Goal: Task Accomplishment & Management: Manage account settings

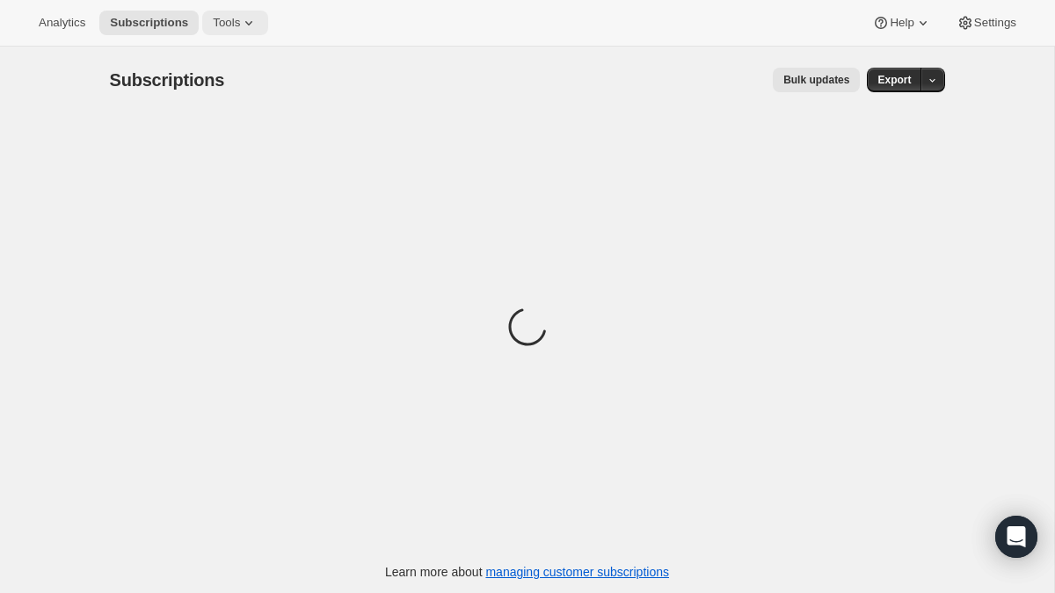
click at [230, 18] on span "Tools" at bounding box center [226, 23] width 27 height 14
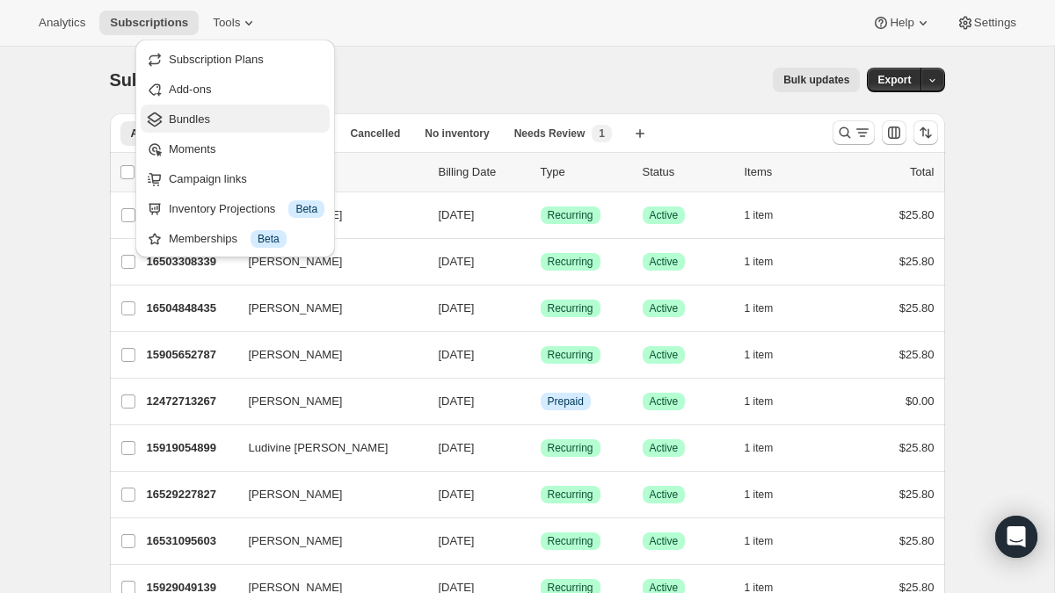
click at [189, 123] on span "Bundles" at bounding box center [189, 118] width 41 height 13
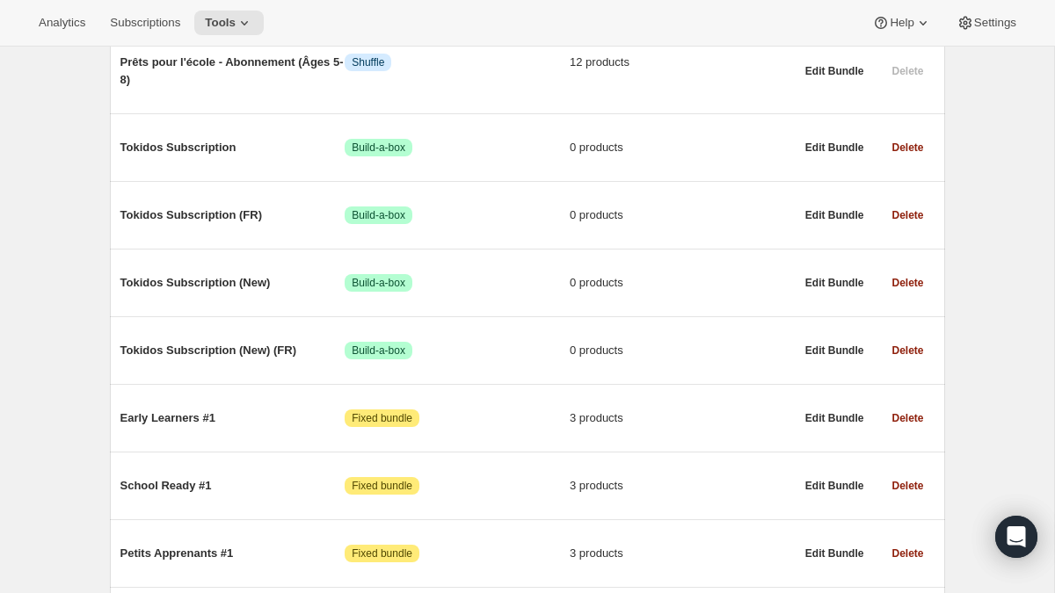
scroll to position [1179, 0]
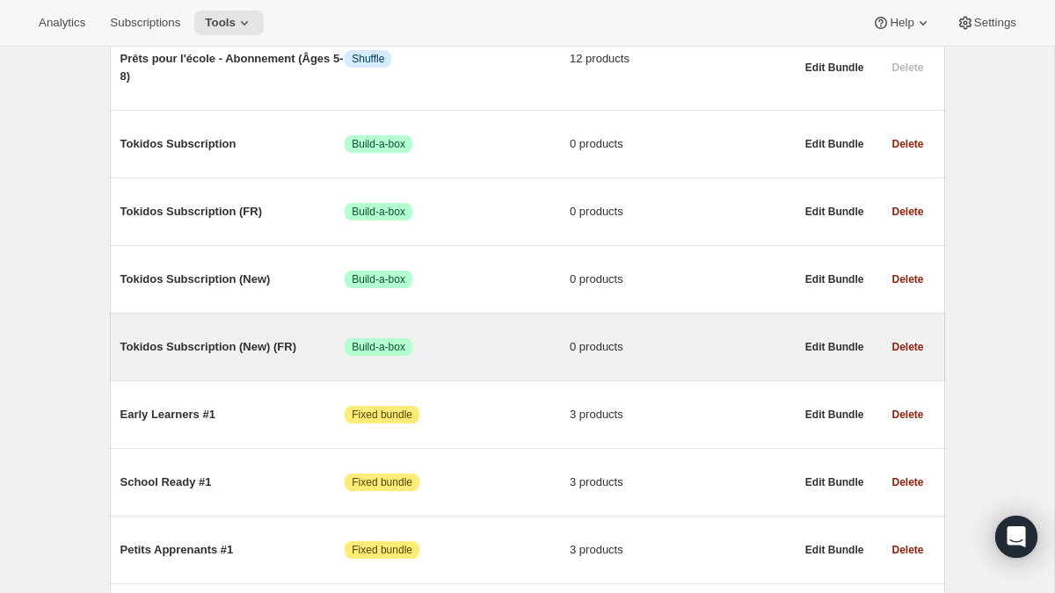
click at [175, 324] on div "Tokidos Subscription (New) (FR) Success Build-a-box 0 products" at bounding box center [457, 347] width 674 height 46
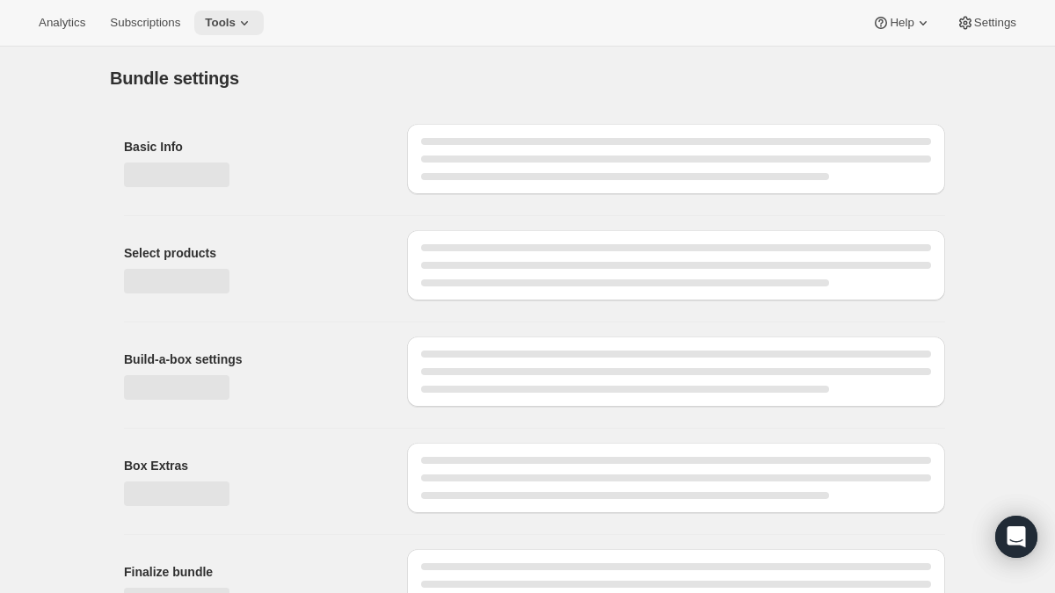
type input "Tokidos Subscription (New) (FR)"
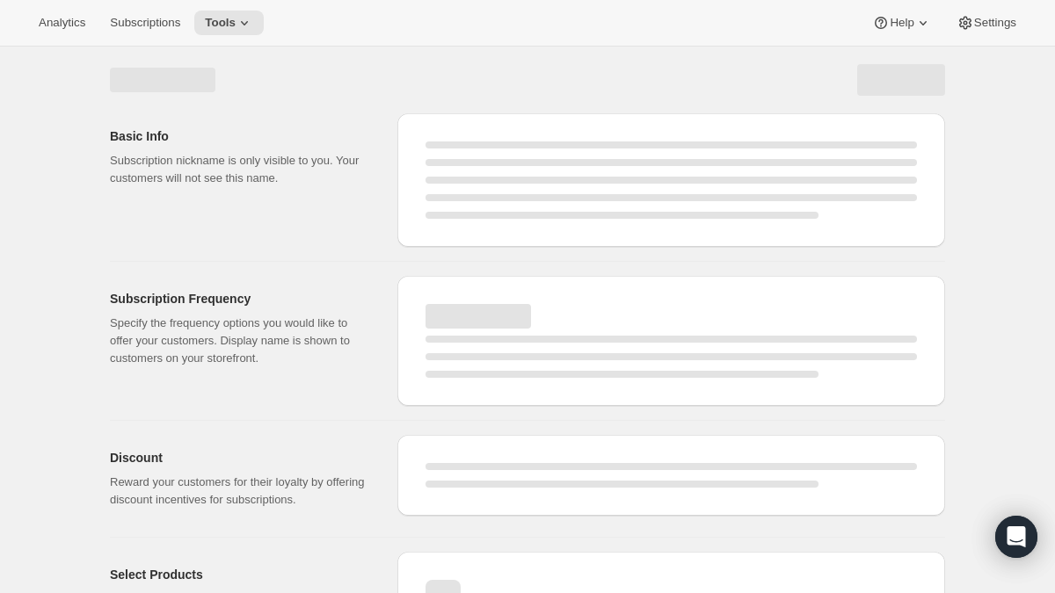
select select "WEEK"
select select "MONTH"
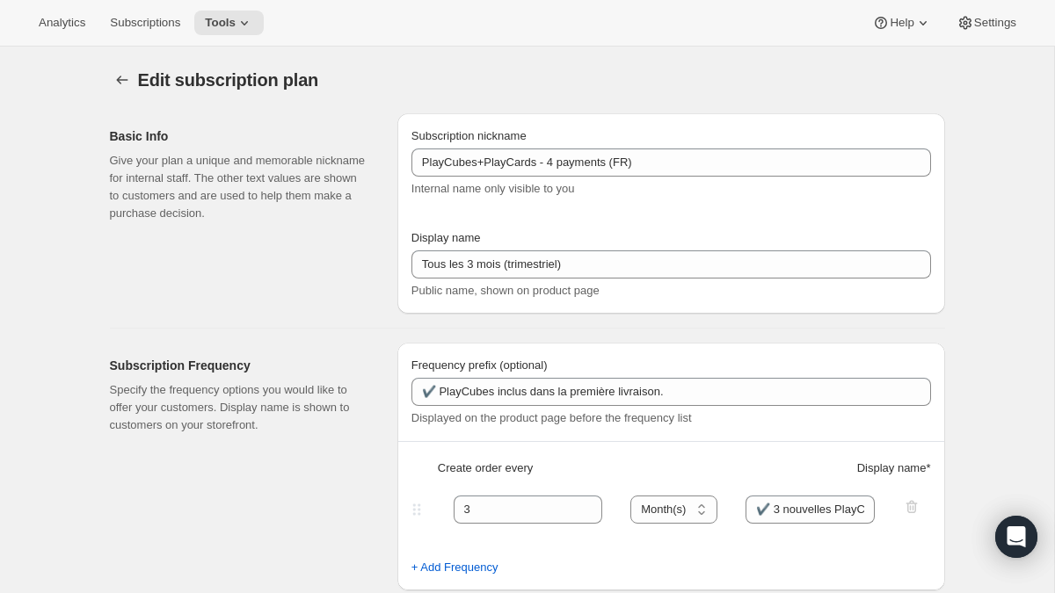
type input "PlayCubes+PlayCards - 4 payments (FR)"
type input "Tous les 3 mois (trimestriel)"
type input "✔️ PlayCubes inclus dans la première livraison."
type input "3"
select select "MONTH"
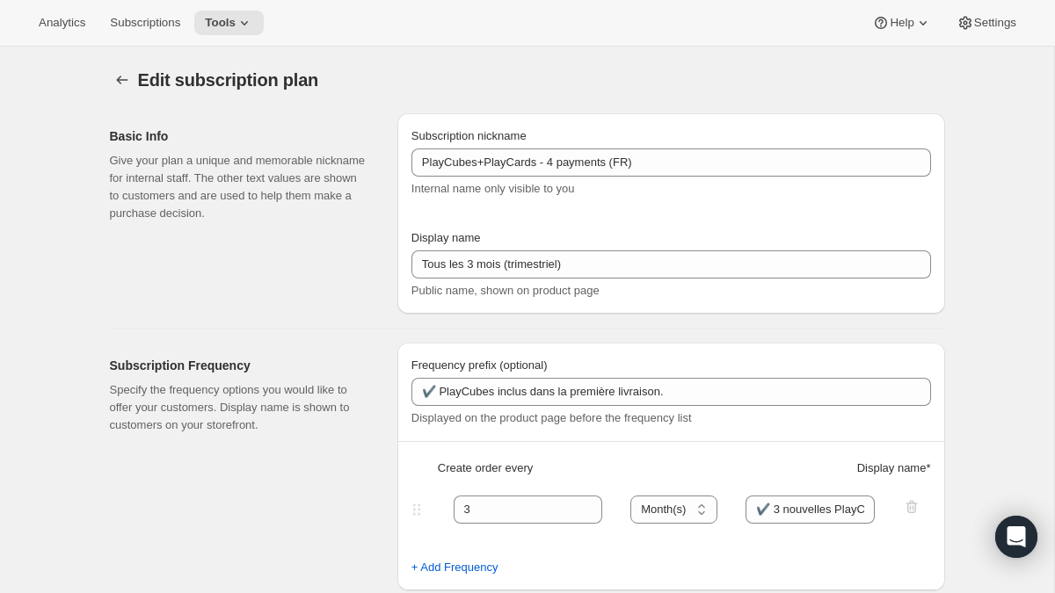
type input "✔️ 3 nouvelles PlayCards tous les 3 mois."
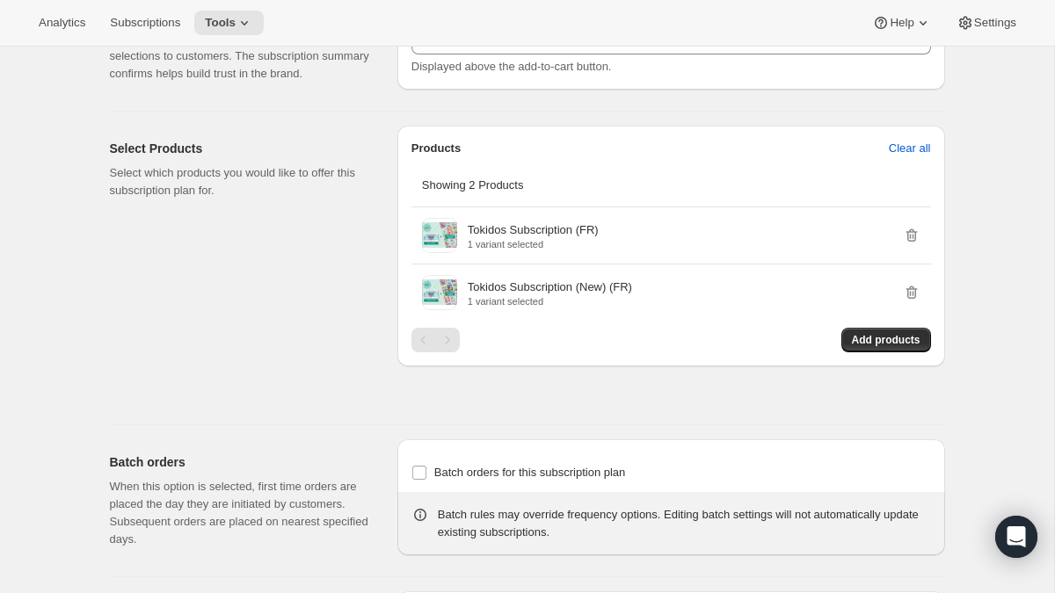
scroll to position [941, 0]
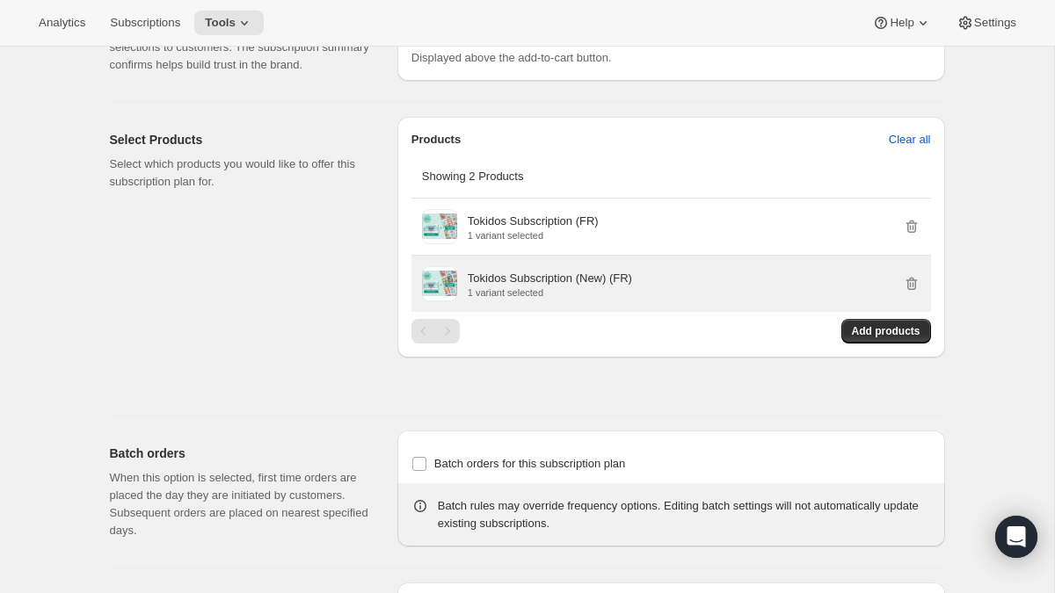
click at [533, 287] on p "Tokidos Subscription (New) (FR)" at bounding box center [550, 279] width 164 height 18
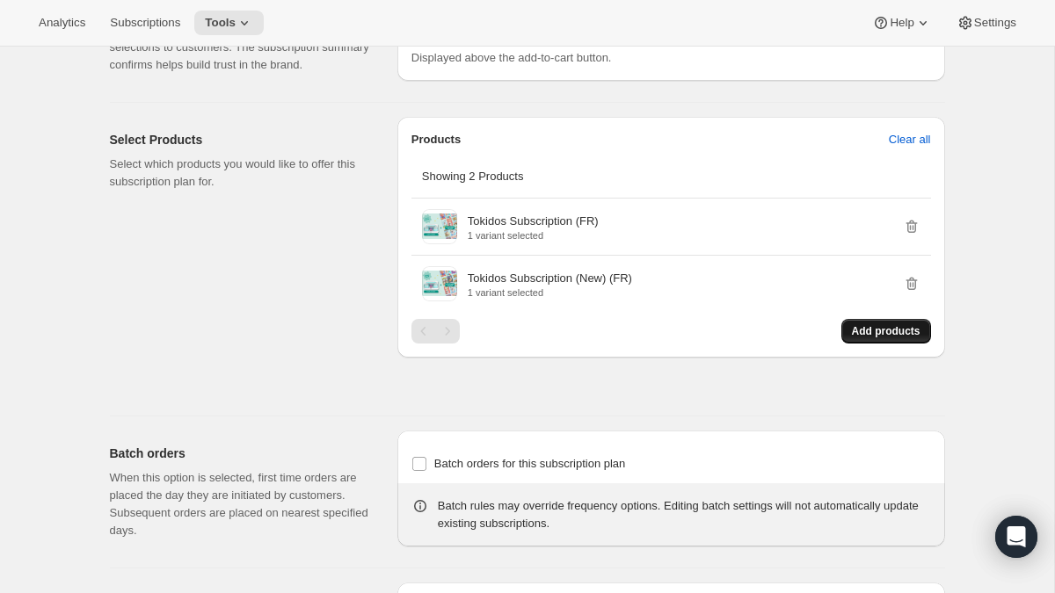
click at [865, 338] on span "Add products" at bounding box center [886, 331] width 69 height 14
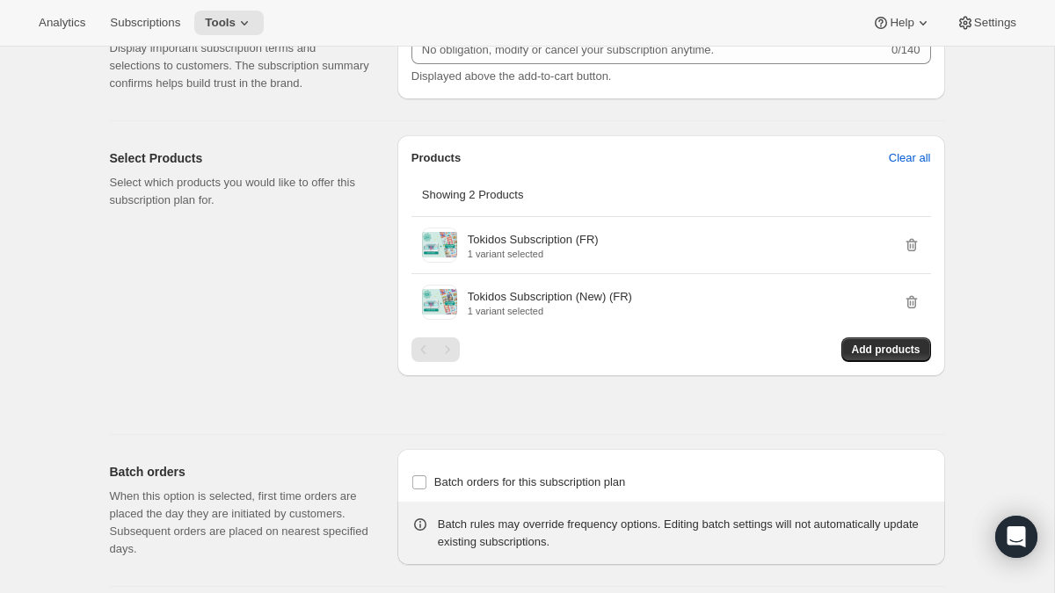
scroll to position [0, 0]
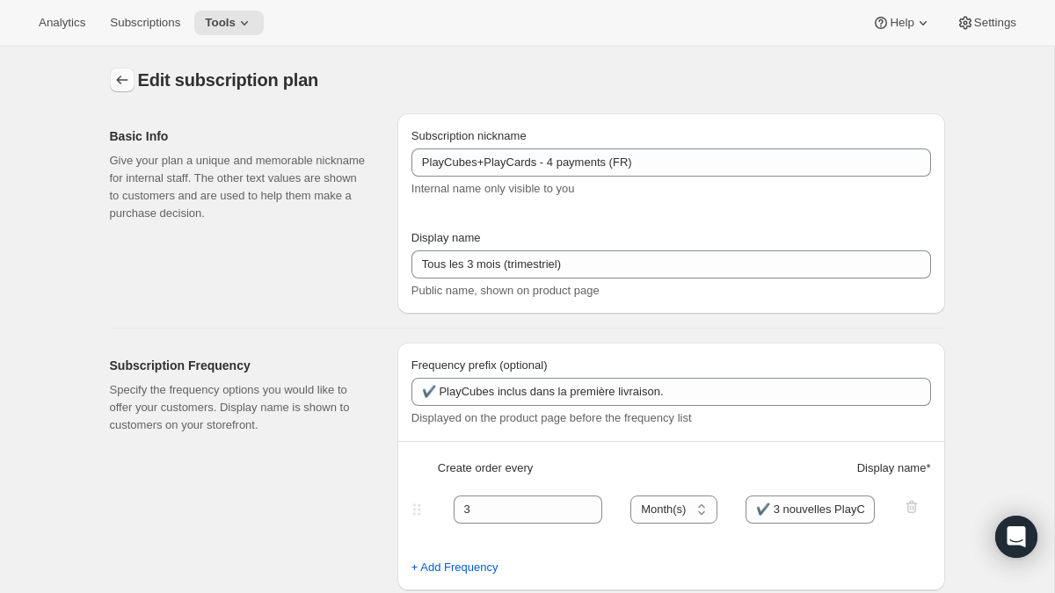
click at [116, 81] on icon "Subscription plans" at bounding box center [122, 80] width 18 height 18
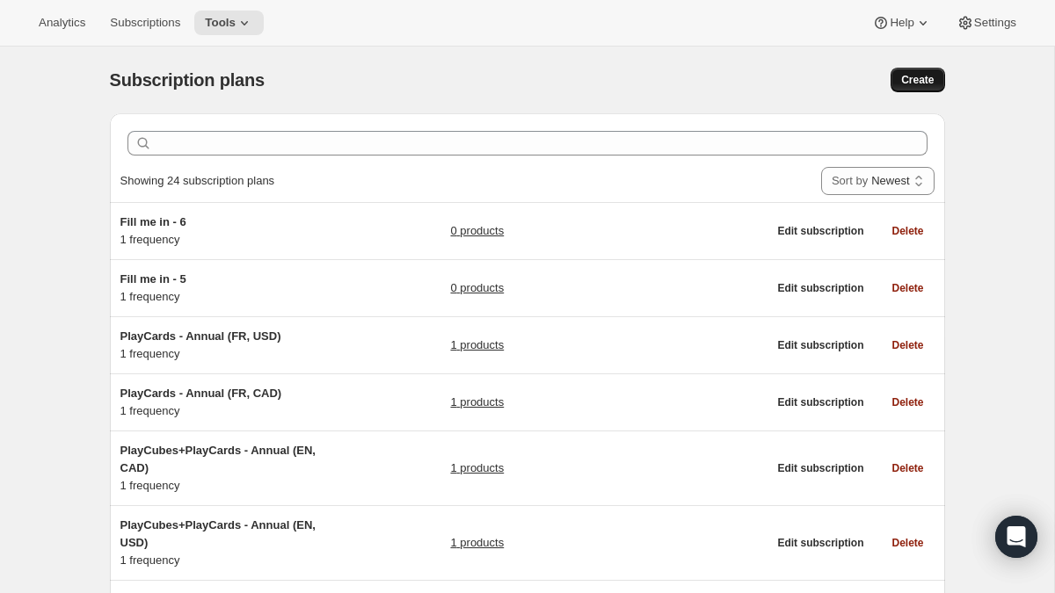
click at [924, 75] on span "Create" at bounding box center [917, 80] width 33 height 14
select select "WEEK"
select select "MONTH"
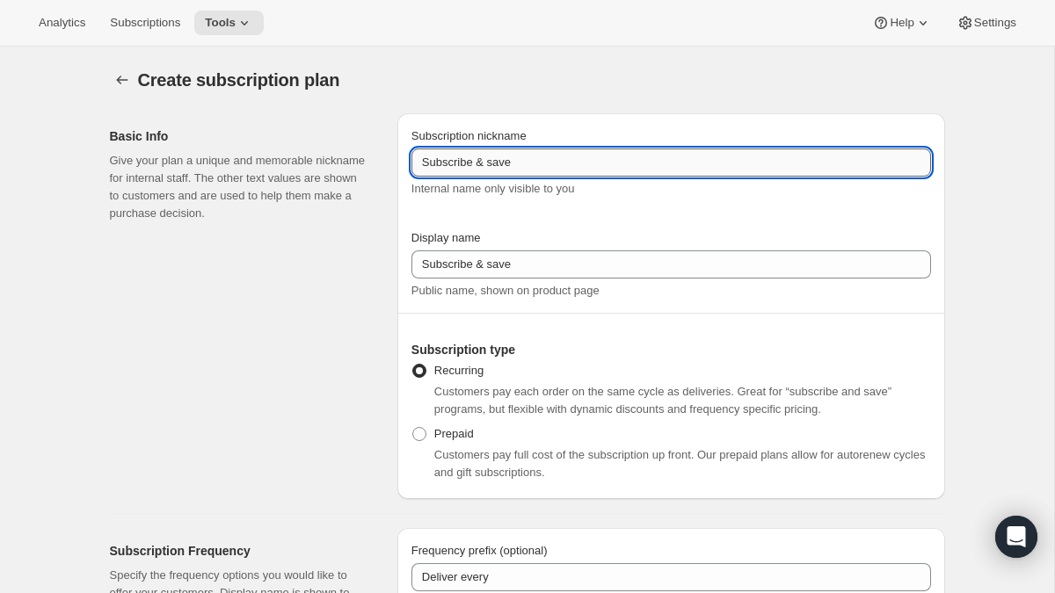
click at [509, 168] on input "Subscribe & save" at bounding box center [670, 163] width 519 height 28
paste input "PlayCubes+PlayCards - Annual (EN, CAD)"
type input "PlayCubes+PlayCards - Annual (EN, CAD)"
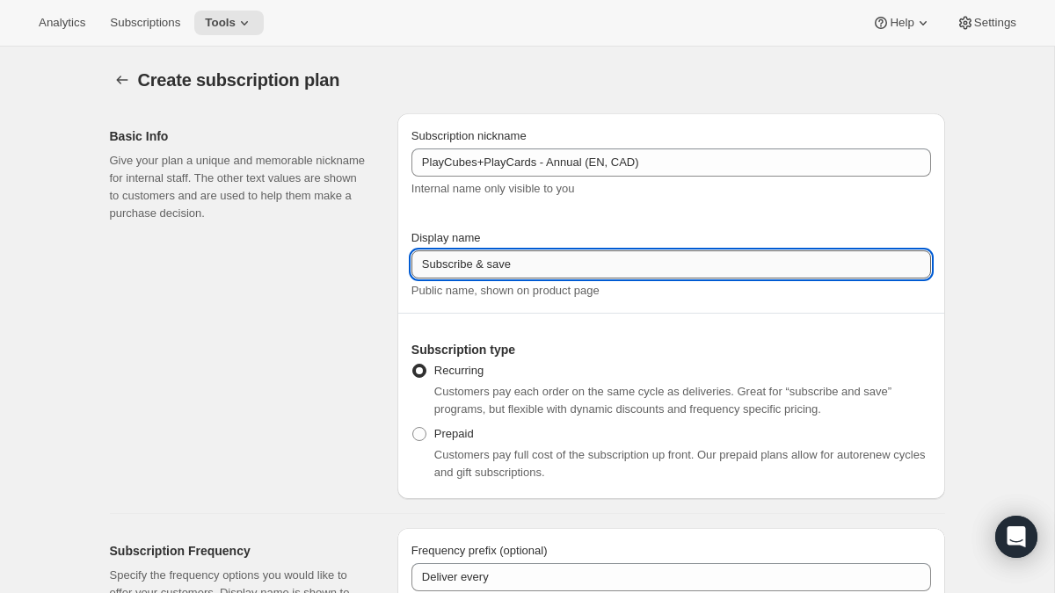
click at [558, 257] on input "Subscribe & save" at bounding box center [670, 264] width 519 height 28
paste input "Annual (1 Payment in CAD for the Year - SAVE 25%)"
type input "Annual (1 Payment in CAD for the Year - SAVE 25%)"
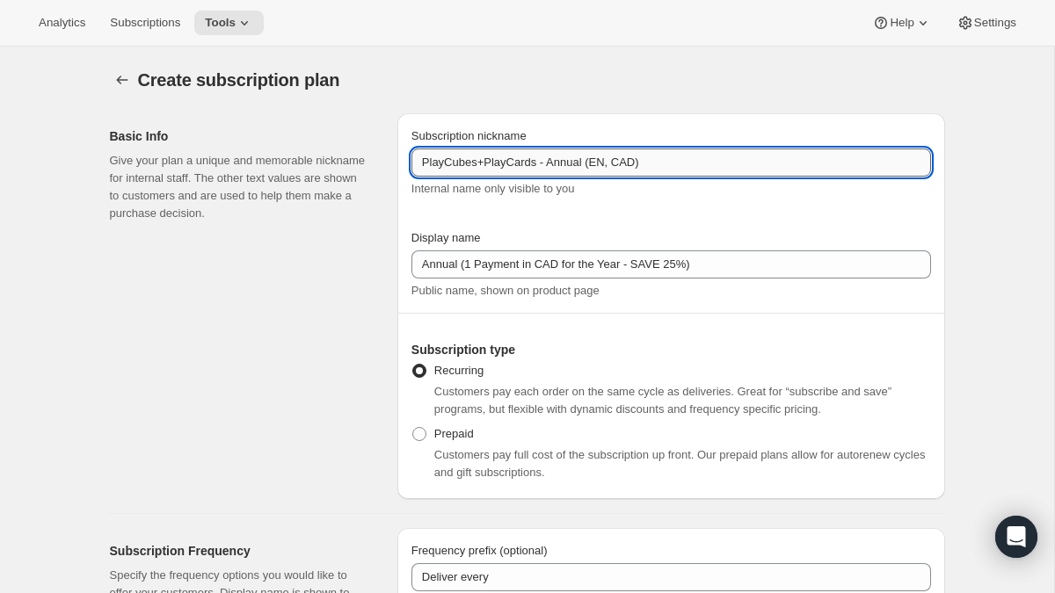
click at [602, 163] on input "PlayCubes+PlayCards - Annual (EN, CAD)" at bounding box center [670, 163] width 519 height 28
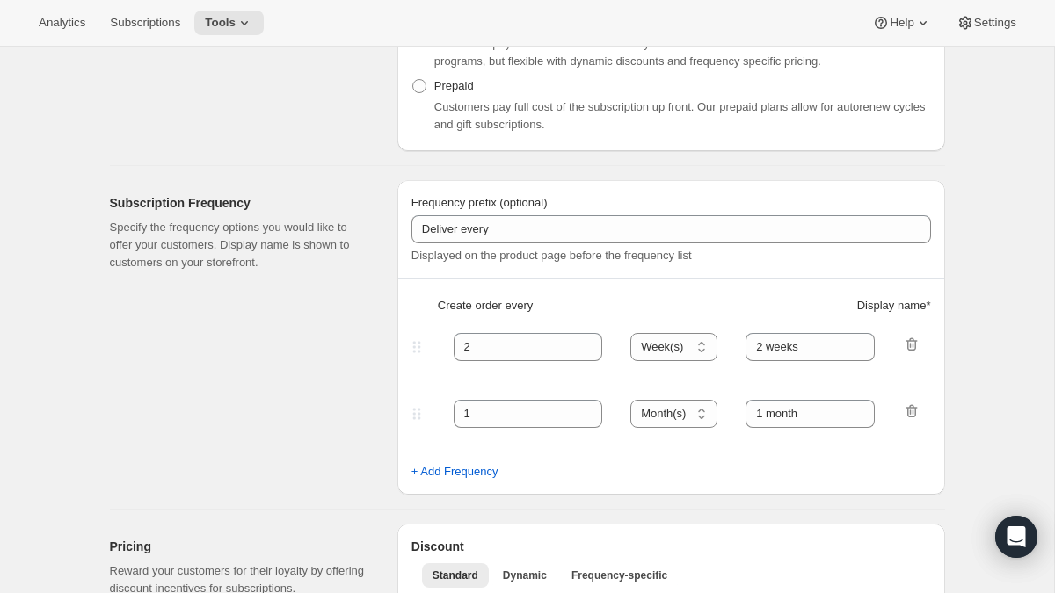
scroll to position [385, 0]
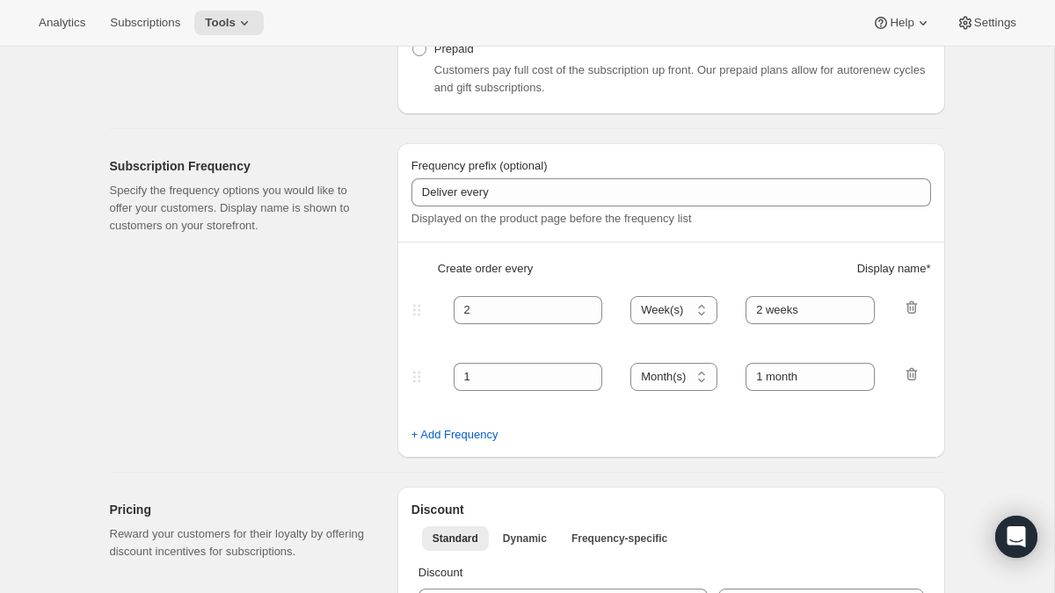
type input "PlayCubes+PlayCards - Annual (FR, CAD)"
click at [910, 374] on icon "button" at bounding box center [911, 375] width 2 height 5
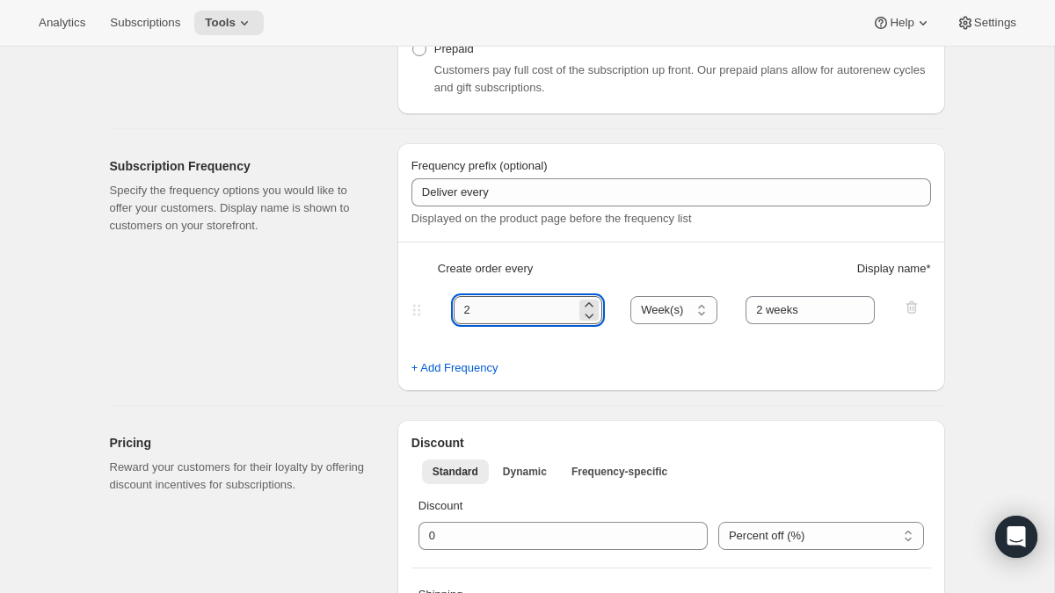
click at [521, 315] on input "2" at bounding box center [514, 310] width 123 height 28
type input "3"
click at [698, 316] on select "Day(s) Week(s) Month(s) Year(s)" at bounding box center [673, 310] width 87 height 28
select select "MONTH"
click at [631, 296] on select "Day(s) Week(s) Month(s) Year(s)" at bounding box center [673, 310] width 87 height 28
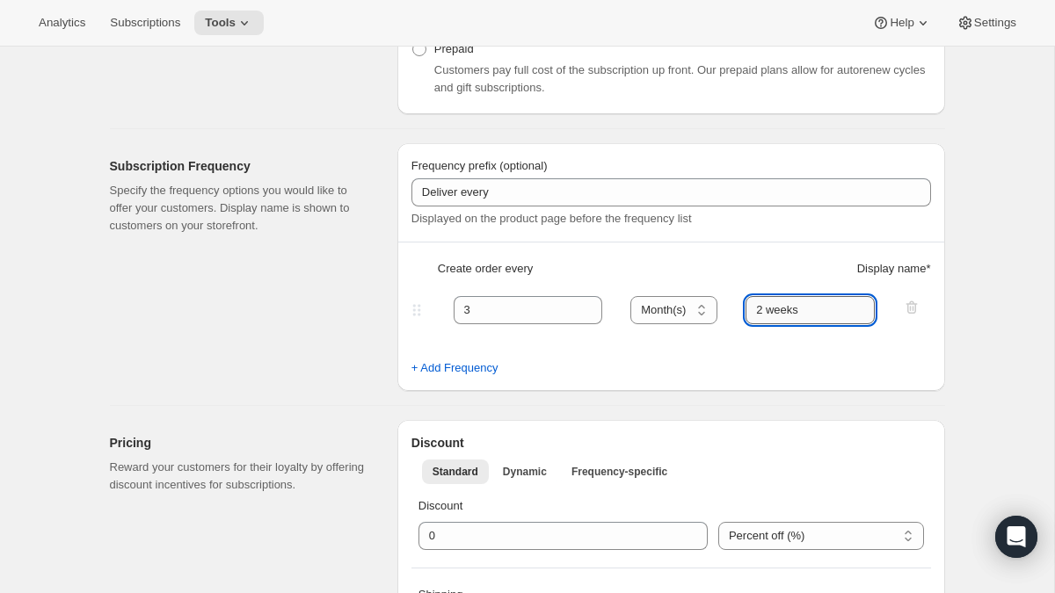
drag, startPoint x: 764, startPoint y: 314, endPoint x: 746, endPoint y: 314, distance: 17.6
click at [746, 314] on input "2 weeks" at bounding box center [809, 310] width 129 height 28
click at [775, 312] on input "3 weeks" at bounding box center [809, 310] width 129 height 28
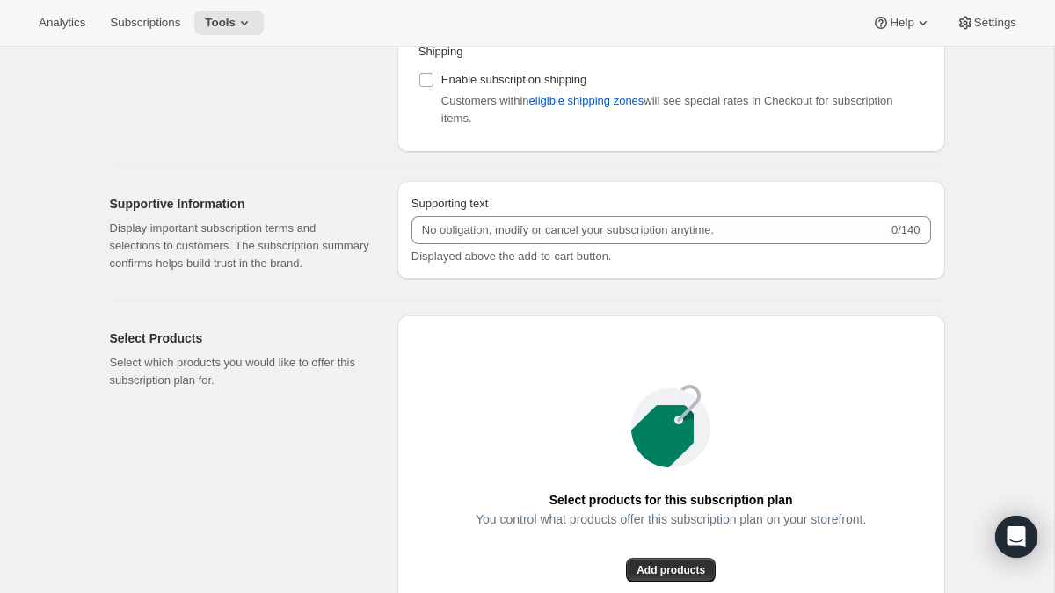
scroll to position [991, 0]
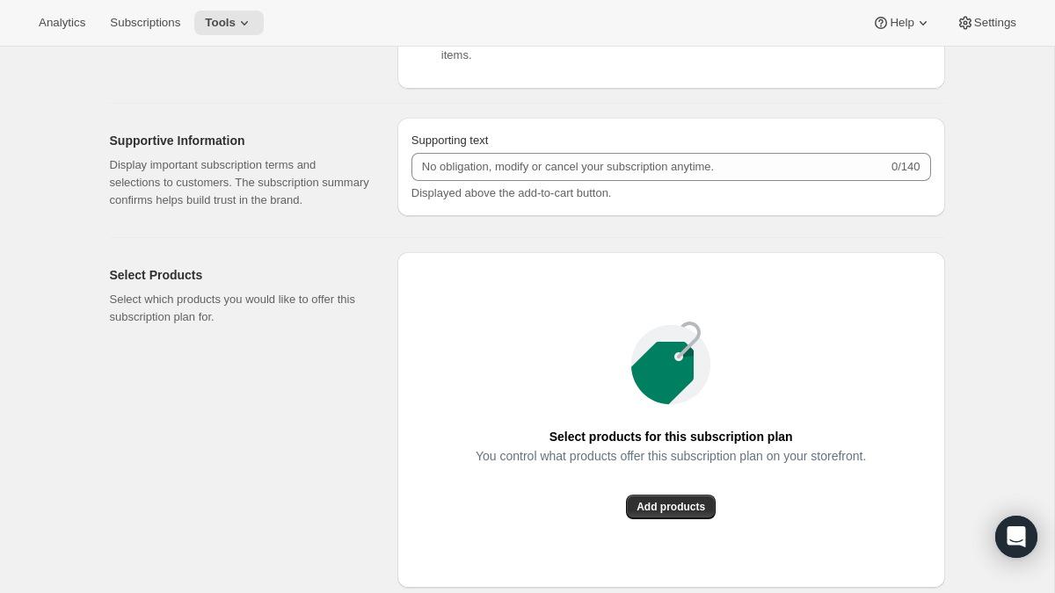
type input "3 months"
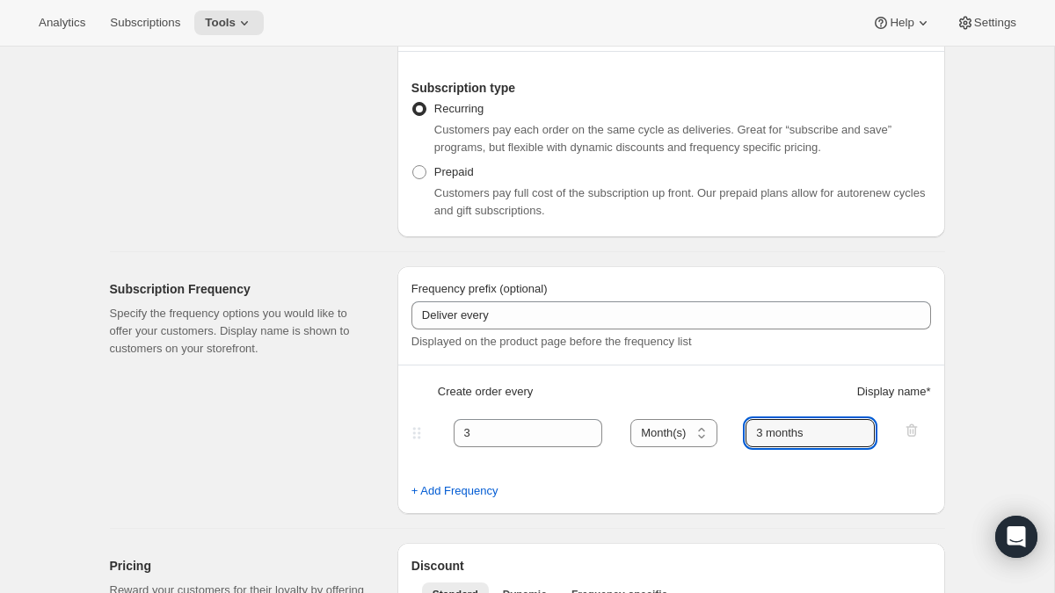
scroll to position [265, 0]
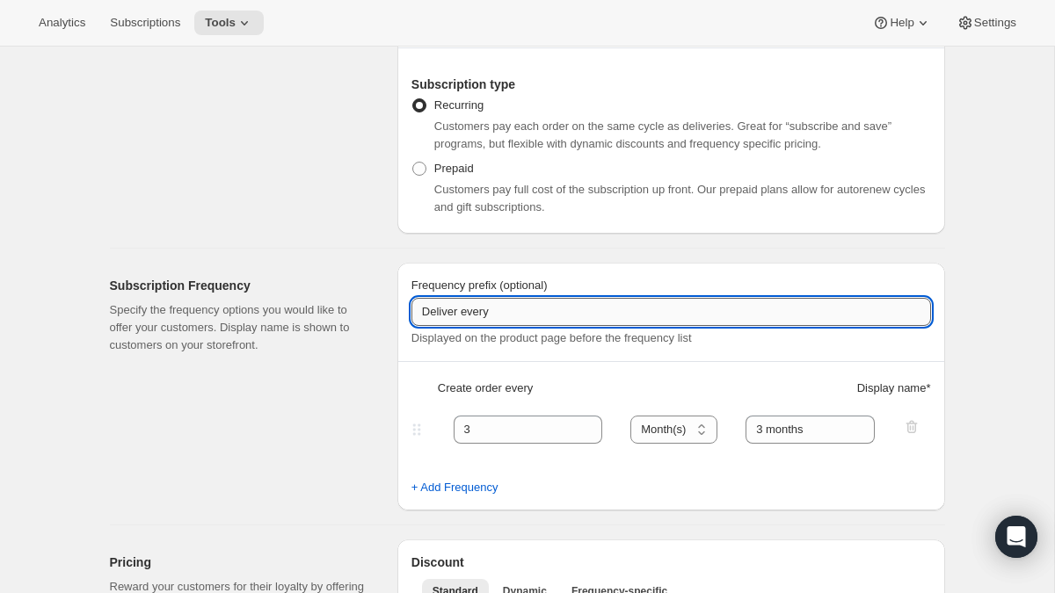
click at [591, 310] on input "Deliver every" at bounding box center [670, 312] width 519 height 28
paste input "✔️ PlayCubes in first delivery."
type input "✔️ PlayCubes in first delivery."
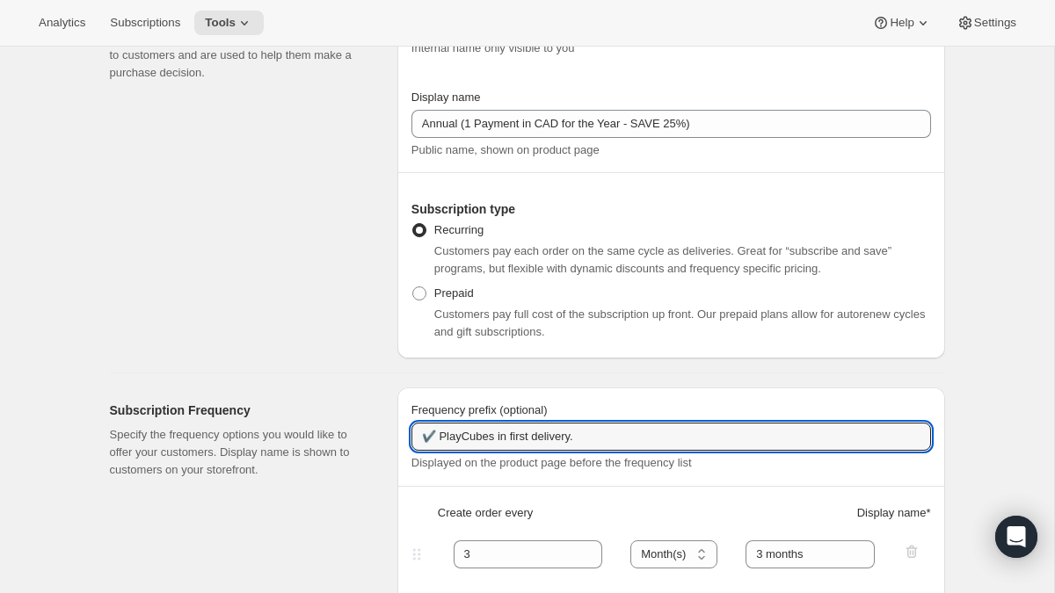
scroll to position [0, 0]
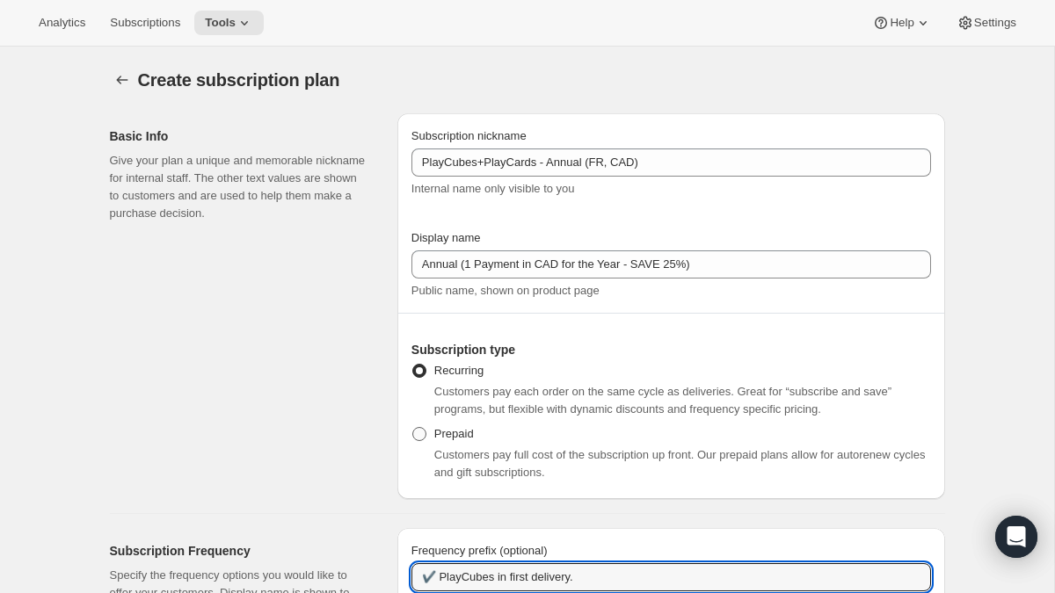
click at [417, 434] on span at bounding box center [419, 434] width 14 height 14
click at [413, 428] on input "Prepaid" at bounding box center [412, 427] width 1 height 1
radio input "true"
select select "MONTH"
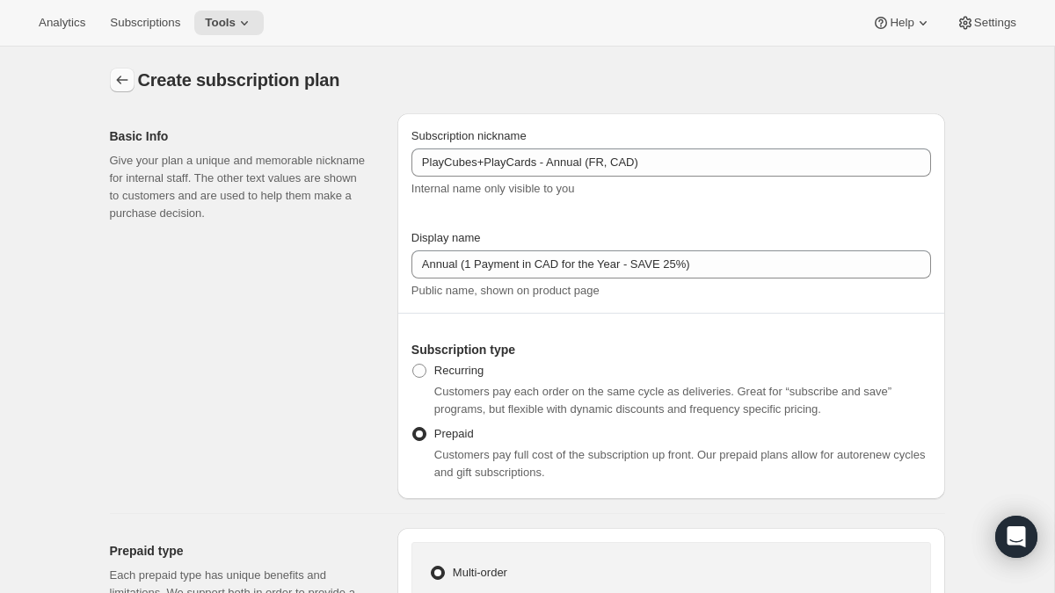
click at [127, 83] on icon "Subscription plans" at bounding box center [122, 80] width 18 height 18
type input "Subscribe & save"
radio input "true"
select select "WEEK"
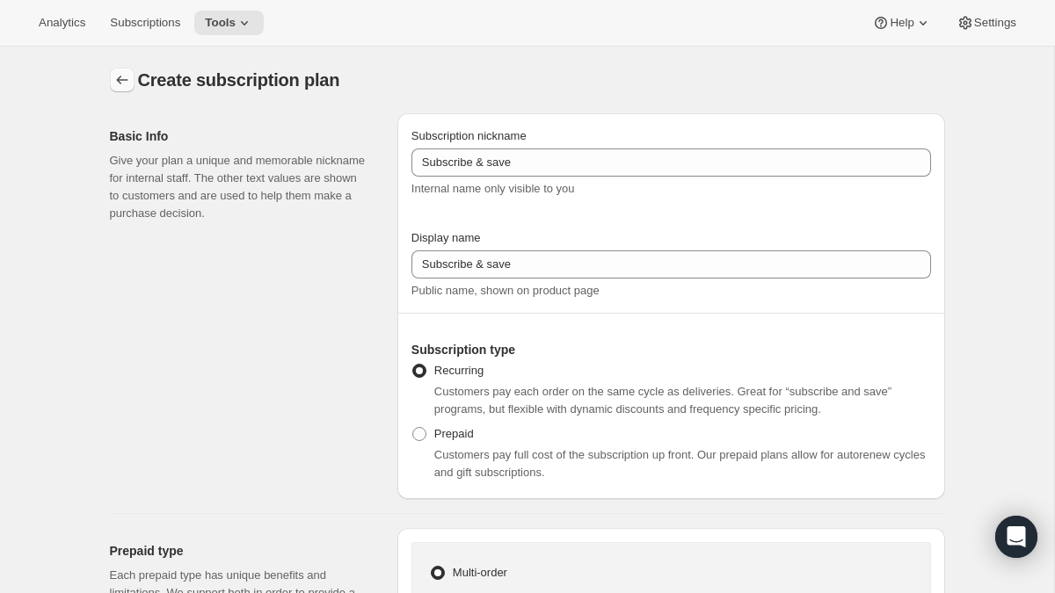
select select "MONTH"
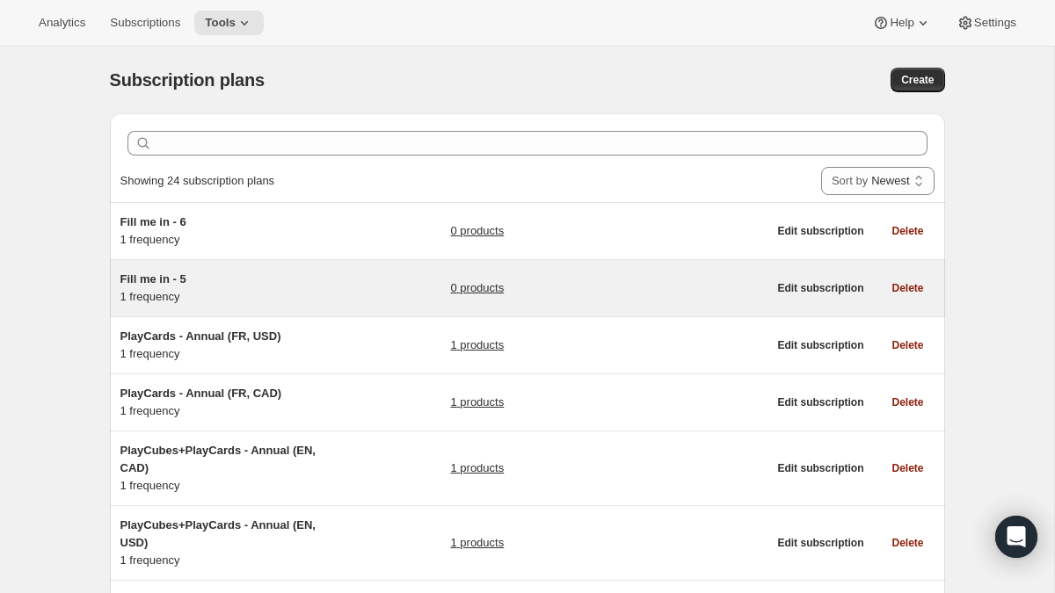
click at [482, 291] on link "0 products" at bounding box center [477, 288] width 54 height 18
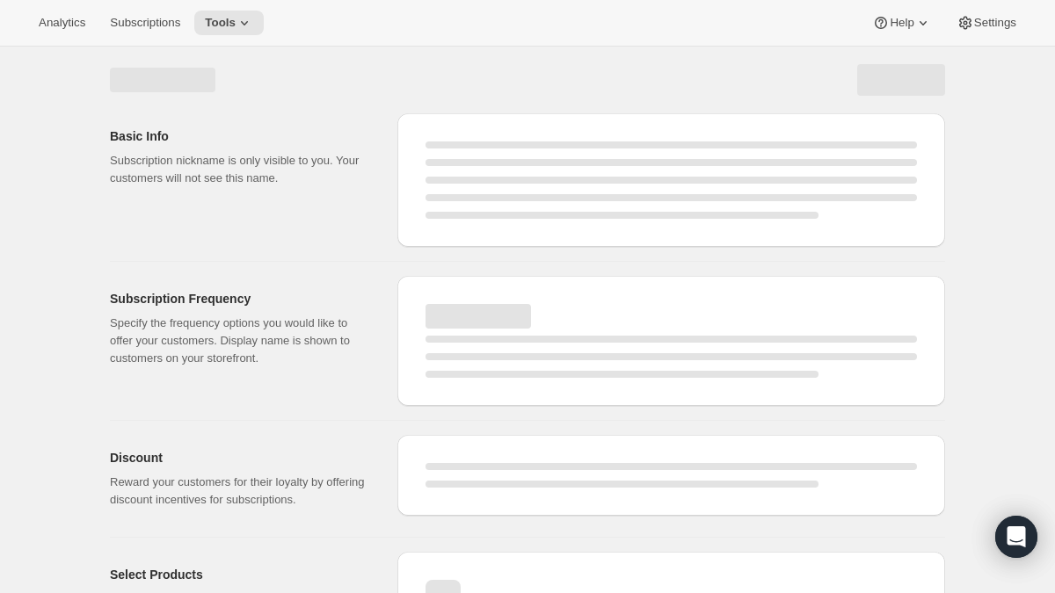
select select "WEEK"
select select "MONTH"
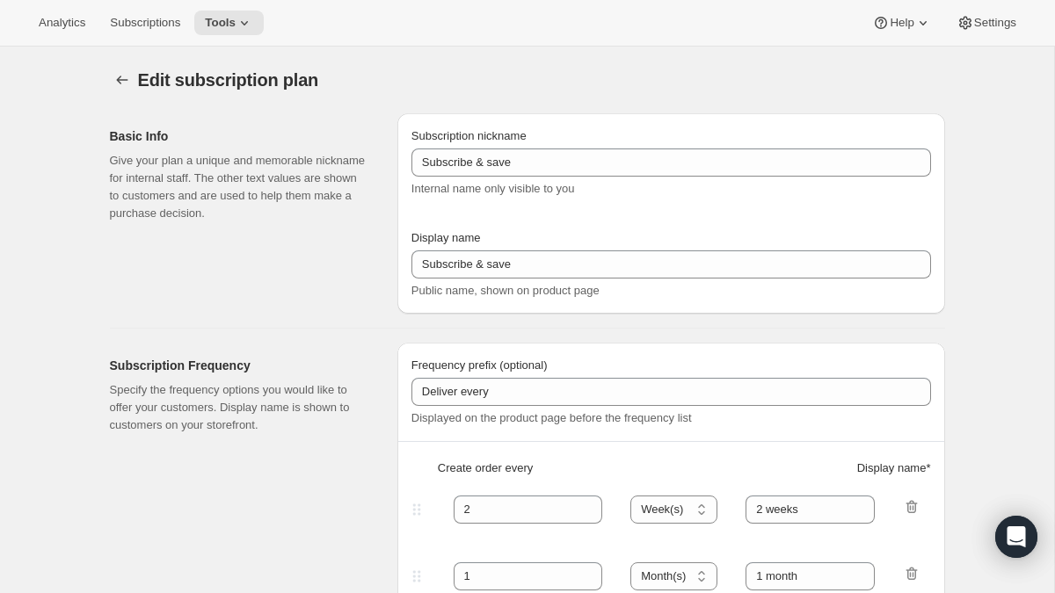
select select "ENABLED"
select select "MONTH"
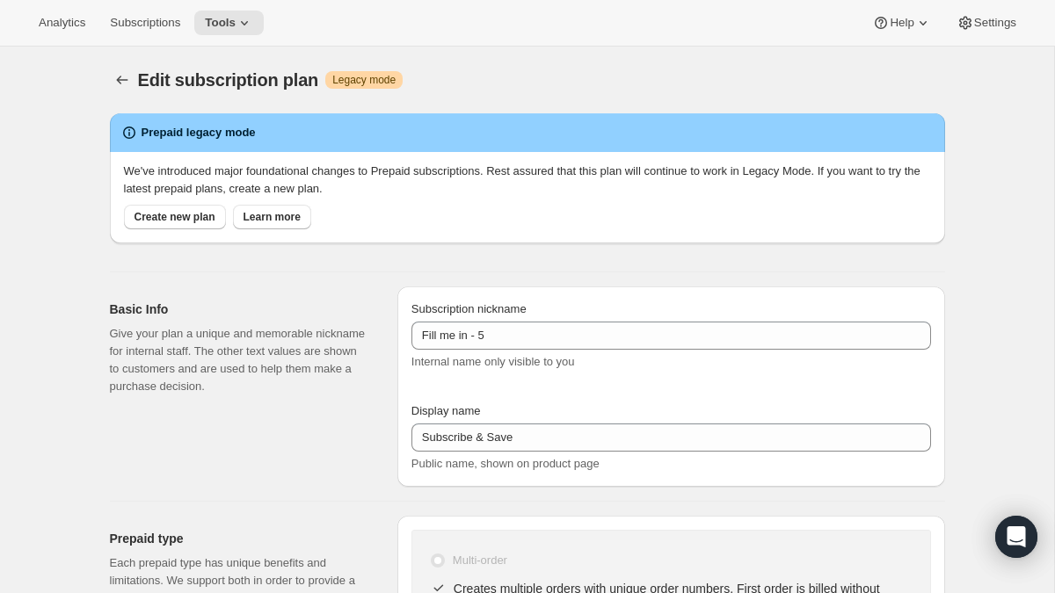
type input "Fill me in - 5"
type input "Subscribe & Save"
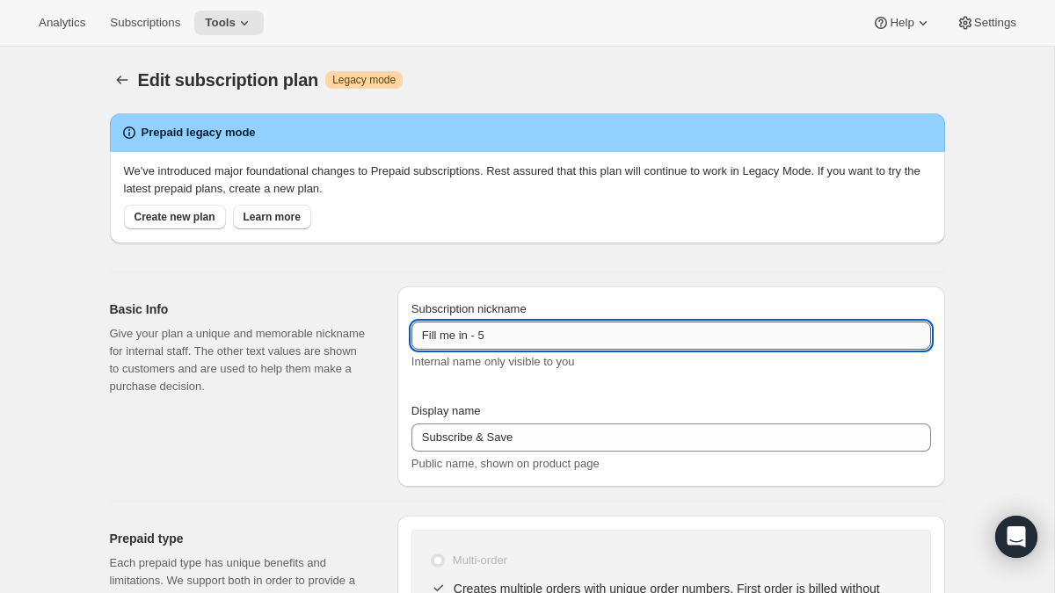
click at [488, 328] on input "Fill me in - 5" at bounding box center [670, 336] width 519 height 28
paste input "PlayCubes+PlayCards - Annual (EN, CAD)"
click at [599, 337] on input "PlayCubes+PlayCards - Annual (EN, CAD)" at bounding box center [670, 336] width 519 height 28
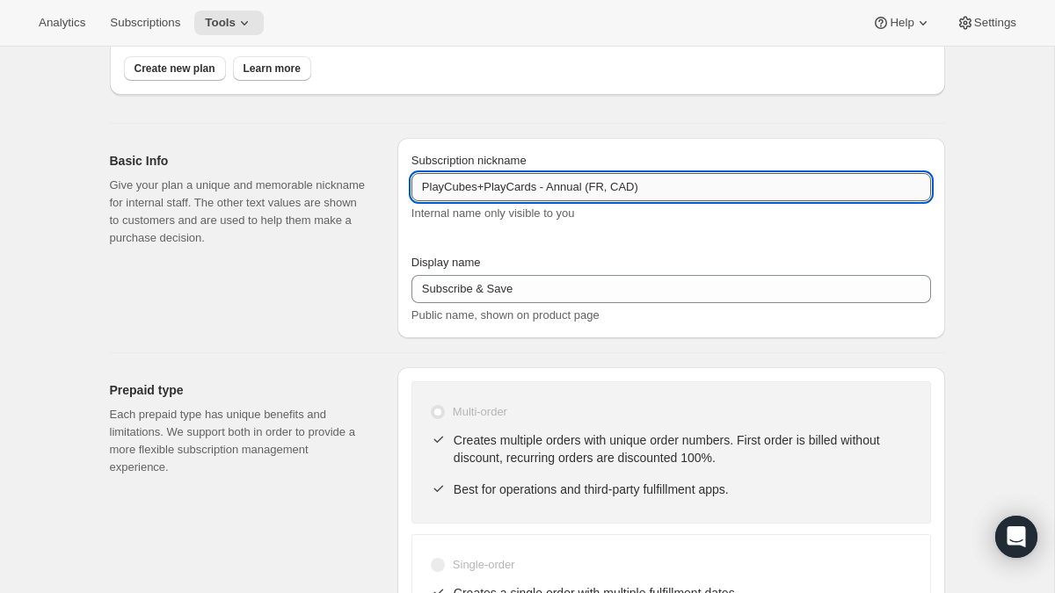
scroll to position [221, 0]
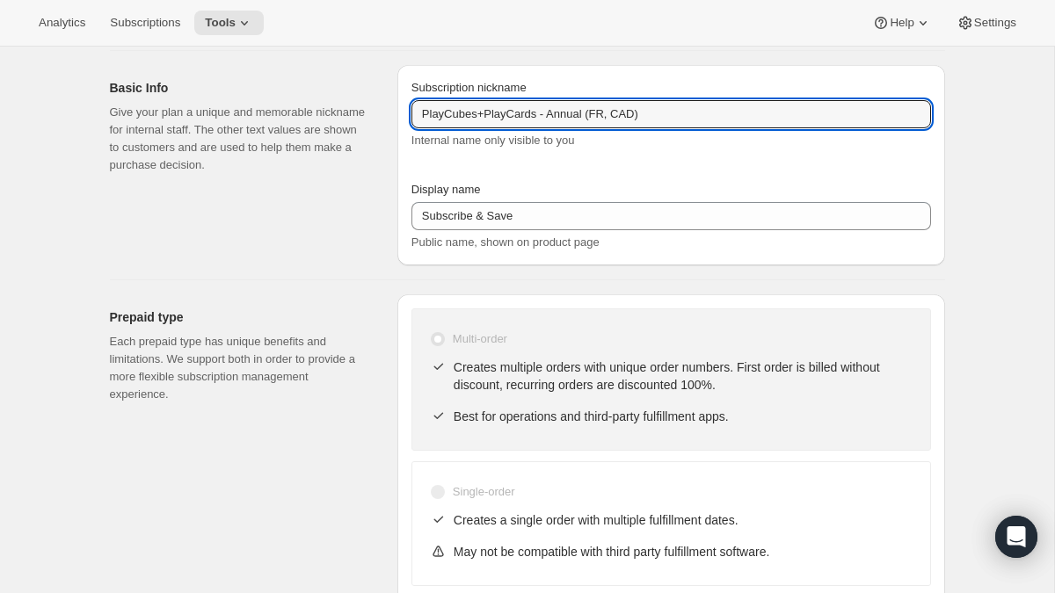
type input "PlayCubes+PlayCards - Annual (FR, CAD)"
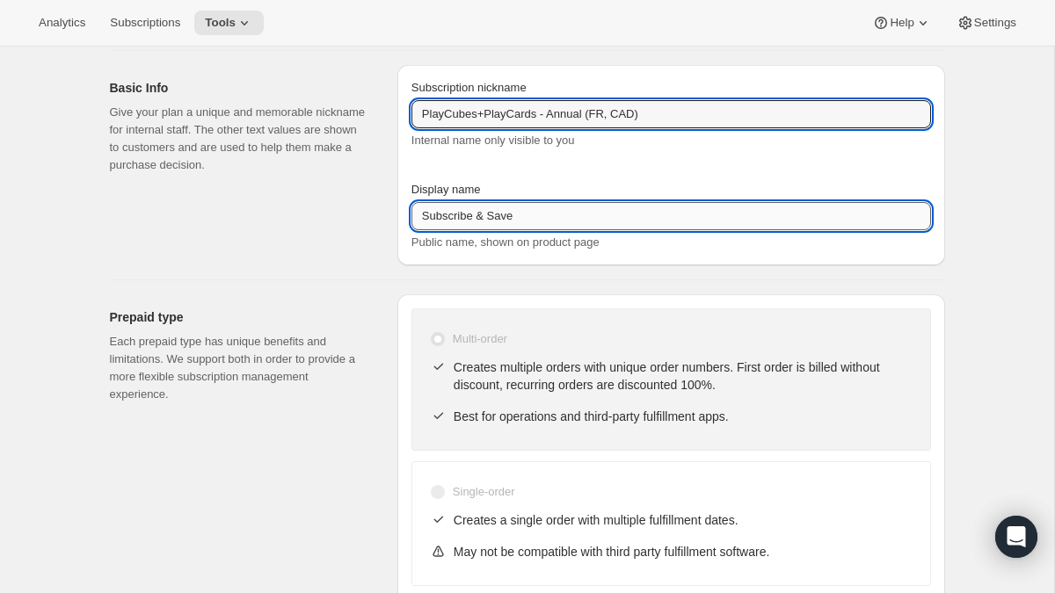
click at [533, 221] on input "Subscribe & Save" at bounding box center [670, 216] width 519 height 28
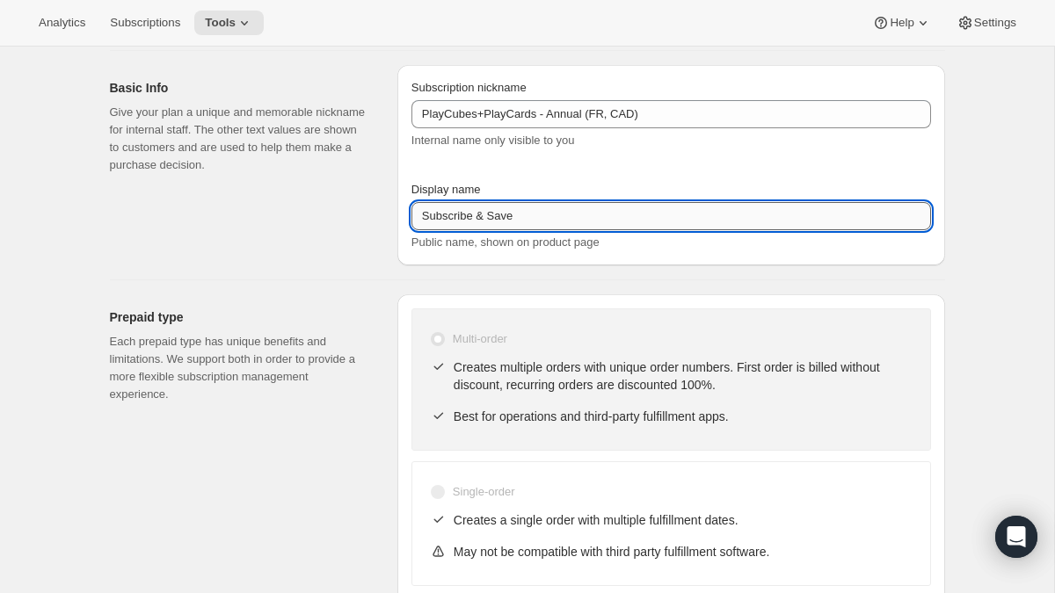
paste input "Annual (1 Payment in CAD for the Year - SAVE 25%)"
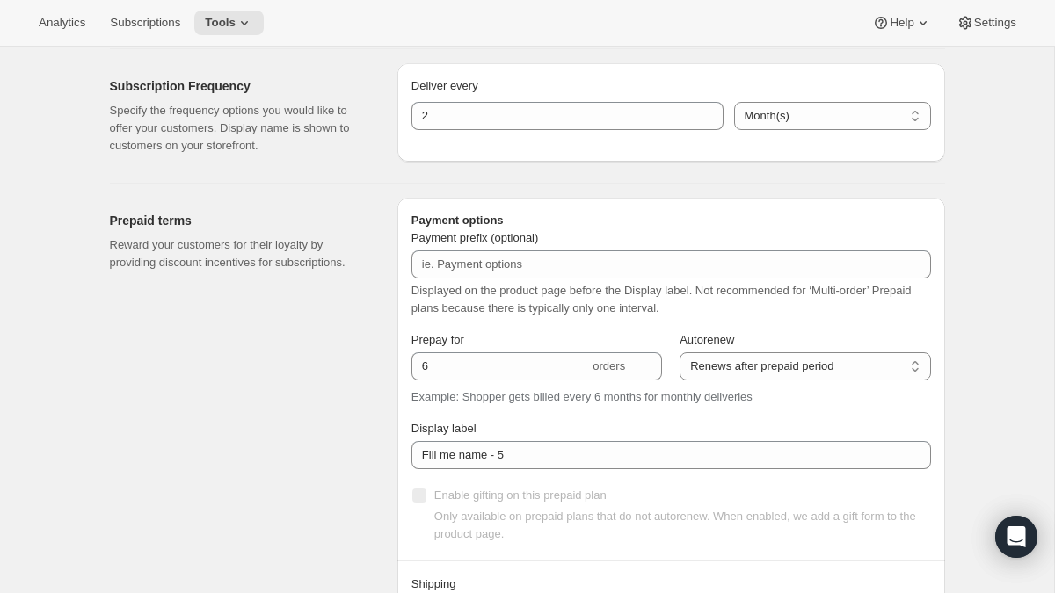
scroll to position [850, 0]
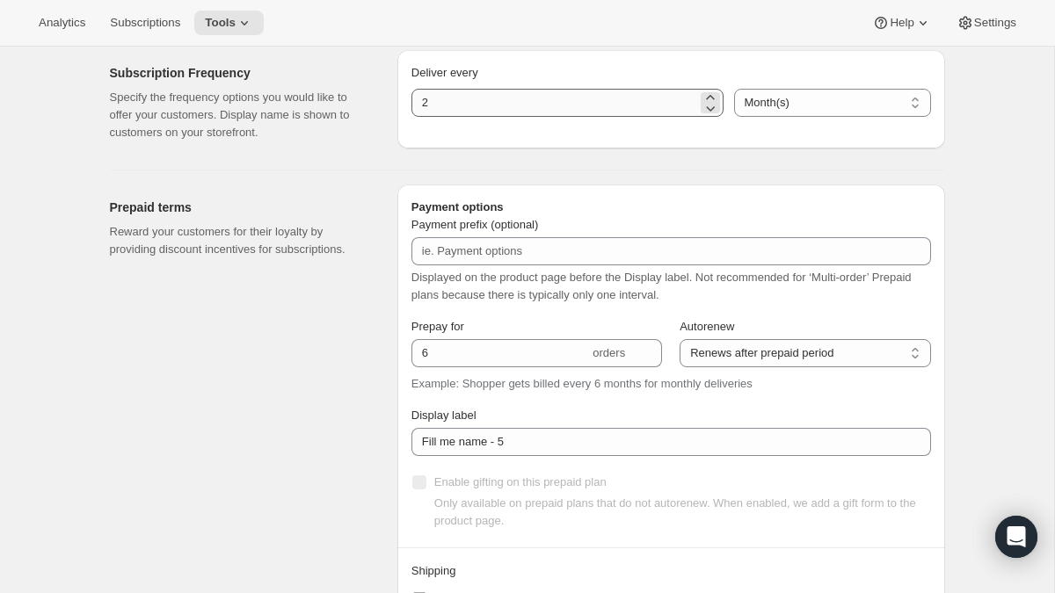
type input "Annual (1 Payment in CAD for the Year - SAVE 25%)"
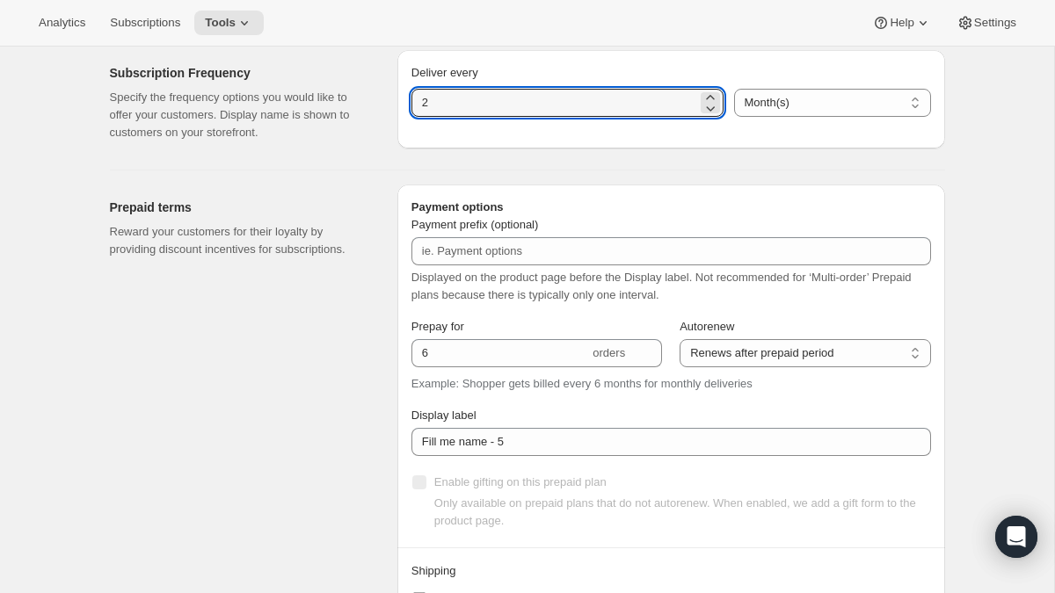
drag, startPoint x: 543, startPoint y: 111, endPoint x: 386, endPoint y: 105, distance: 157.4
click at [386, 105] on div "Subscription Frequency Specify the frequency options you would like to offer yo…" at bounding box center [520, 96] width 849 height 120
type input "3"
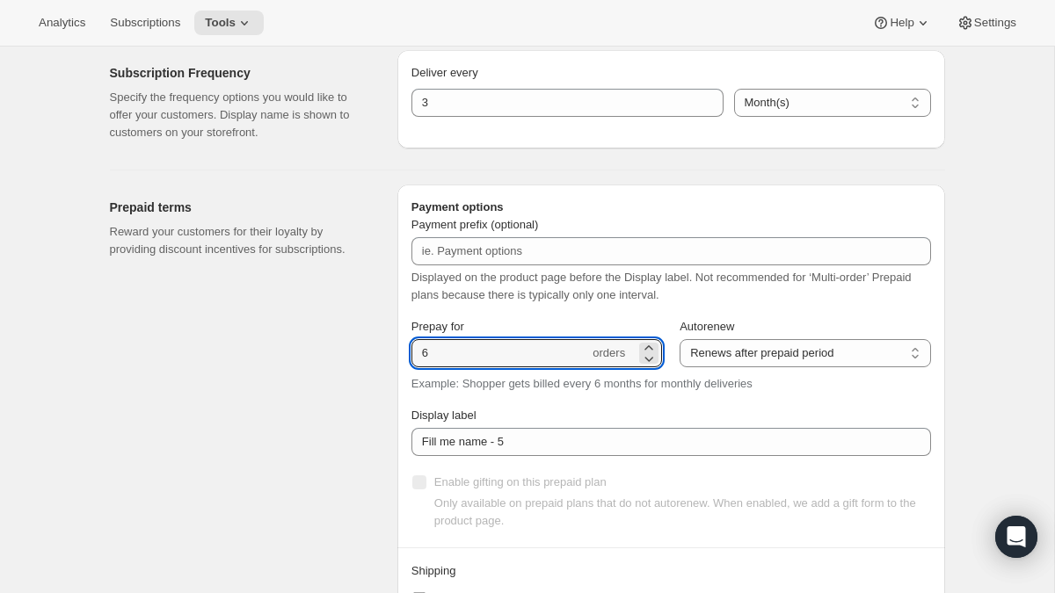
drag, startPoint x: 475, startPoint y: 352, endPoint x: 359, endPoint y: 342, distance: 116.5
click at [359, 342] on div "Prepaid terms Reward your customers for their loyalty by providing discount inc…" at bounding box center [520, 408] width 849 height 476
type input "4"
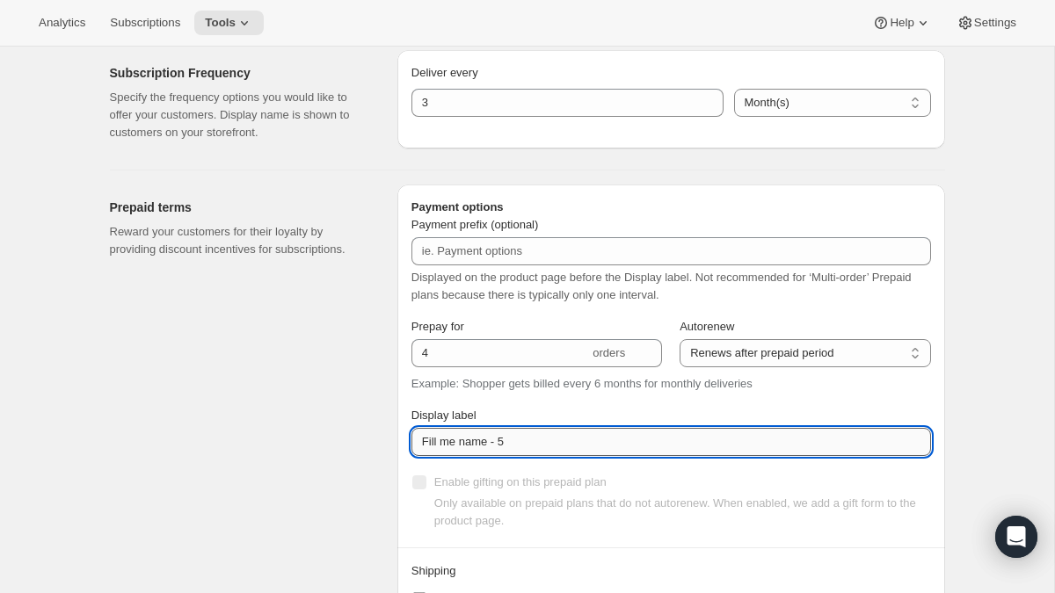
click at [543, 452] on input "Fill me name - 5" at bounding box center [670, 442] width 519 height 28
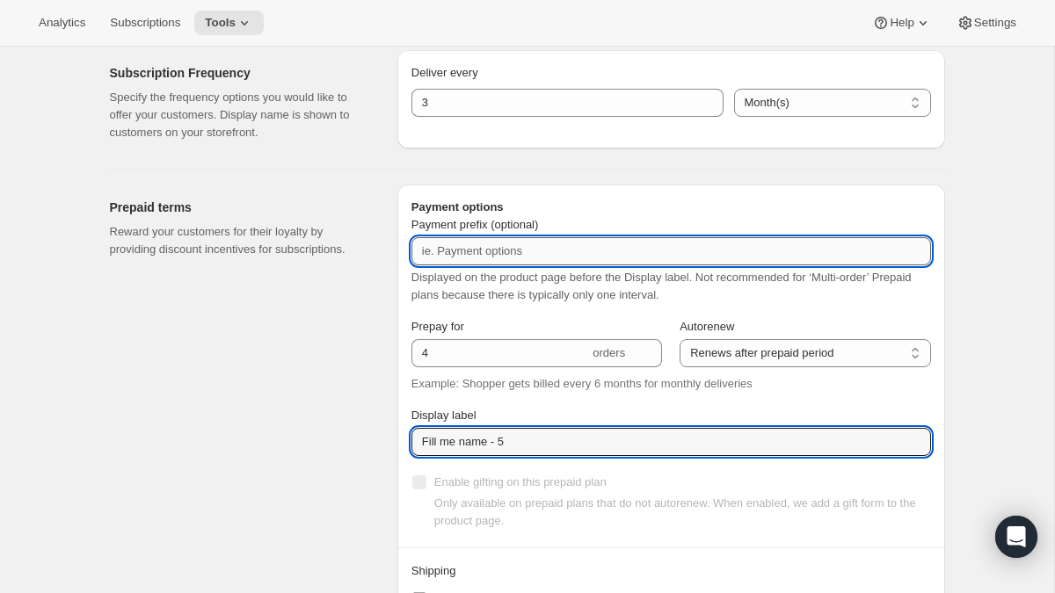
click at [532, 250] on input "Payment prefix (optional)" at bounding box center [670, 251] width 519 height 28
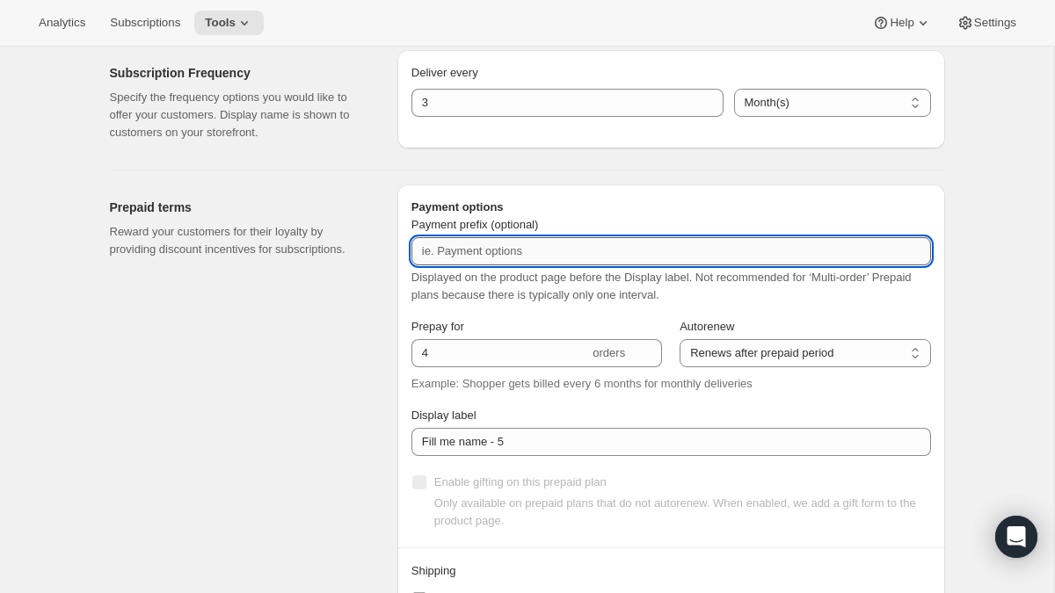
paste input "✔️ PlayCubes in first delivery."
type input "✔️ PlayCubes in first delivery."
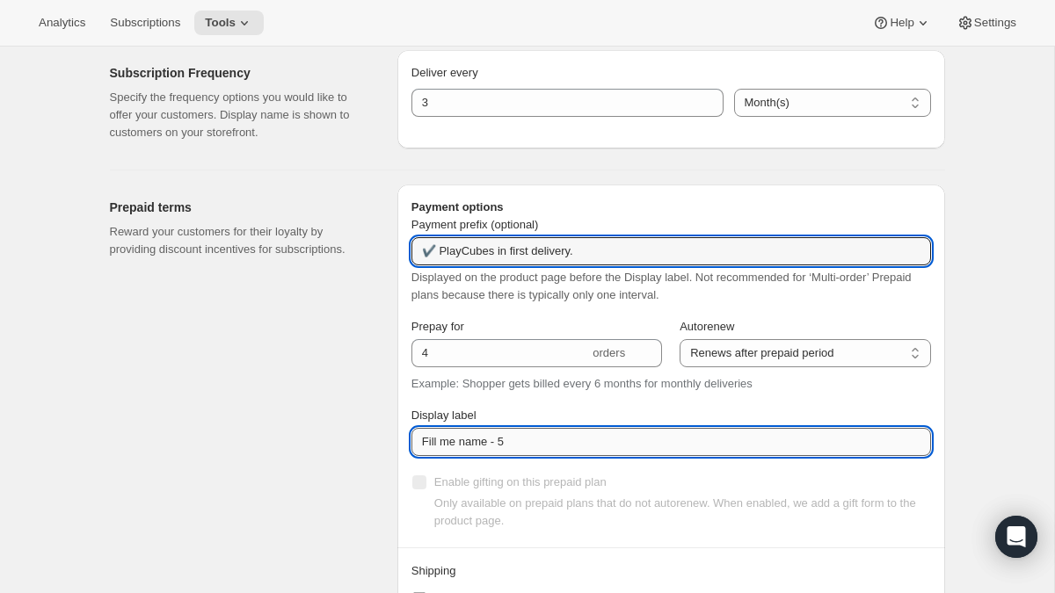
click at [519, 445] on input "Fill me name - 5" at bounding box center [670, 442] width 519 height 28
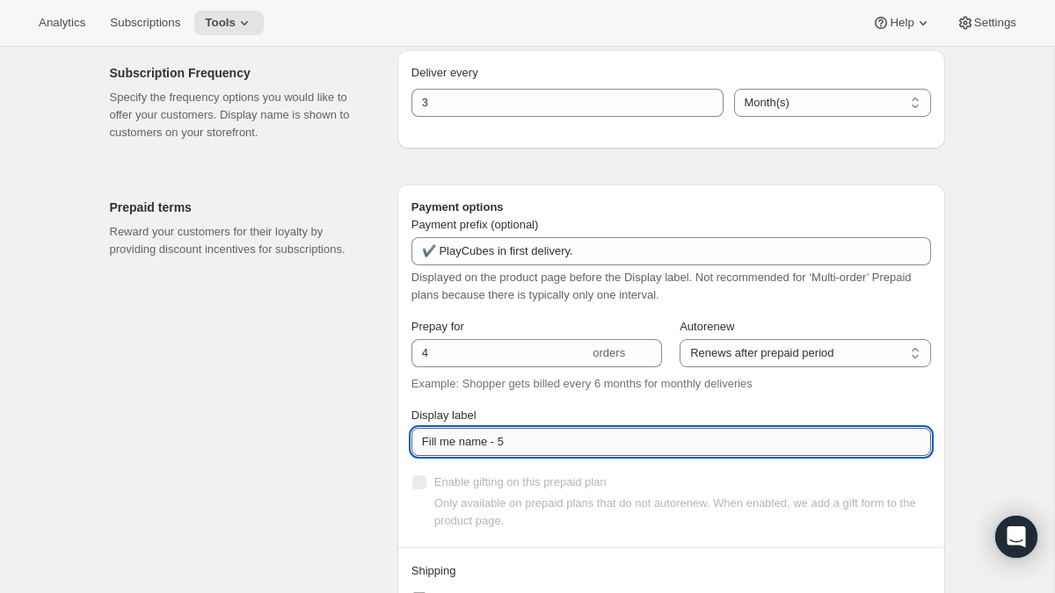
paste input "✔️ 3 new PlayCards every 3 months. </br>✔️ 10% OFF on all your next purchases."
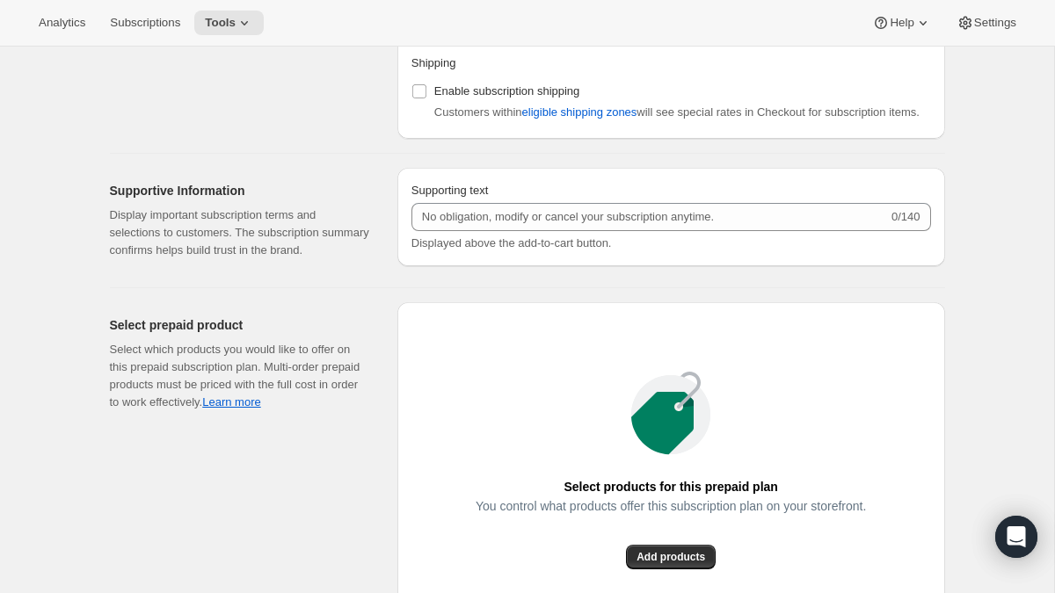
scroll to position [1385, 0]
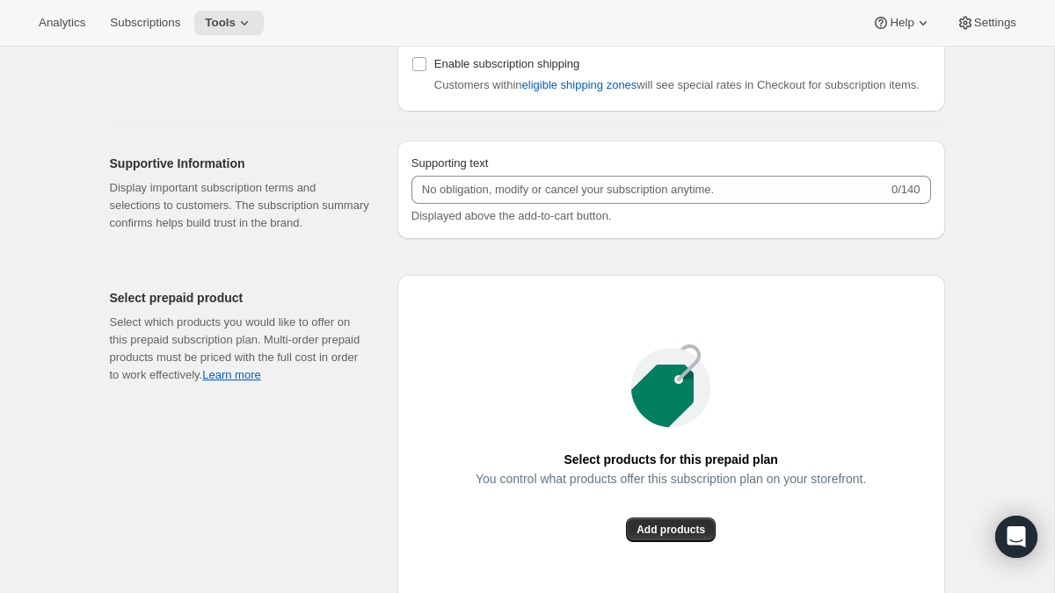
type input "✔️ 3 new PlayCards every 3 months. </br>✔️ 10% OFF on all your next purchases."
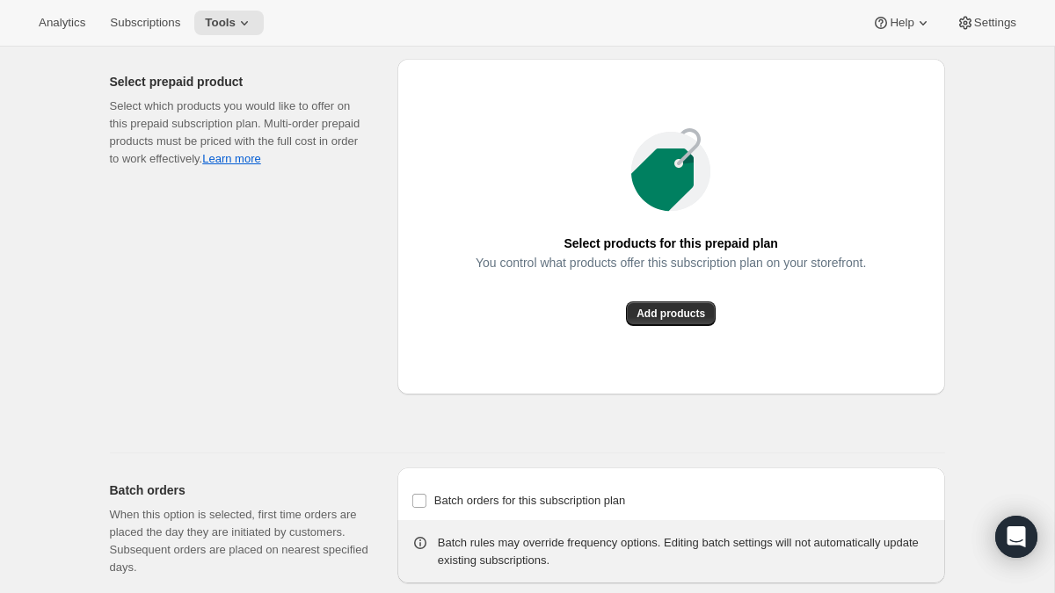
scroll to position [1711, 0]
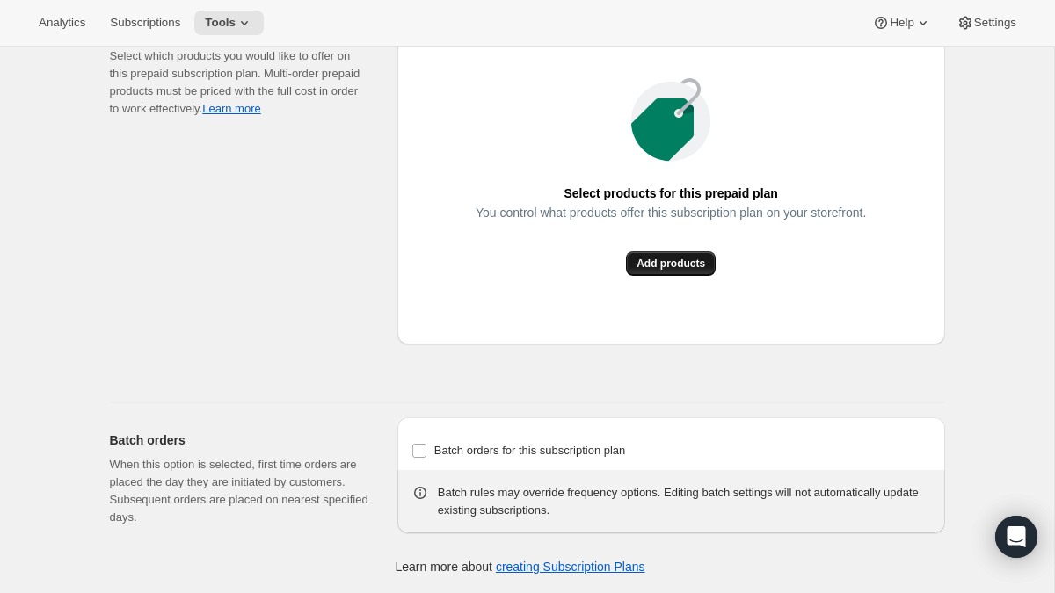
click at [669, 263] on span "Add products" at bounding box center [670, 264] width 69 height 14
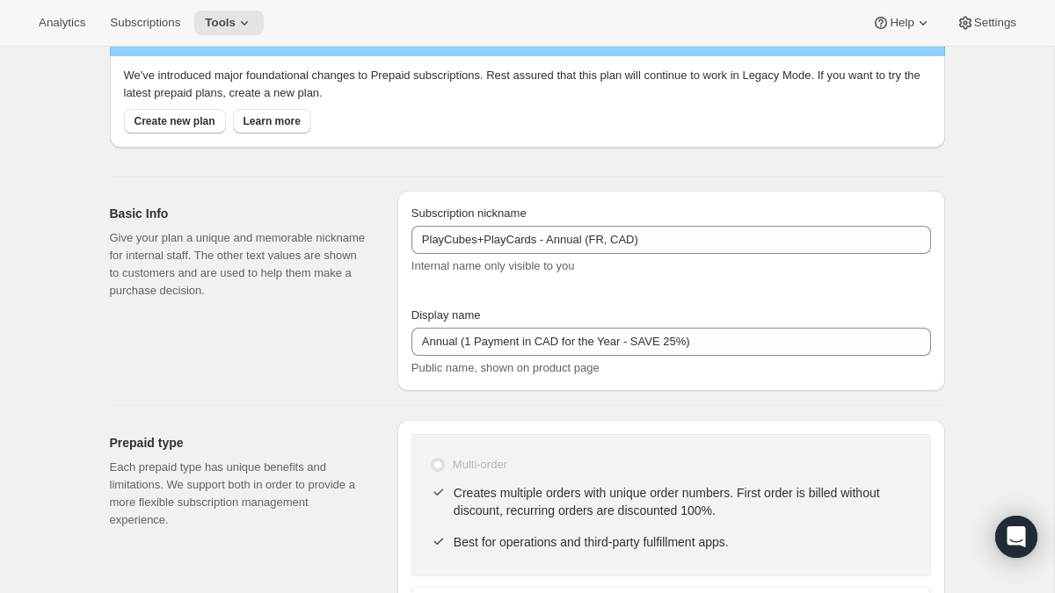
scroll to position [0, 0]
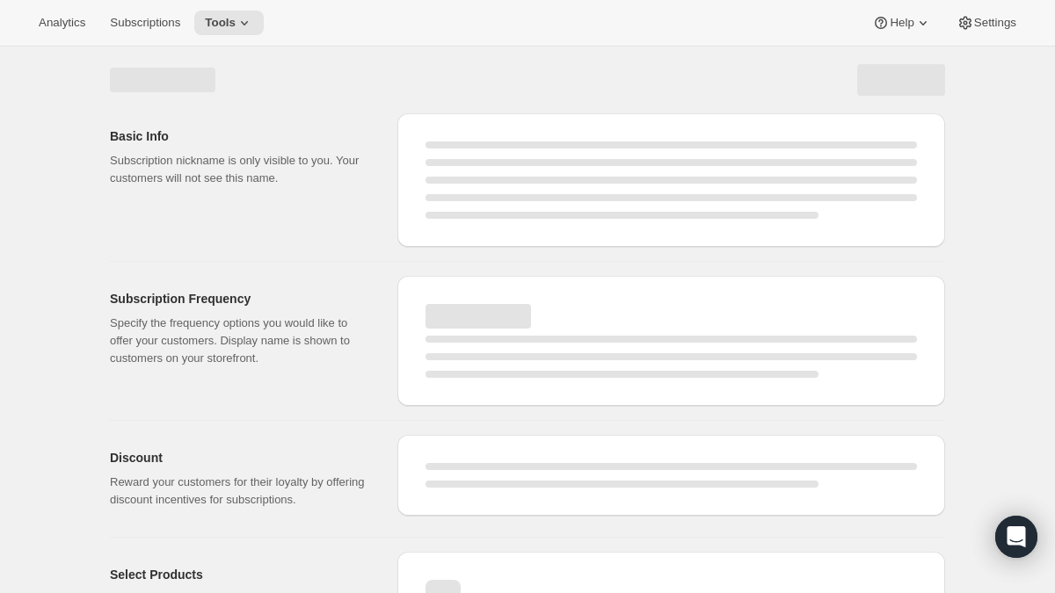
select select "MONTH"
select select "ENABLED"
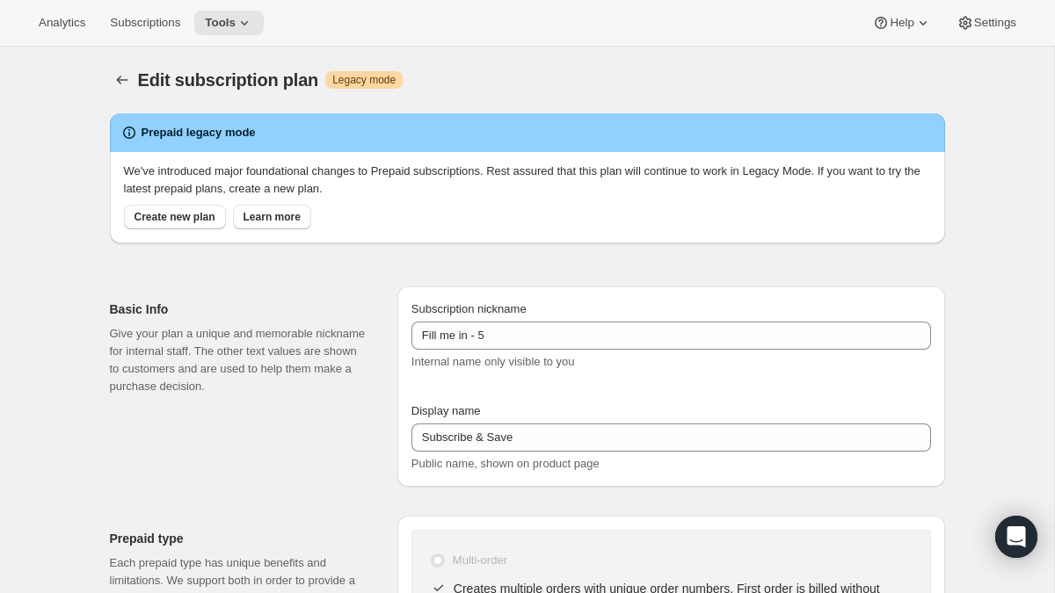
type input "PlayCubes+PlayCards - Annual (FR, CAD)"
type input "Annual (1 Payment in CAD for the Year - SAVE 25%)"
type input "3"
type input "✔️ PlayCubes in first delivery."
type input "4"
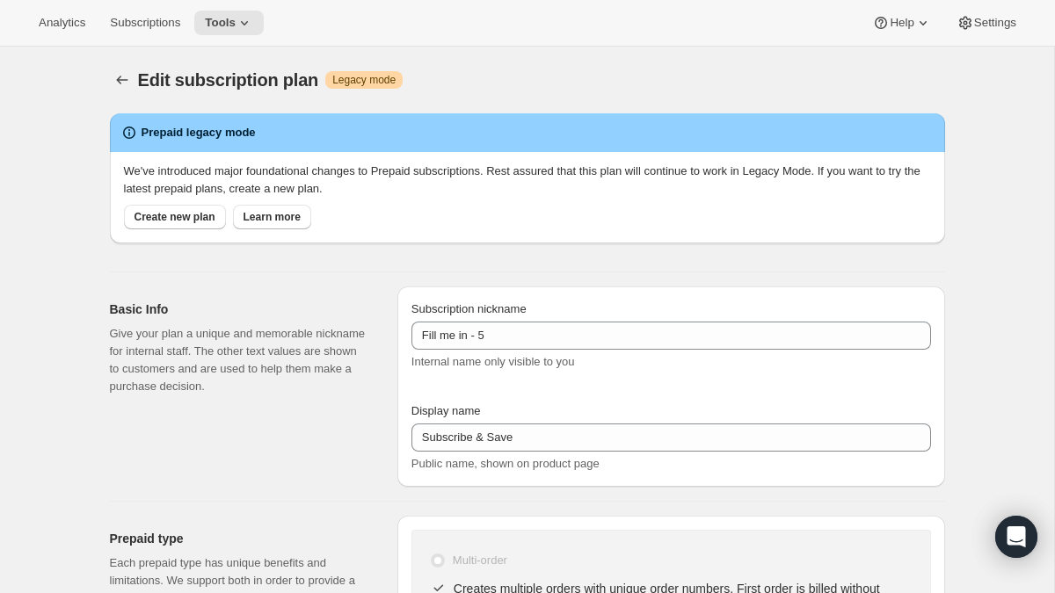
type input "✔️ 3 new PlayCards every 3 months. </br>✔️ 10% OFF on all your next purchases."
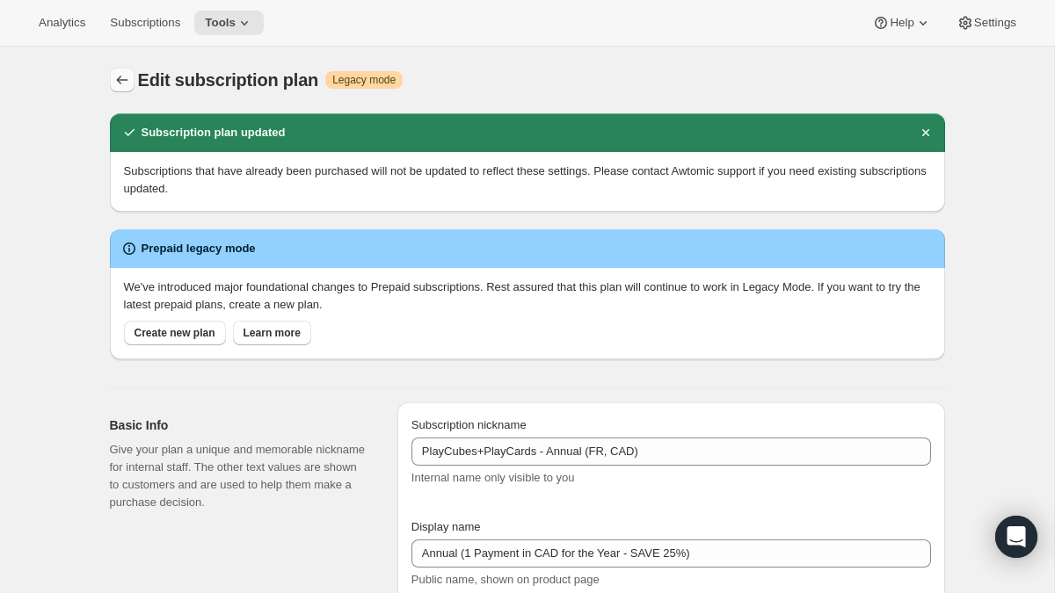
click at [122, 73] on icon "Subscription plans" at bounding box center [122, 80] width 18 height 18
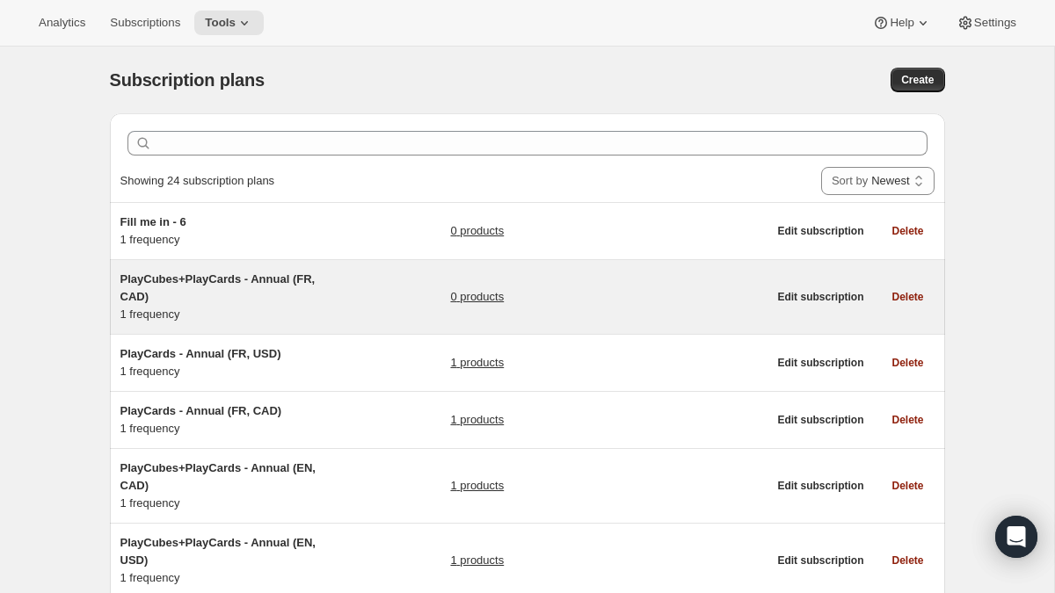
click at [258, 272] on h5 "PlayCubes+PlayCards - Annual (FR, CAD)" at bounding box center [230, 288] width 220 height 35
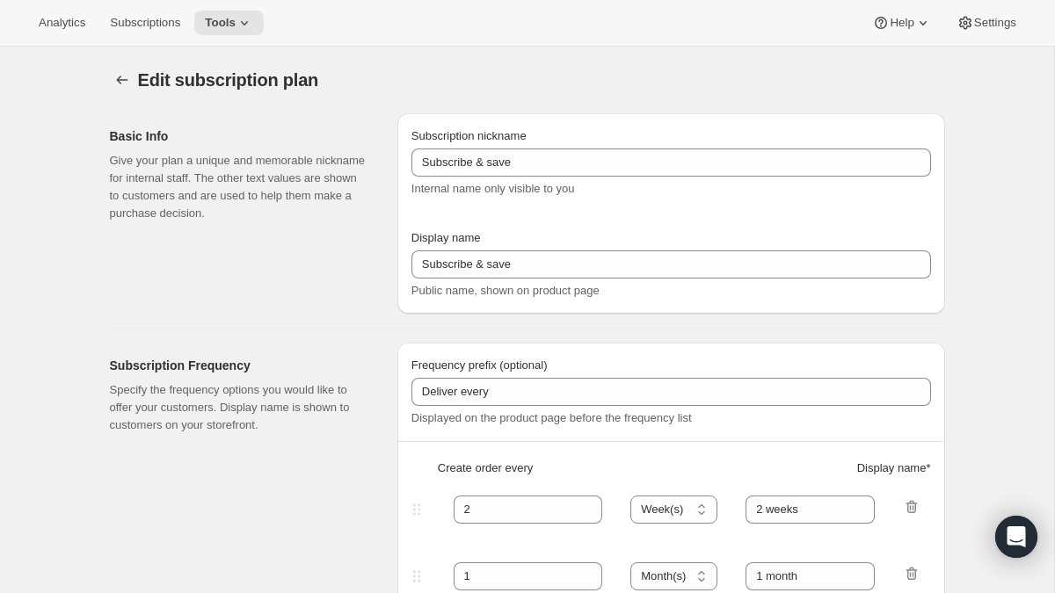
type input "PlayCubes+PlayCards - Annual (FR, CAD)"
type input "Annual (1 Payment in CAD for the Year - SAVE 25%)"
select select "ENABLED"
select select "MONTH"
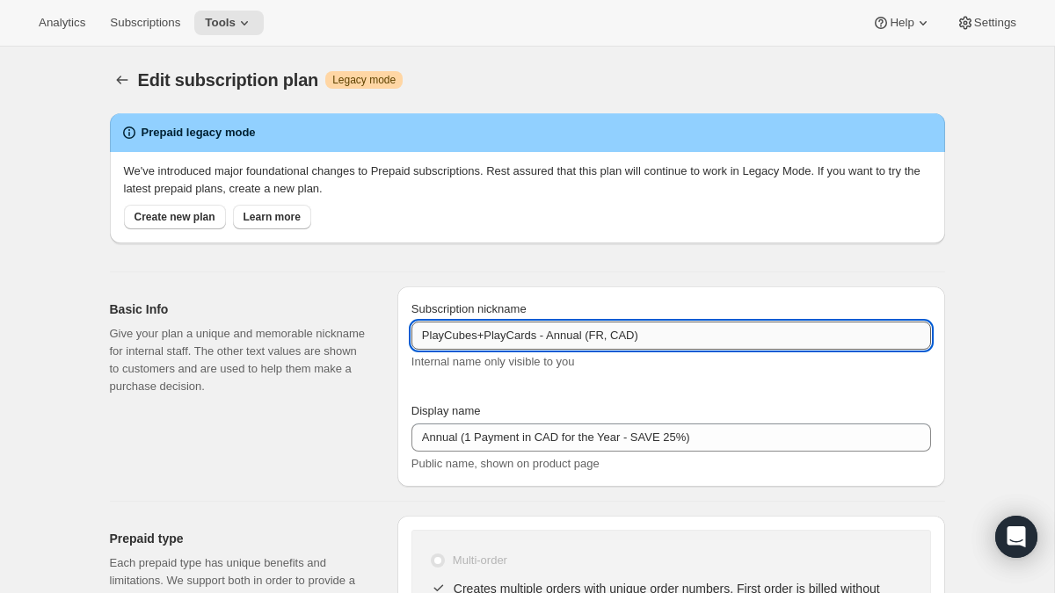
click at [562, 335] on input "PlayCubes+PlayCards - Annual (FR, CAD)" at bounding box center [670, 336] width 519 height 28
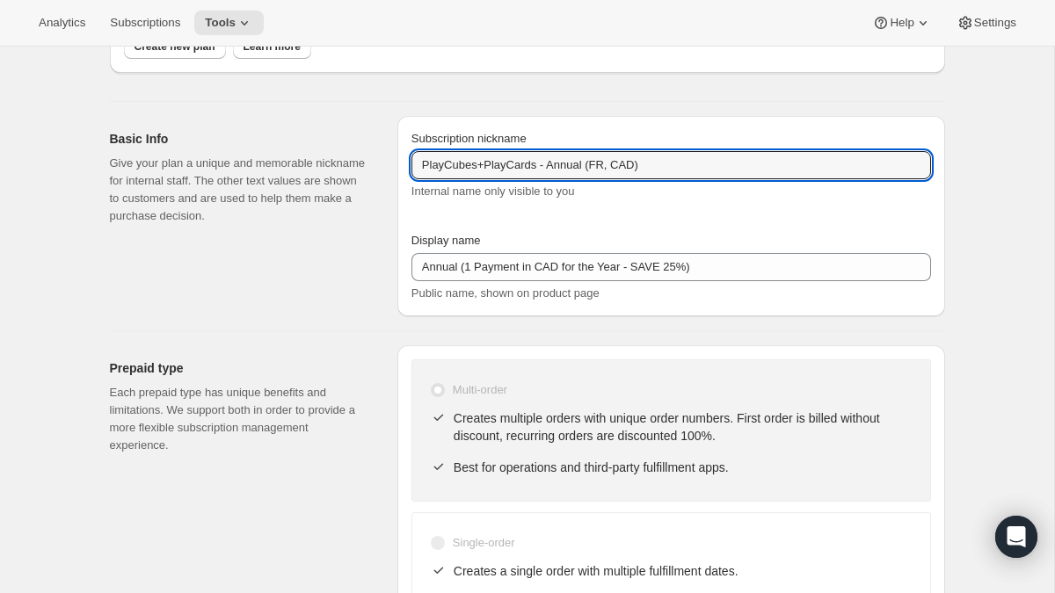
scroll to position [229, 0]
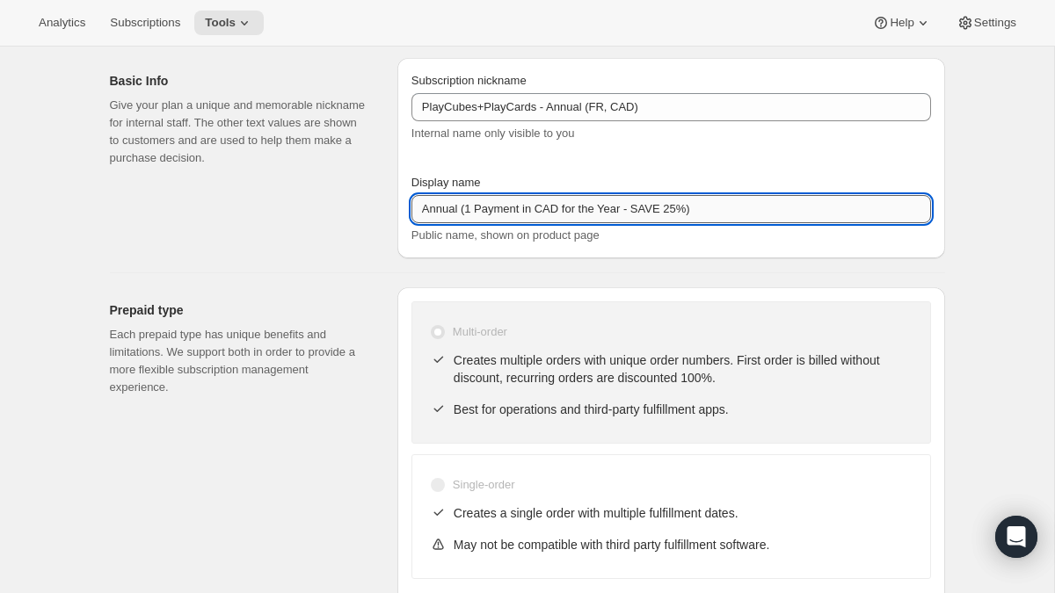
click at [589, 206] on input "Annual (1 Payment in CAD for the Year - SAVE 25%)" at bounding box center [670, 209] width 519 height 28
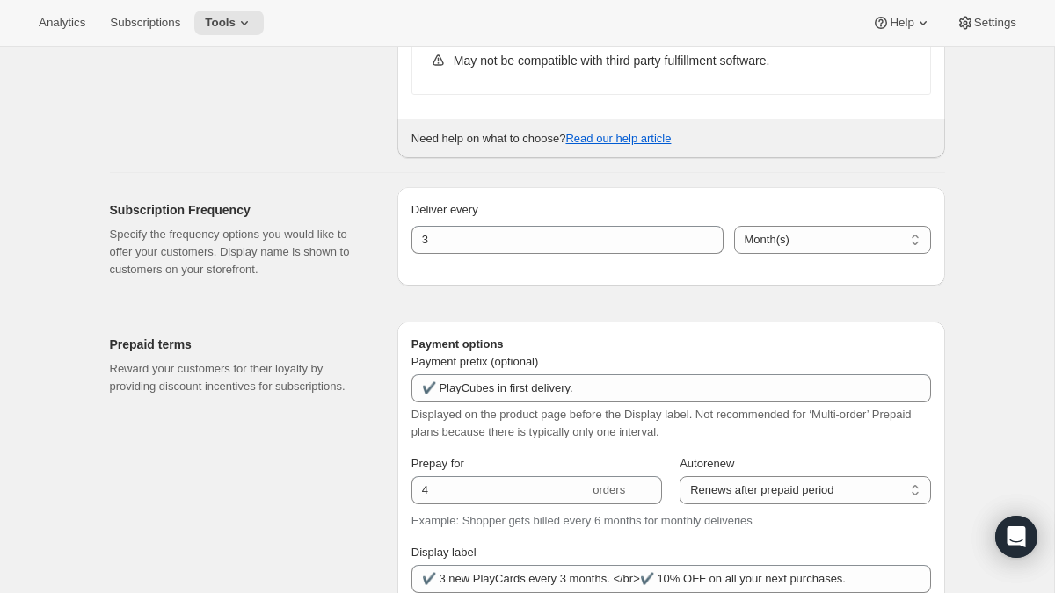
click at [366, 324] on div "Prepaid terms Reward your customers for their loyalty by providing discount inc…" at bounding box center [246, 553] width 273 height 462
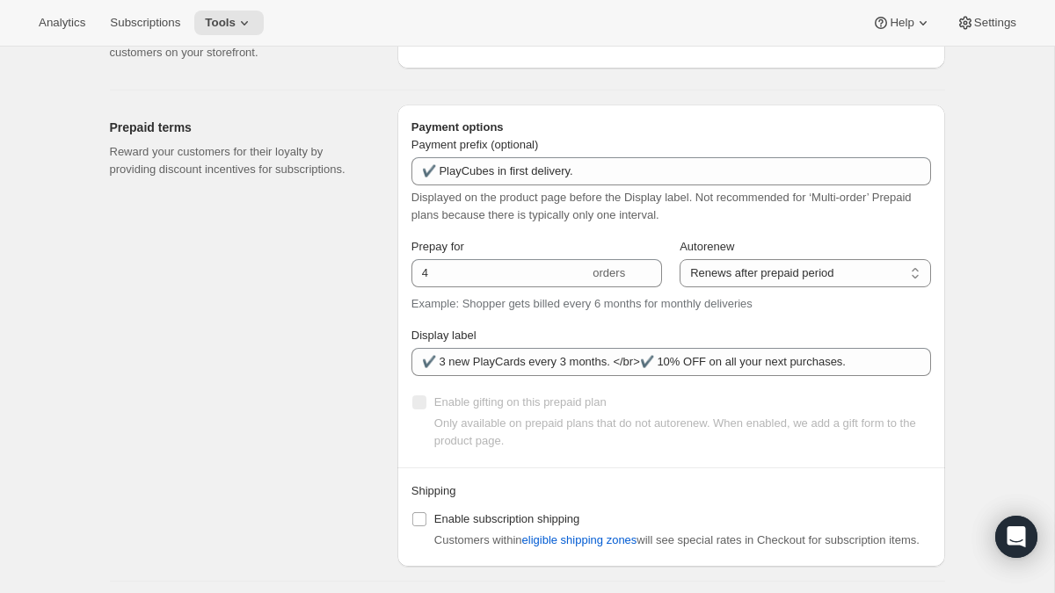
scroll to position [961, 0]
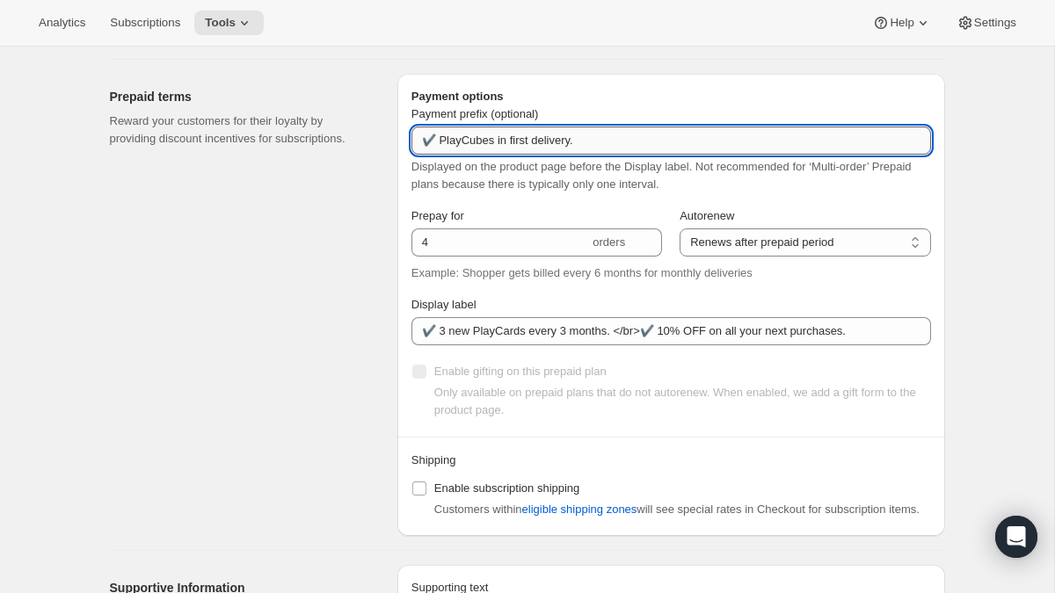
click at [651, 140] on input "✔️ PlayCubes in first delivery." at bounding box center [670, 141] width 519 height 28
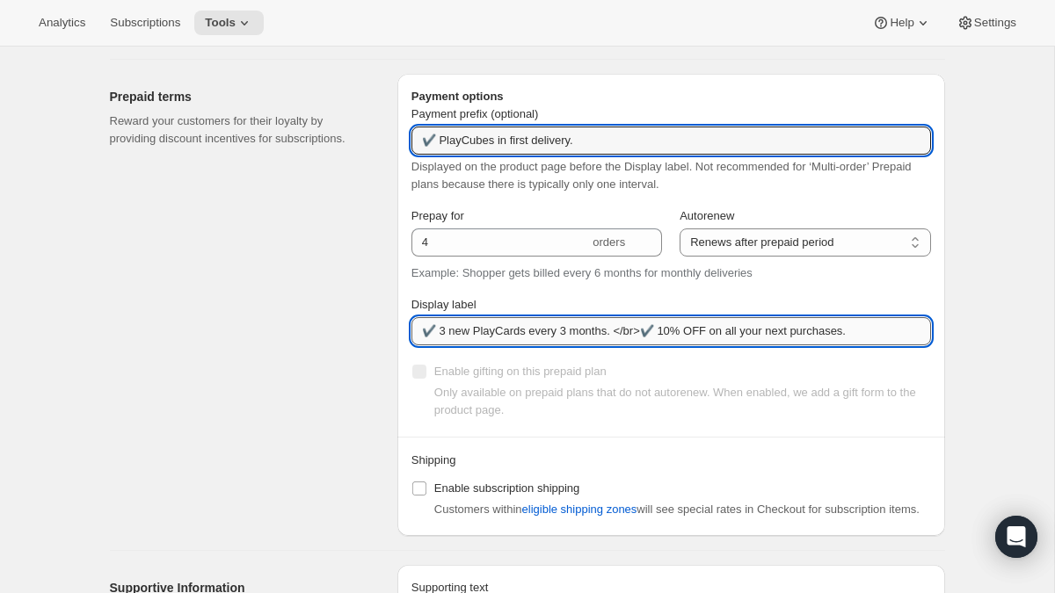
click at [657, 341] on input "✔️ 3 new PlayCards every 3 months. </br>✔️ 10% OFF on all your next purchases." at bounding box center [670, 331] width 519 height 28
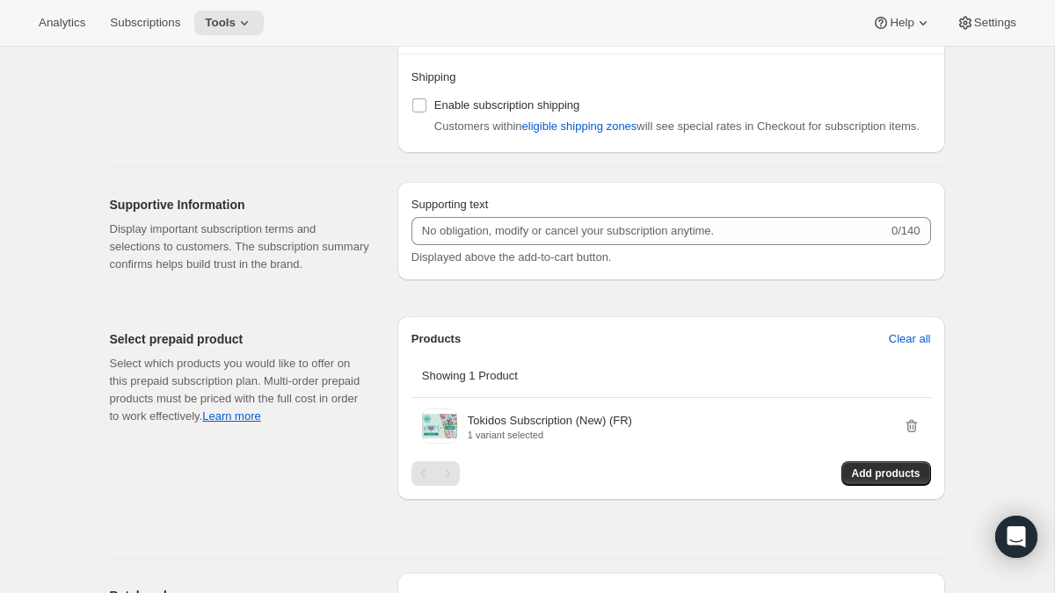
scroll to position [1534, 0]
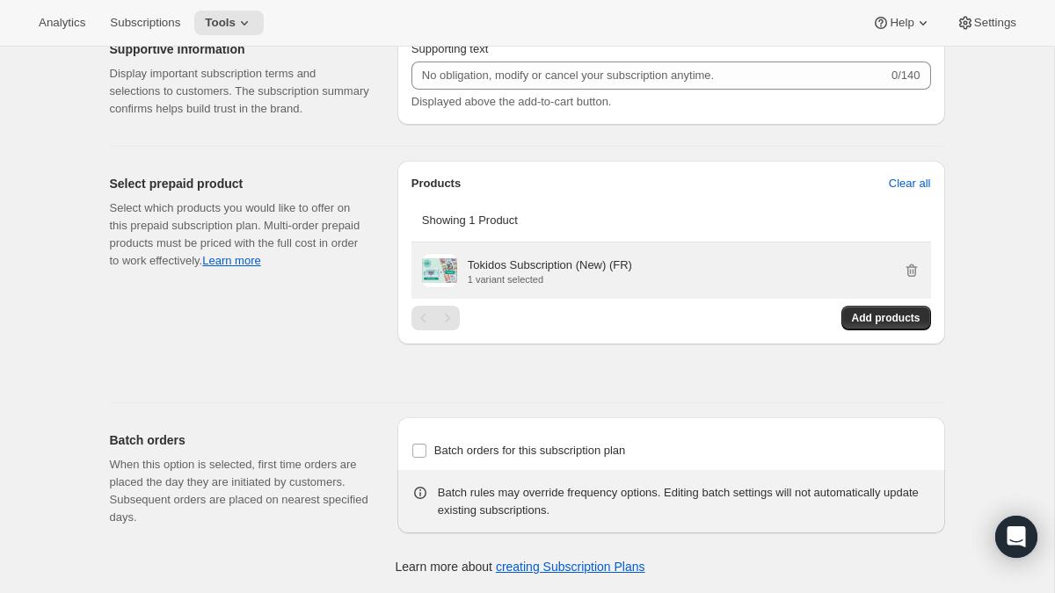
click at [558, 275] on p "1 variant selected" at bounding box center [550, 279] width 164 height 11
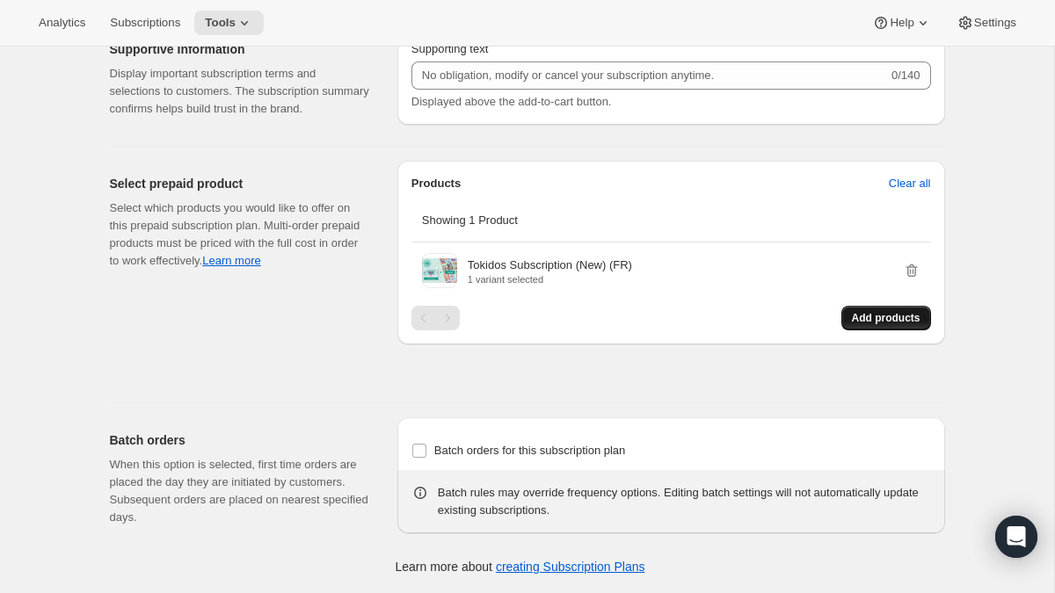
click at [853, 316] on span "Add products" at bounding box center [886, 318] width 69 height 14
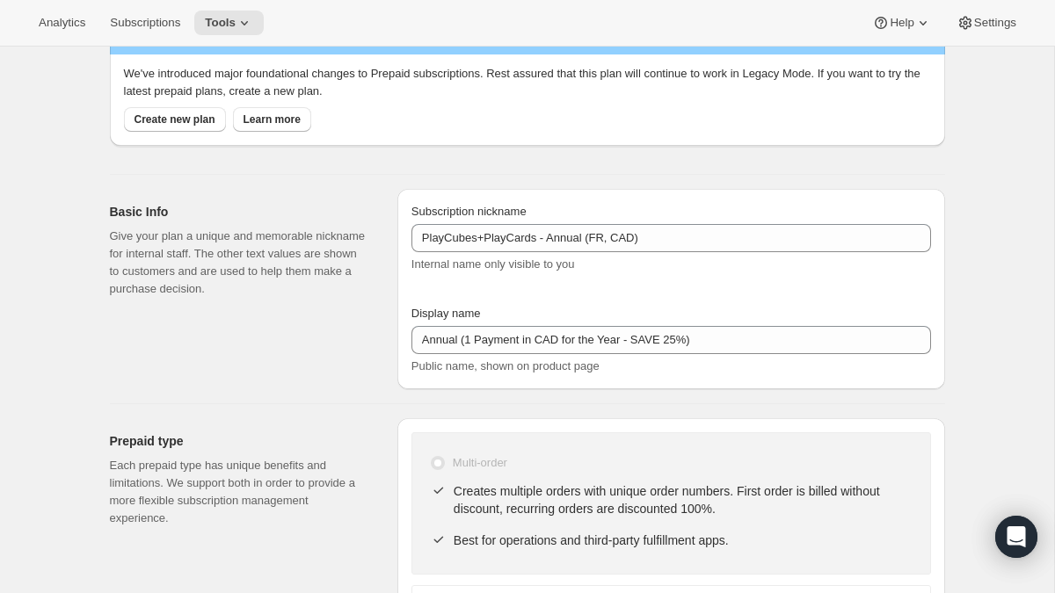
scroll to position [0, 0]
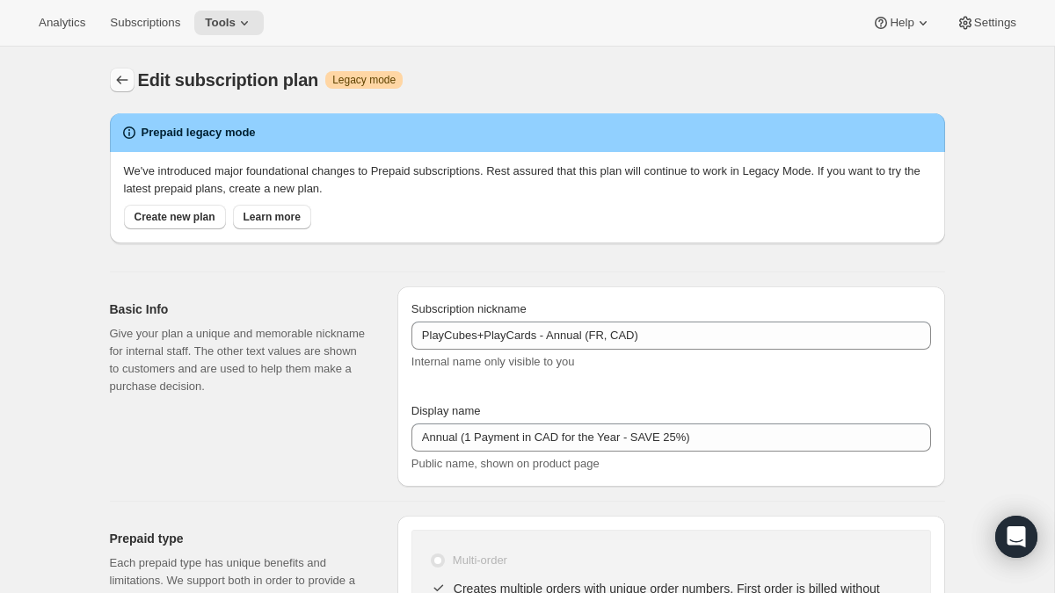
click at [117, 83] on icon "Subscription plans" at bounding box center [122, 80] width 18 height 18
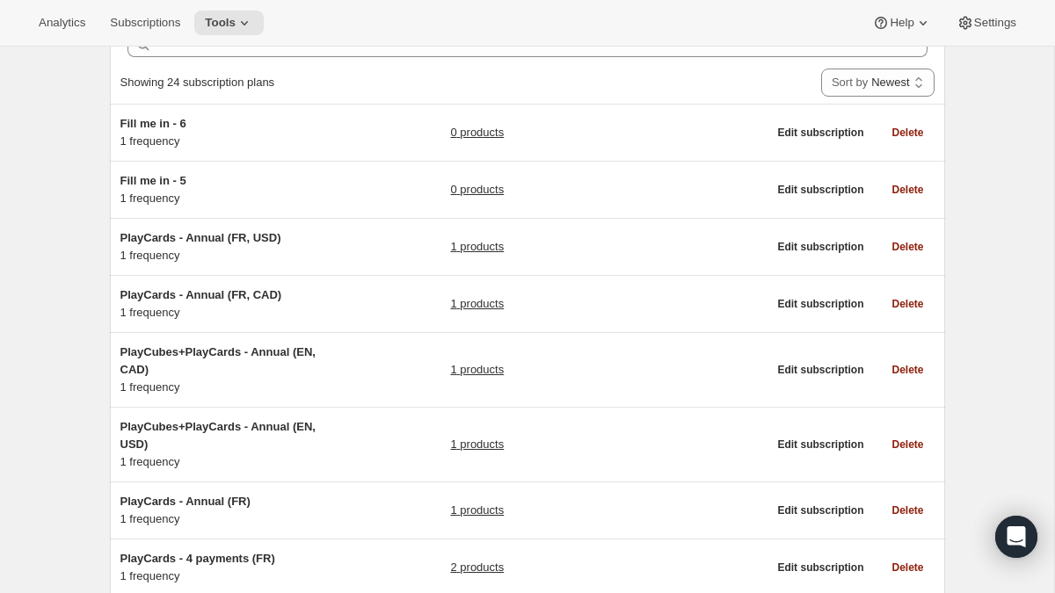
scroll to position [106, 0]
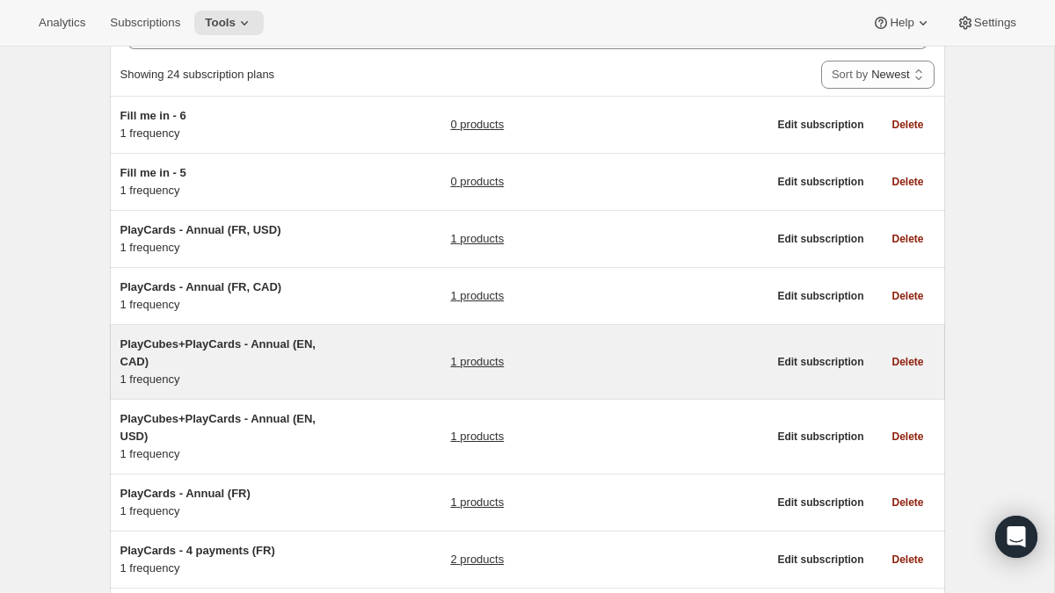
click at [281, 358] on h5 "PlayCubes+PlayCards - Annual (EN, CAD)" at bounding box center [230, 353] width 220 height 35
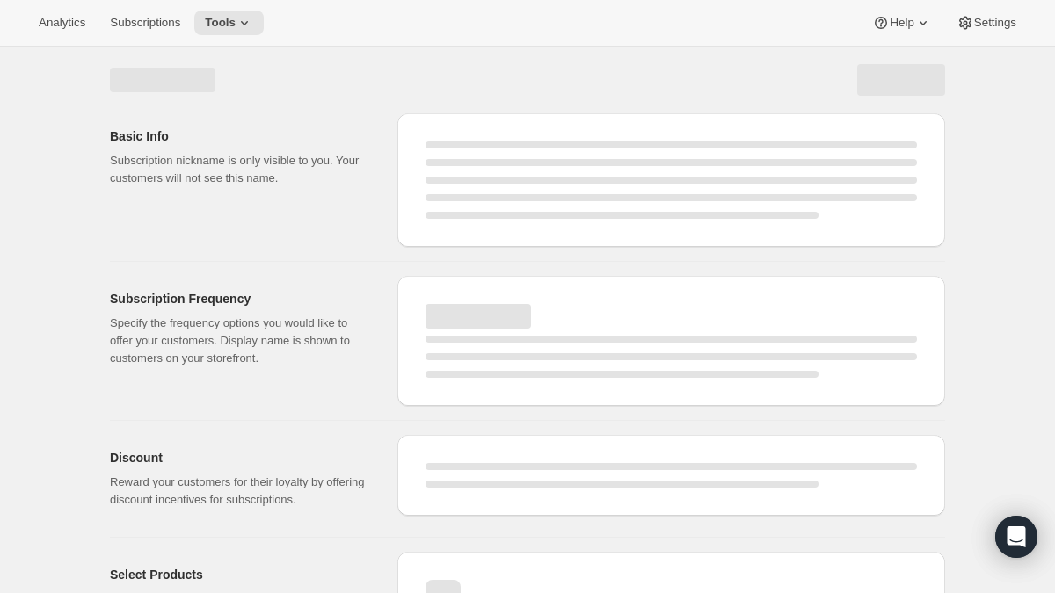
select select "WEEK"
select select "MONTH"
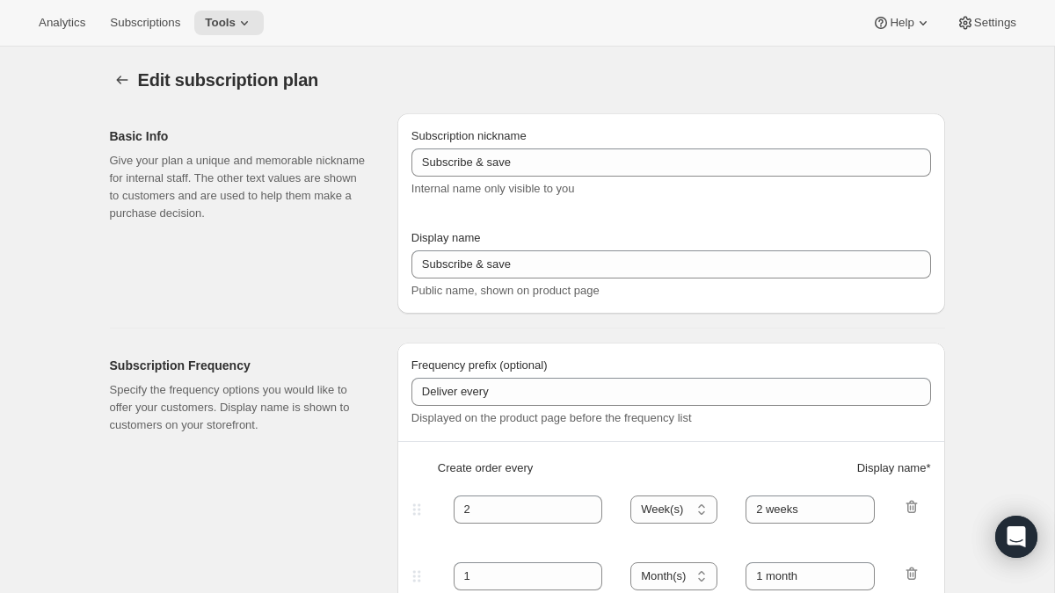
select select "ENABLED"
select select "MONTH"
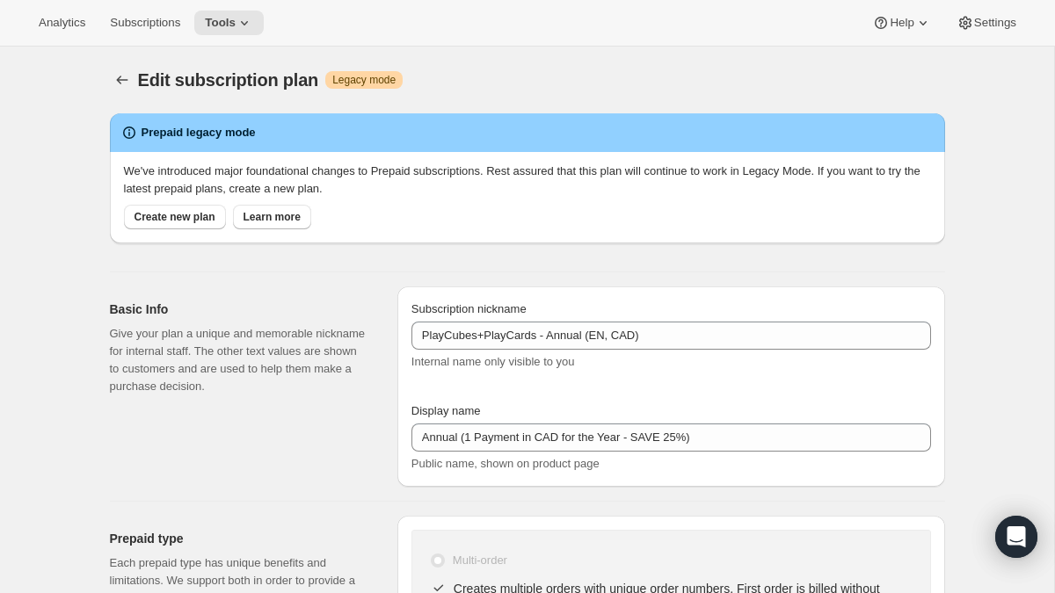
type input "PlayCubes+PlayCards - Annual (EN, CAD)"
type input "Annual (1 Payment in CAD for the Year - SAVE 25%)"
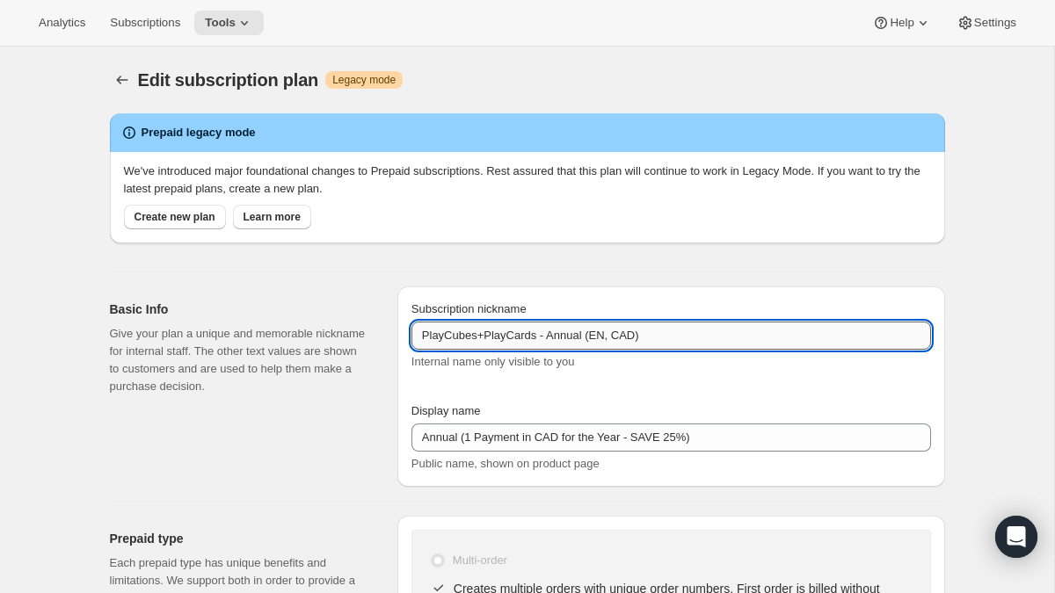
click at [587, 335] on input "PlayCubes+PlayCards - Annual (EN, CAD)" at bounding box center [670, 336] width 519 height 28
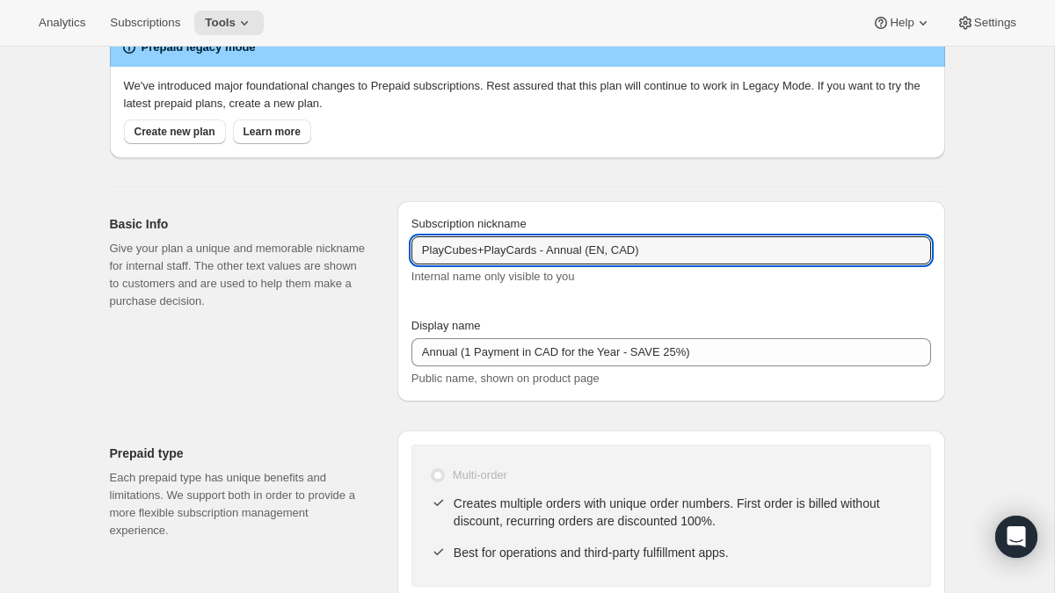
scroll to position [105, 0]
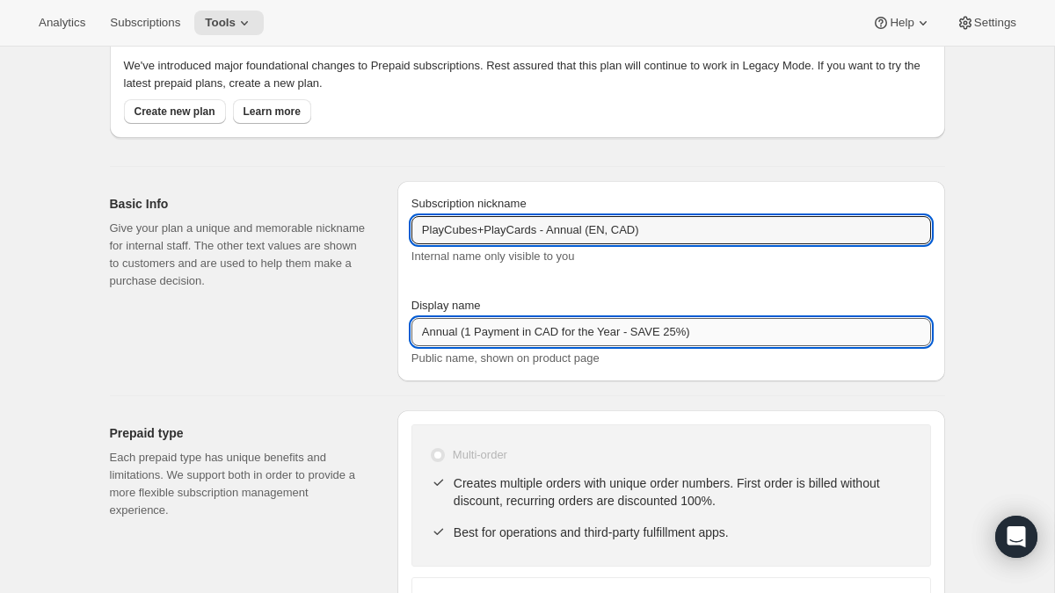
click at [580, 330] on input "Annual (1 Payment in CAD for the Year - SAVE 25%)" at bounding box center [670, 332] width 519 height 28
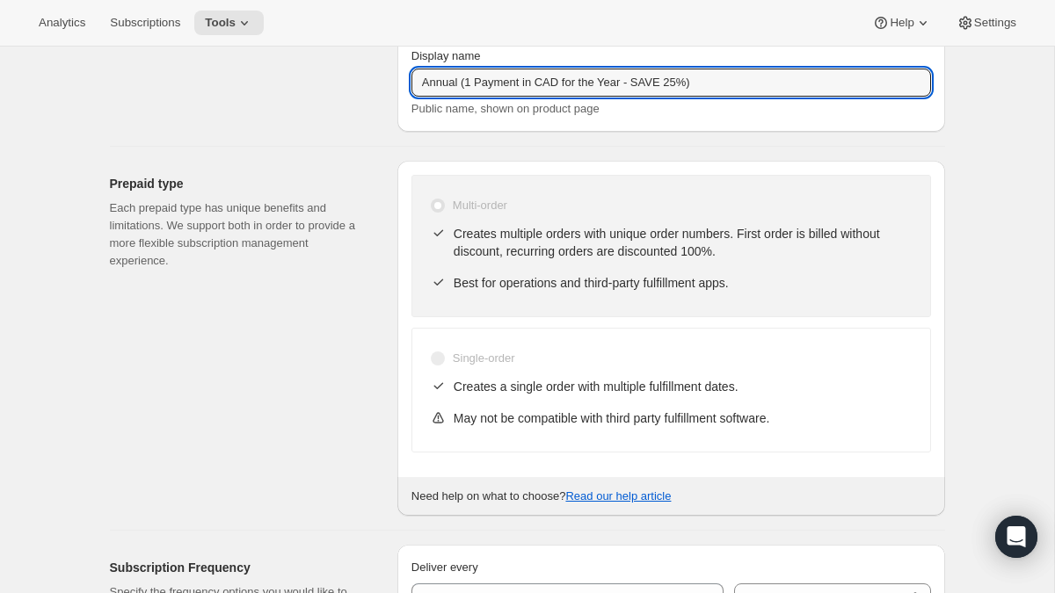
scroll to position [533, 0]
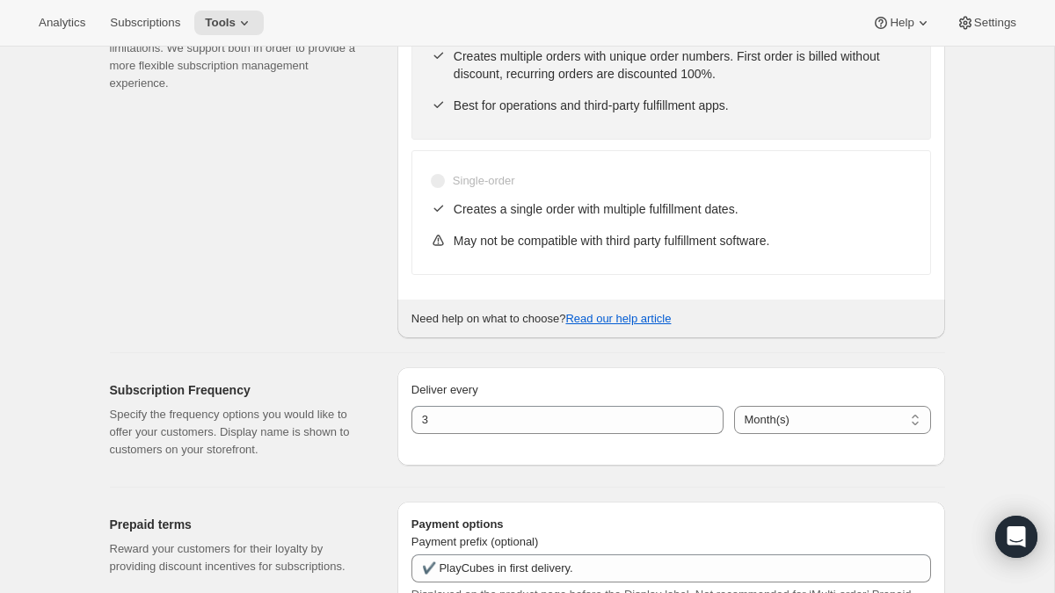
click at [353, 308] on div "Prepaid type Each prepaid type has unique benefits and limitations. We support …" at bounding box center [246, 160] width 273 height 355
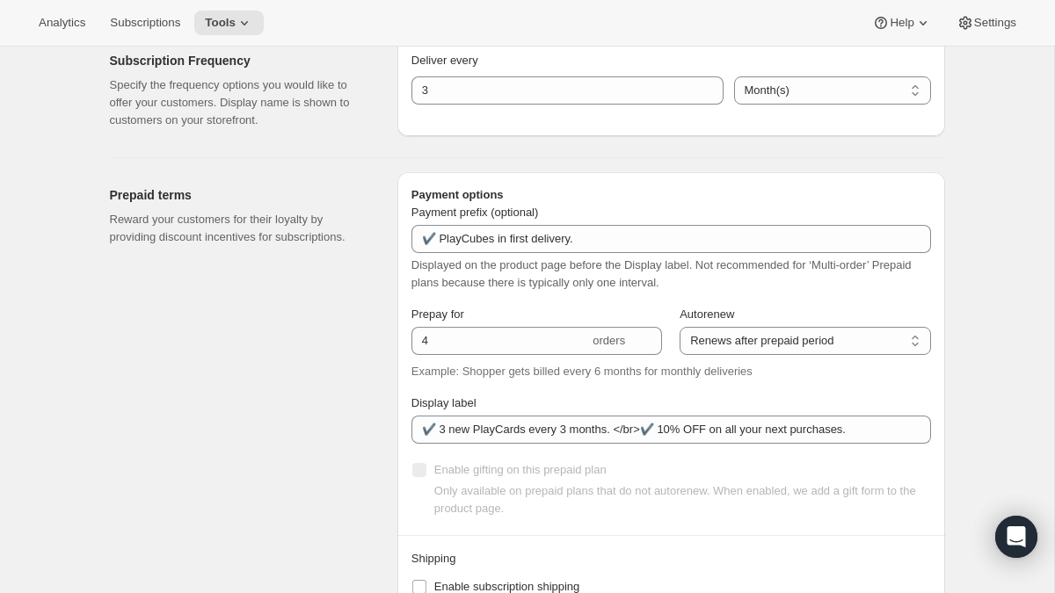
scroll to position [917, 0]
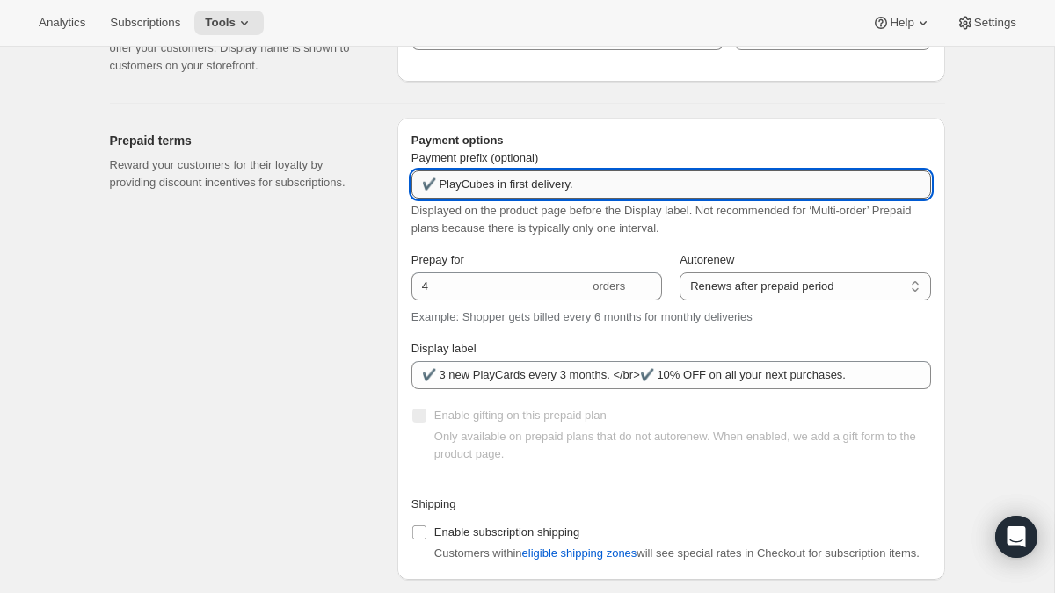
click at [599, 185] on input "✔️ PlayCubes in first delivery." at bounding box center [670, 184] width 519 height 28
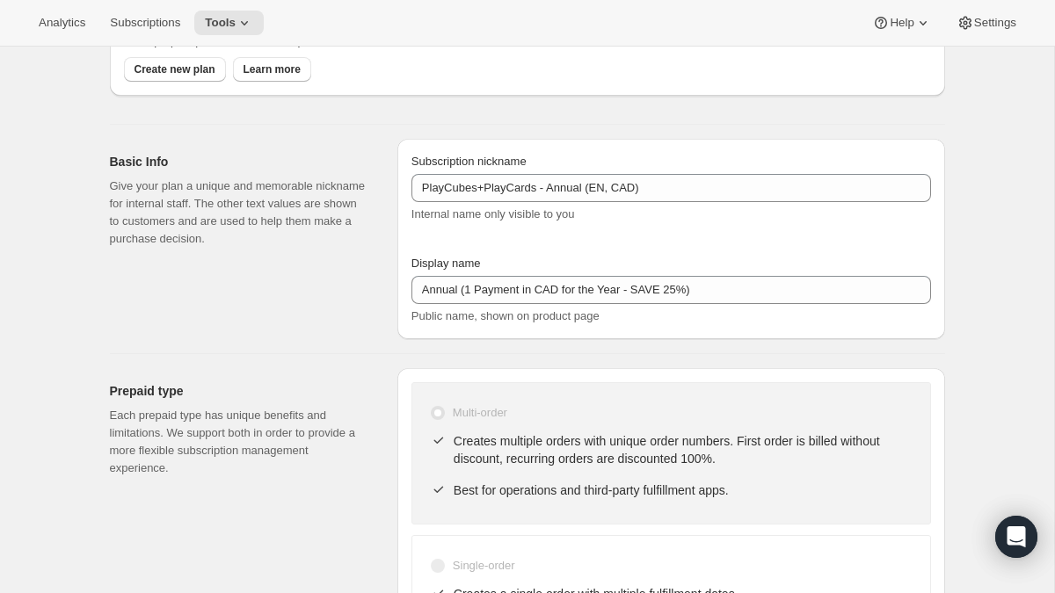
scroll to position [0, 0]
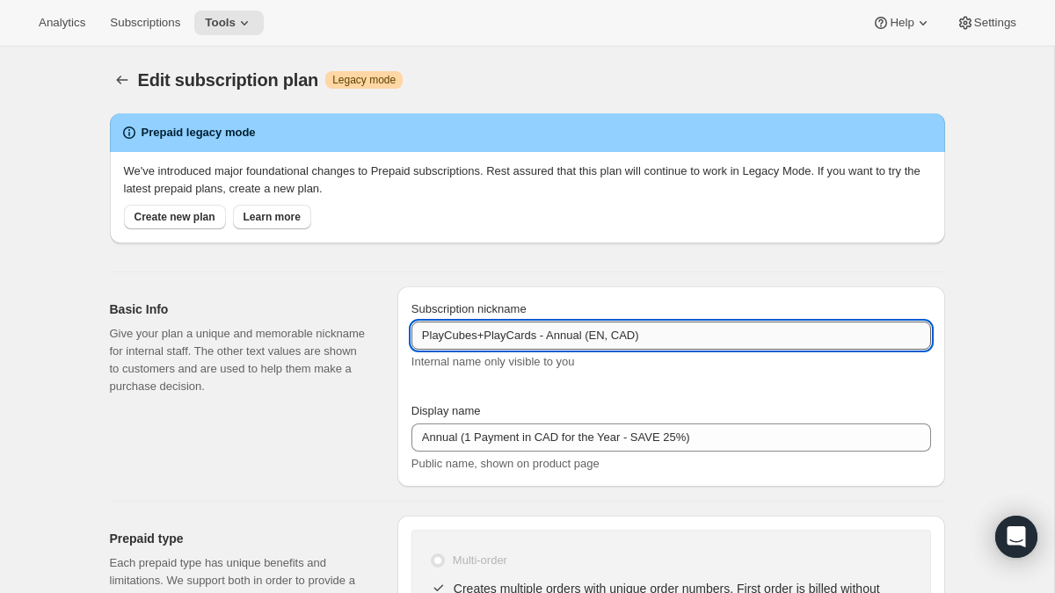
click at [506, 336] on input "PlayCubes+PlayCards - Annual (EN, CAD)" at bounding box center [670, 336] width 519 height 28
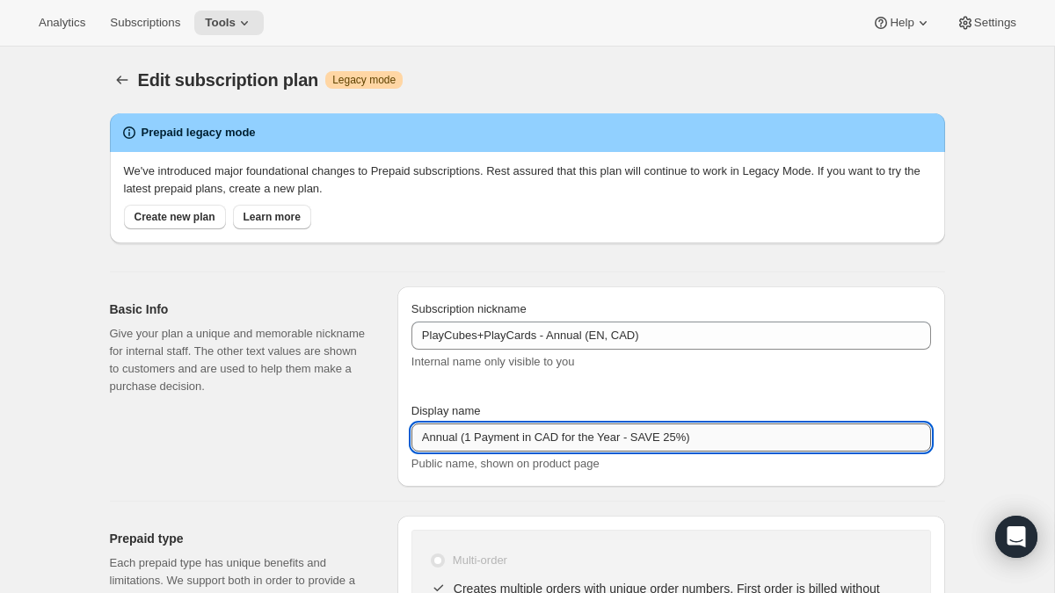
click at [526, 440] on input "Annual (1 Payment in CAD for the Year - SAVE 25%)" at bounding box center [670, 438] width 519 height 28
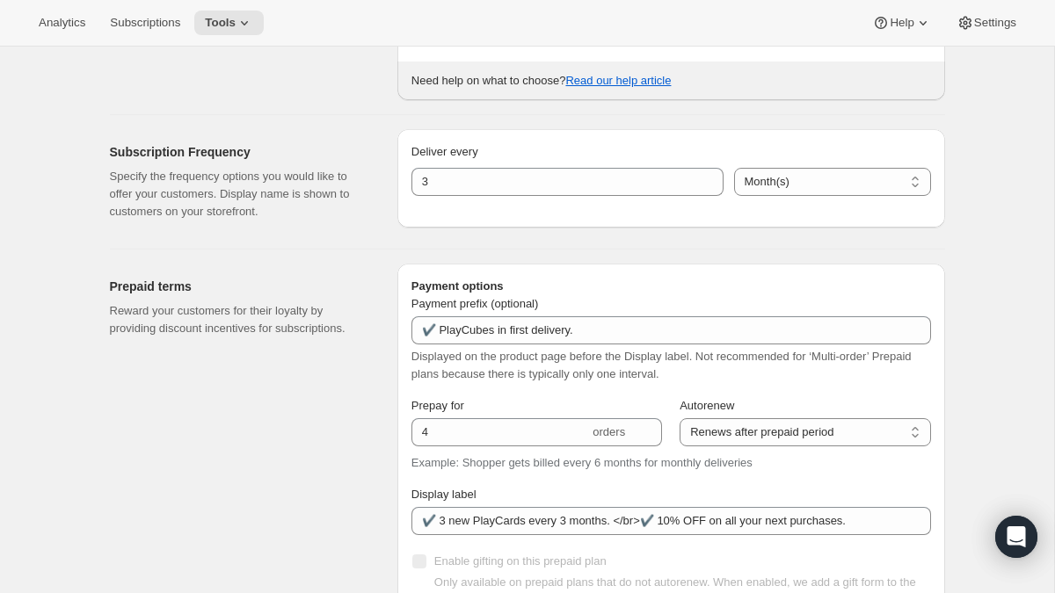
scroll to position [777, 0]
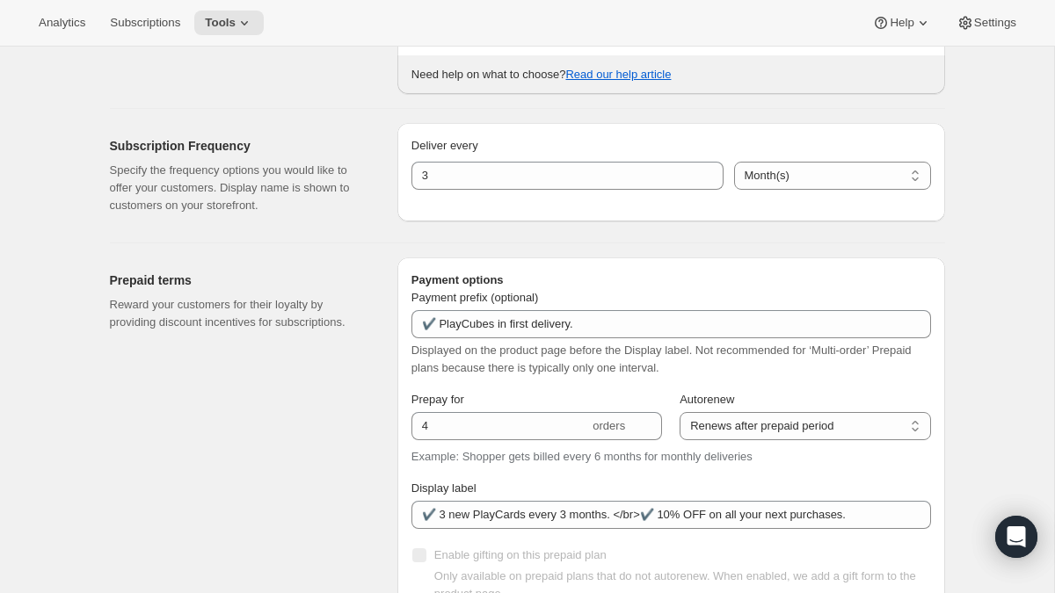
click at [597, 339] on div "Payment prefix (optional) ✔️ PlayCubes in first delivery. Displayed on the prod…" at bounding box center [670, 333] width 519 height 88
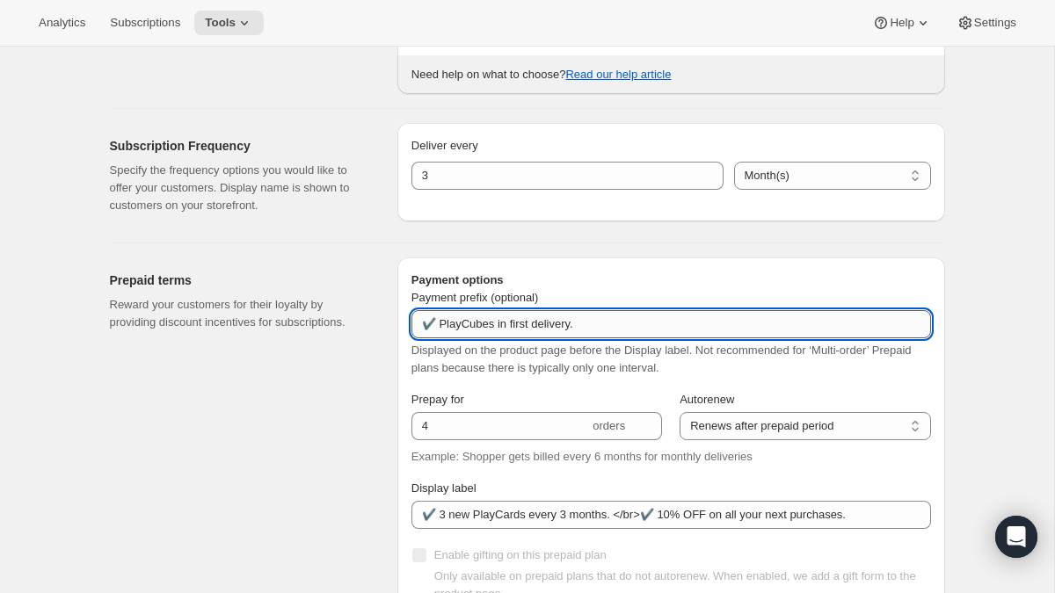
click at [599, 323] on input "✔️ PlayCubes in first delivery." at bounding box center [670, 324] width 519 height 28
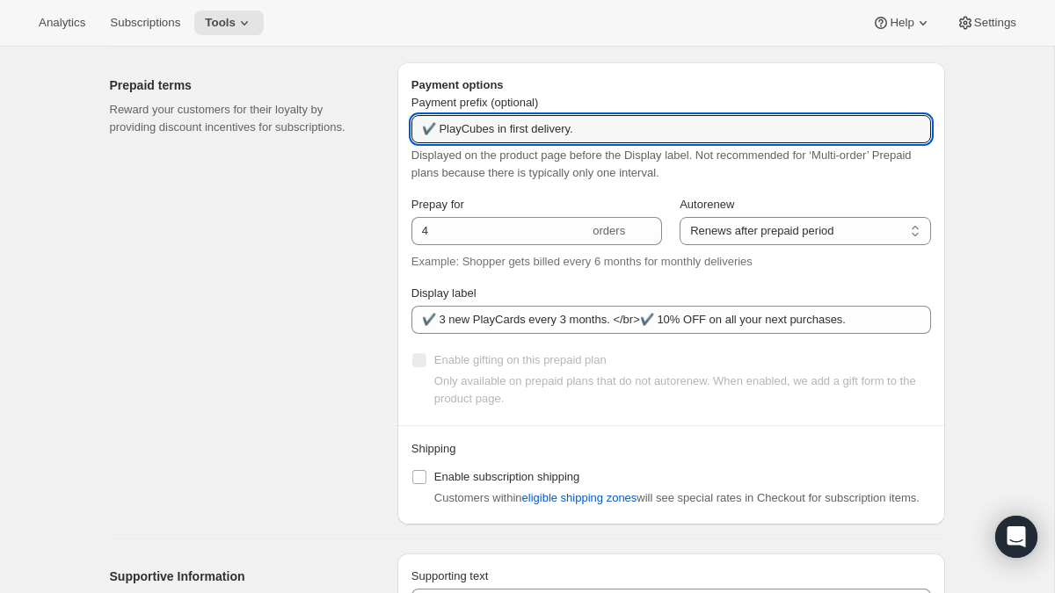
scroll to position [1002, 0]
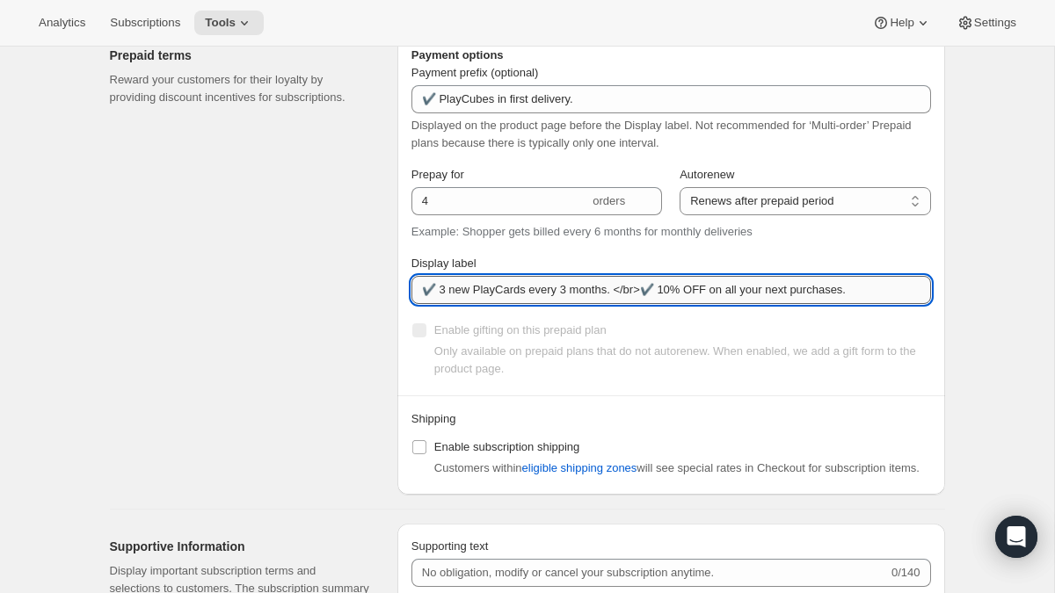
click at [597, 285] on input "✔️ 3 new PlayCards every 3 months. </br>✔️ 10% OFF on all your next purchases." at bounding box center [670, 290] width 519 height 28
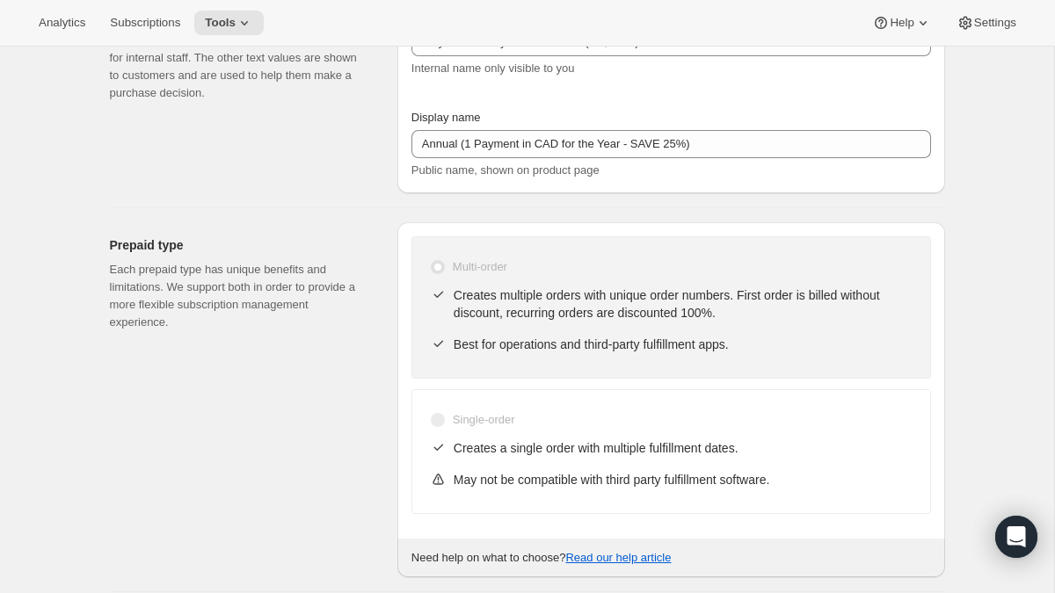
scroll to position [0, 0]
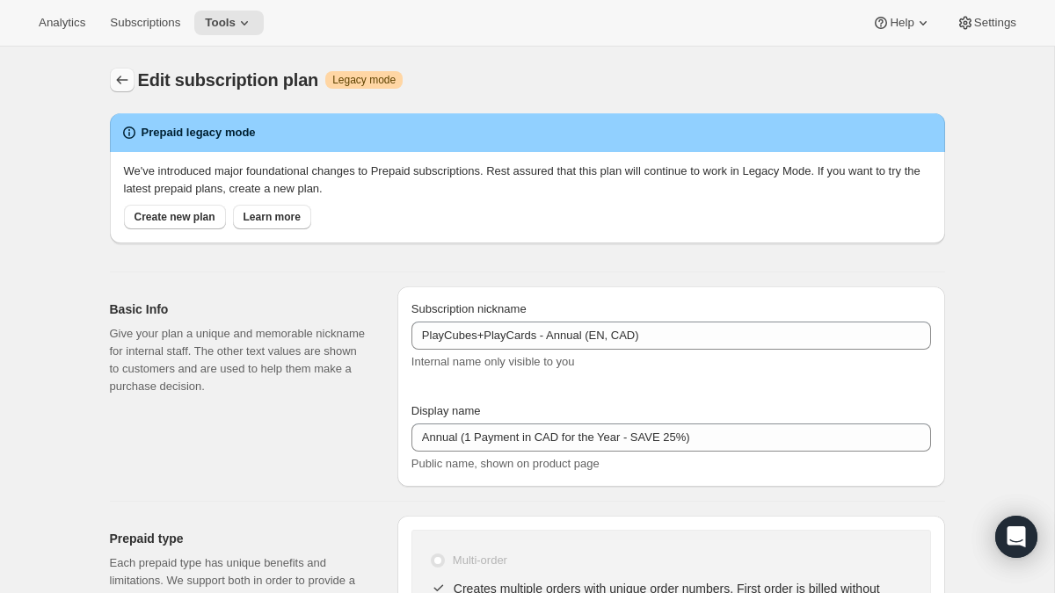
click at [110, 84] on button "Subscription plans" at bounding box center [122, 80] width 25 height 25
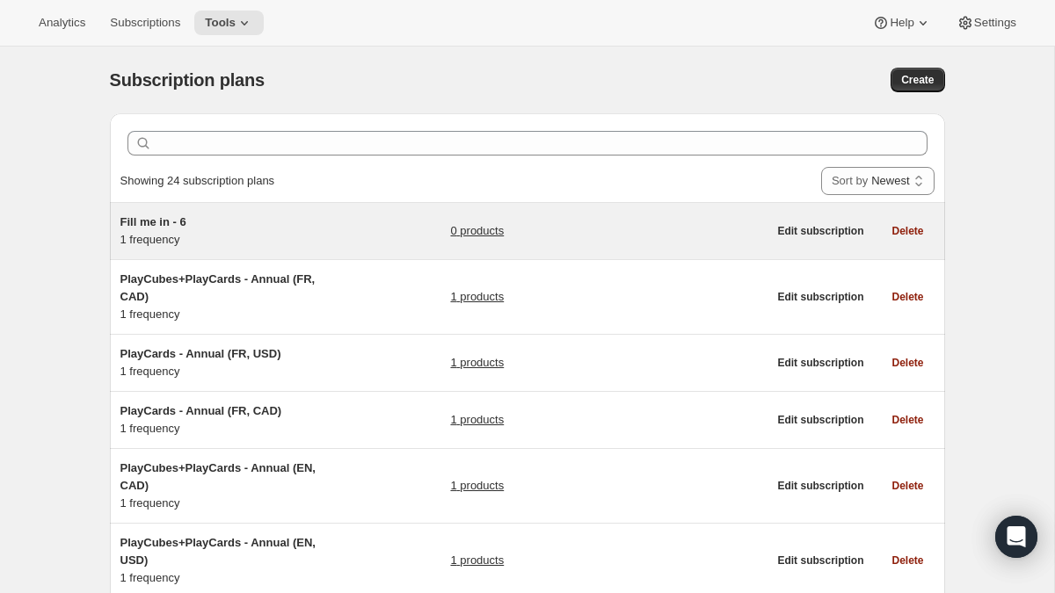
click at [188, 221] on h5 "Fill me in - 6" at bounding box center [230, 223] width 220 height 18
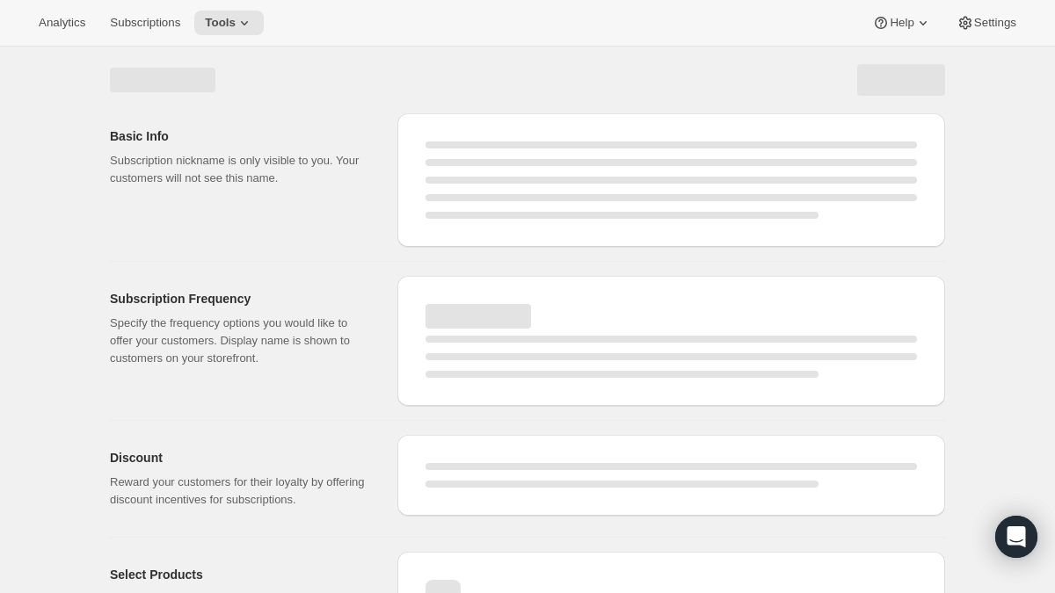
select select "WEEK"
select select "MONTH"
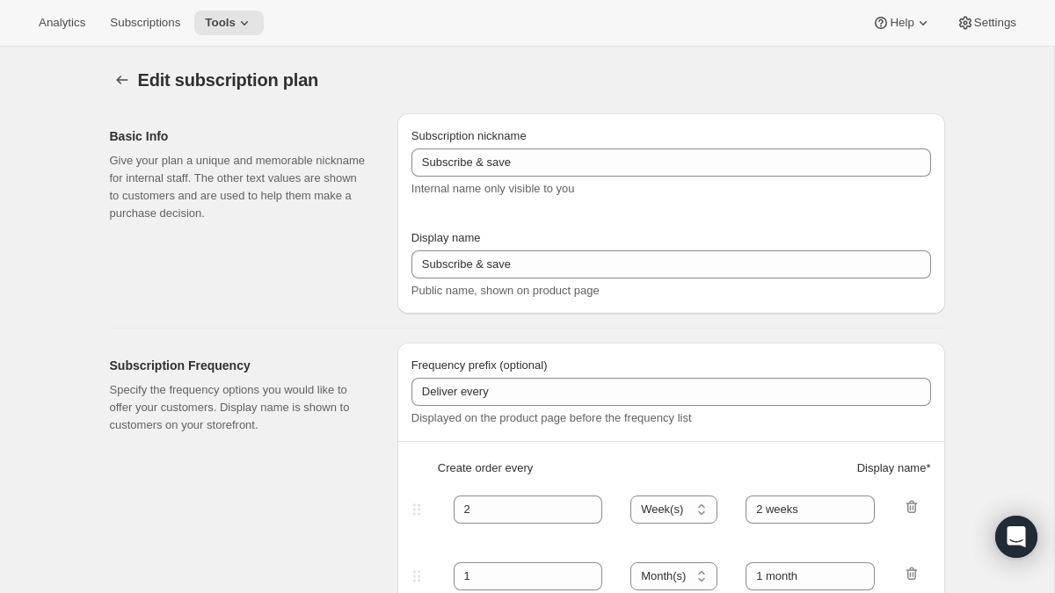
type input "Fill me in - 6"
type input "Subscribe & Save"
select select "ENABLED"
select select "MONTH"
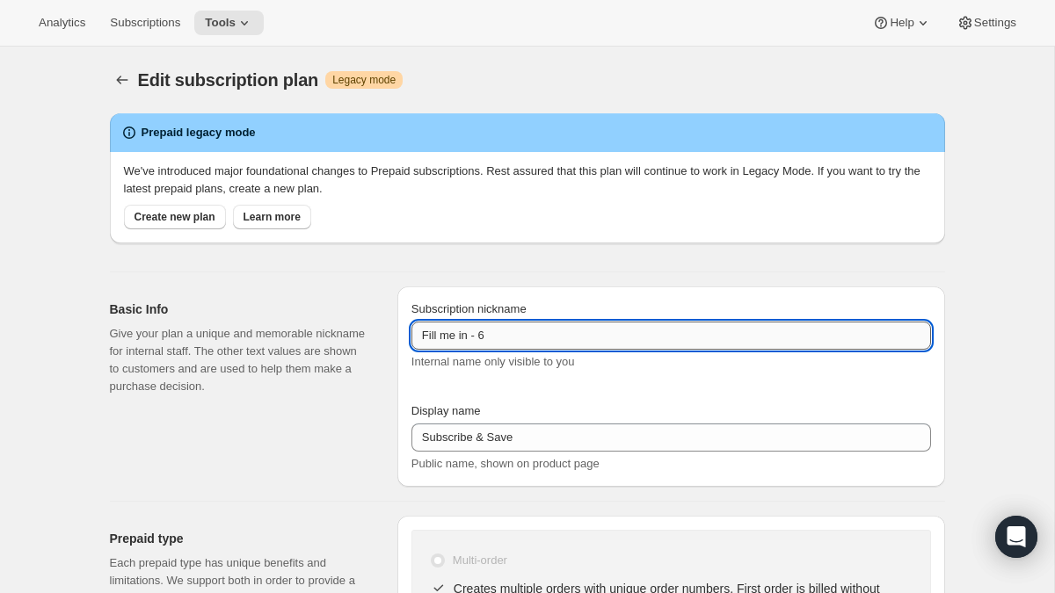
click at [518, 334] on input "Fill me in - 6" at bounding box center [670, 336] width 519 height 28
paste input "PlayCubes+PlayCards - Annual (FR, CAD)"
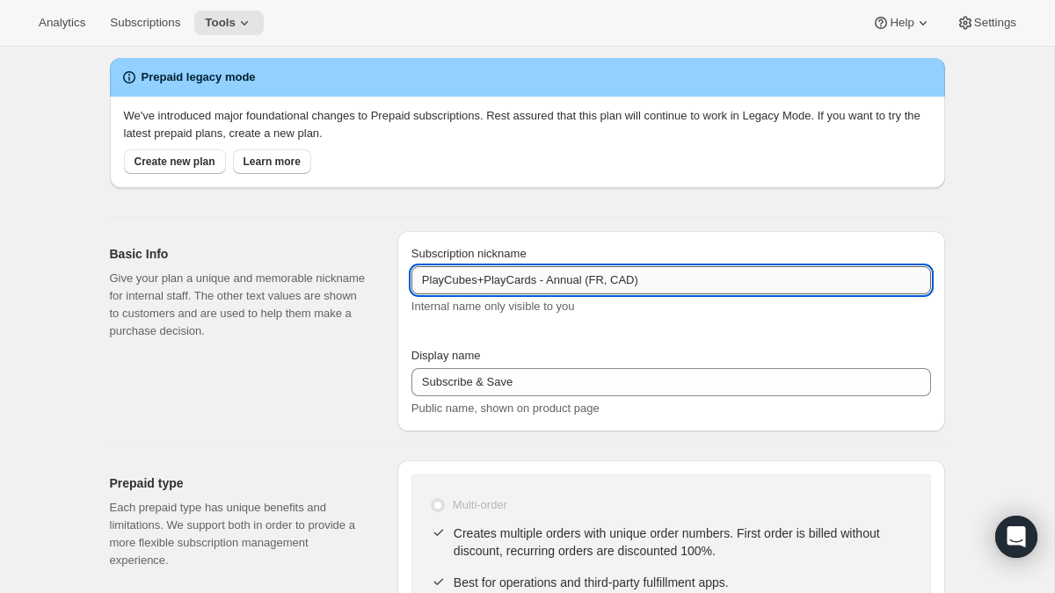
scroll to position [68, 0]
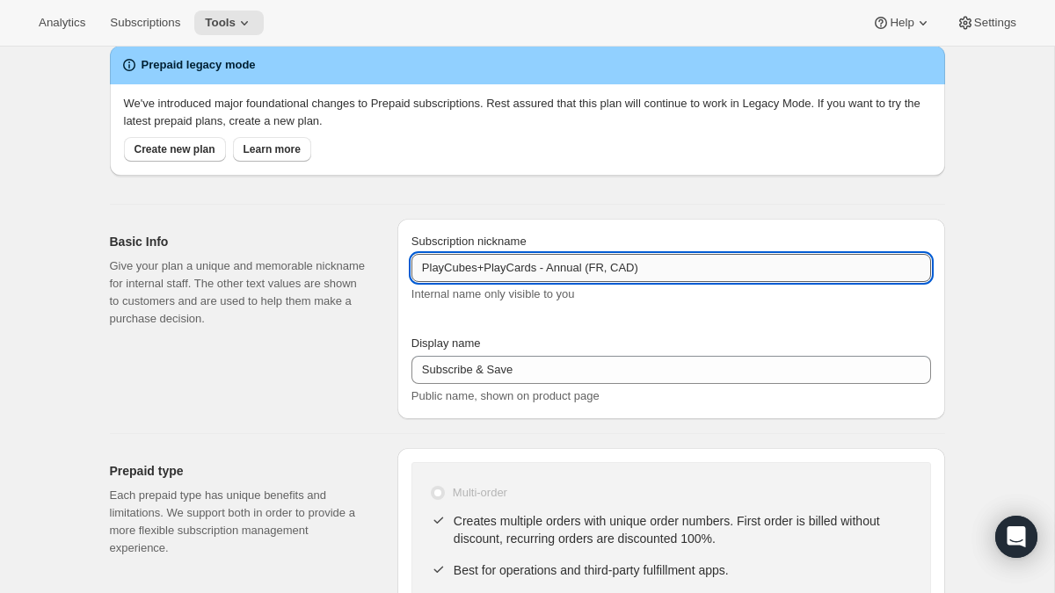
click at [606, 267] on input "PlayCubes+PlayCards - Annual (FR, CAD)" at bounding box center [670, 268] width 519 height 28
click at [626, 267] on input "PlayCubes+PlayCards - Annual (FR, CAD)" at bounding box center [670, 268] width 519 height 28
type input "PlayCubes+PlayCards - Annual (FR, USD)"
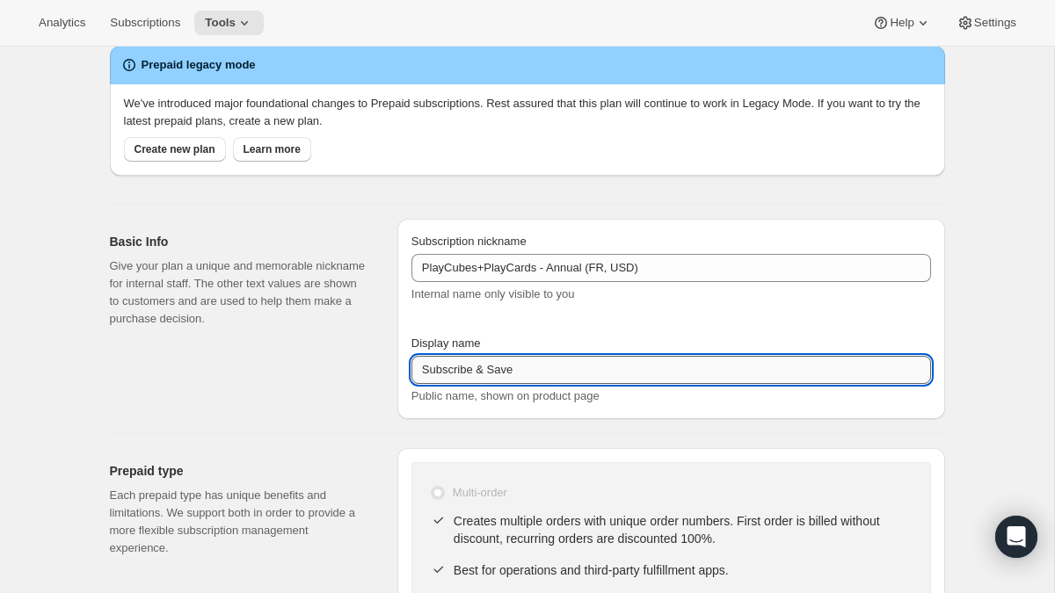
click at [524, 377] on input "Subscribe & Save" at bounding box center [670, 370] width 519 height 28
paste input "Annual (1 Payment in CAD for the Year - SAVE 25%)"
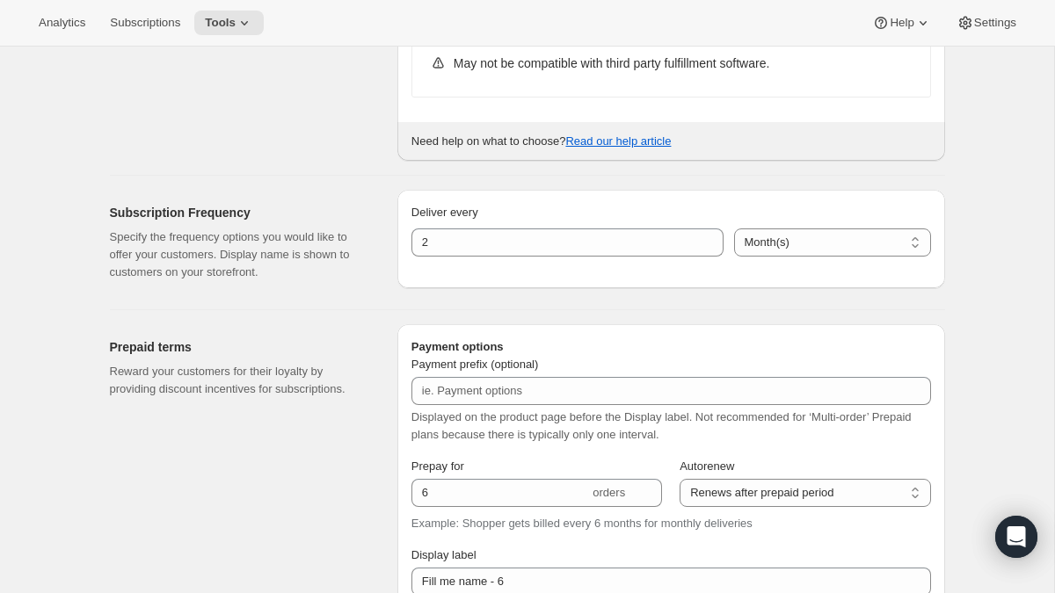
scroll to position [715, 0]
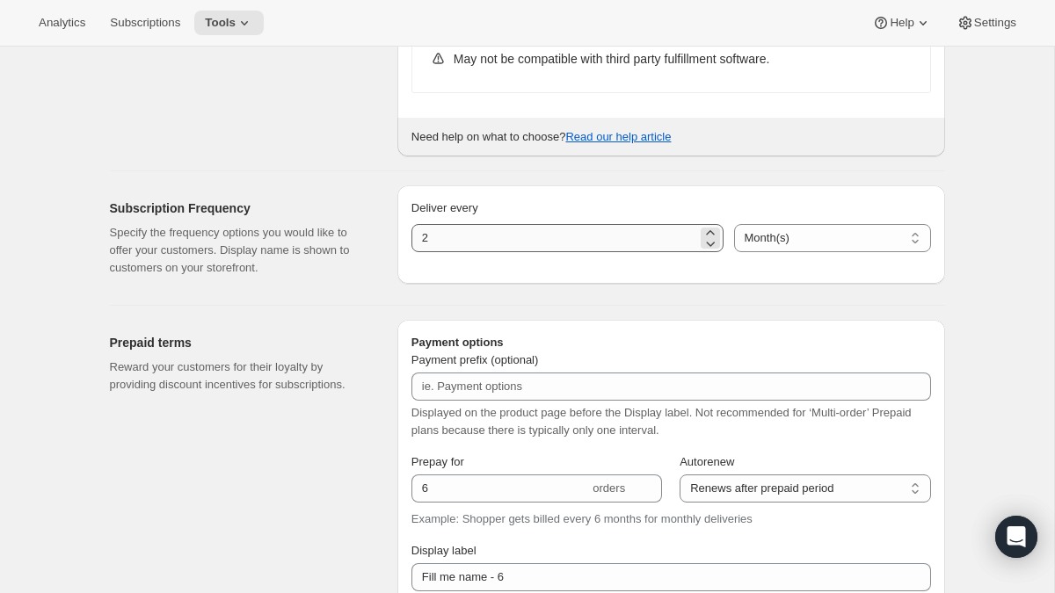
type input "Annual (1 Payment in CAD for the Year - SAVE 25%)"
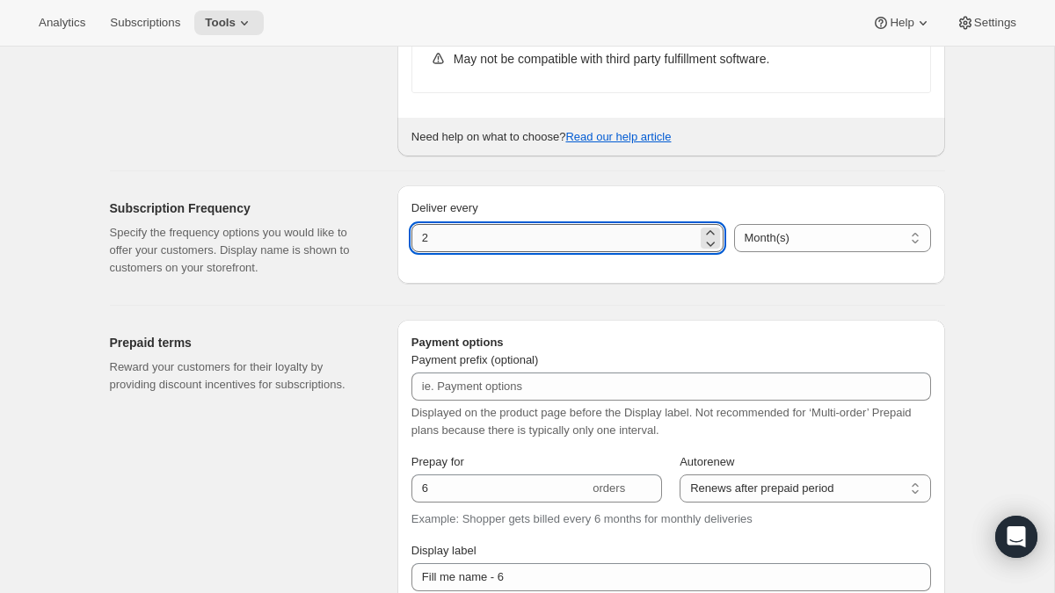
click at [480, 231] on input "2" at bounding box center [554, 238] width 286 height 28
type input "3"
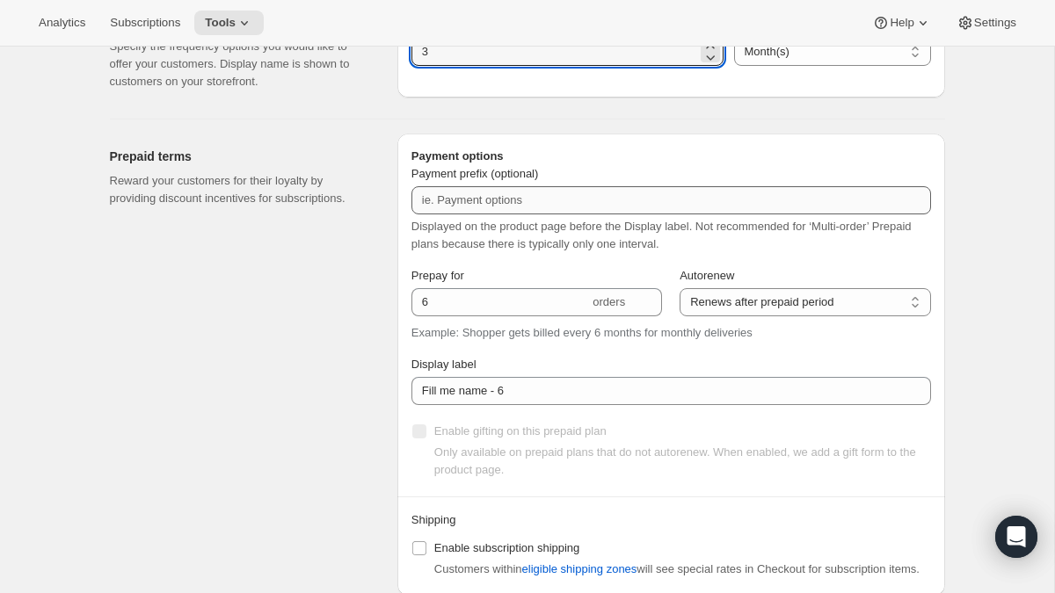
scroll to position [903, 0]
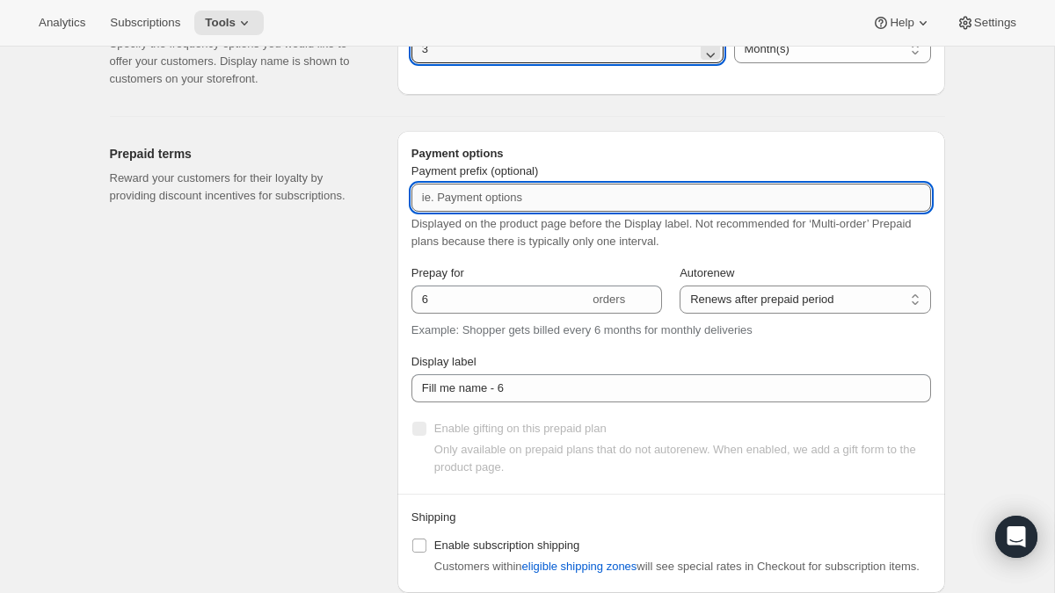
click at [586, 187] on input "Payment prefix (optional)" at bounding box center [670, 198] width 519 height 28
paste input "✔️ PlayCubes in first delivery."
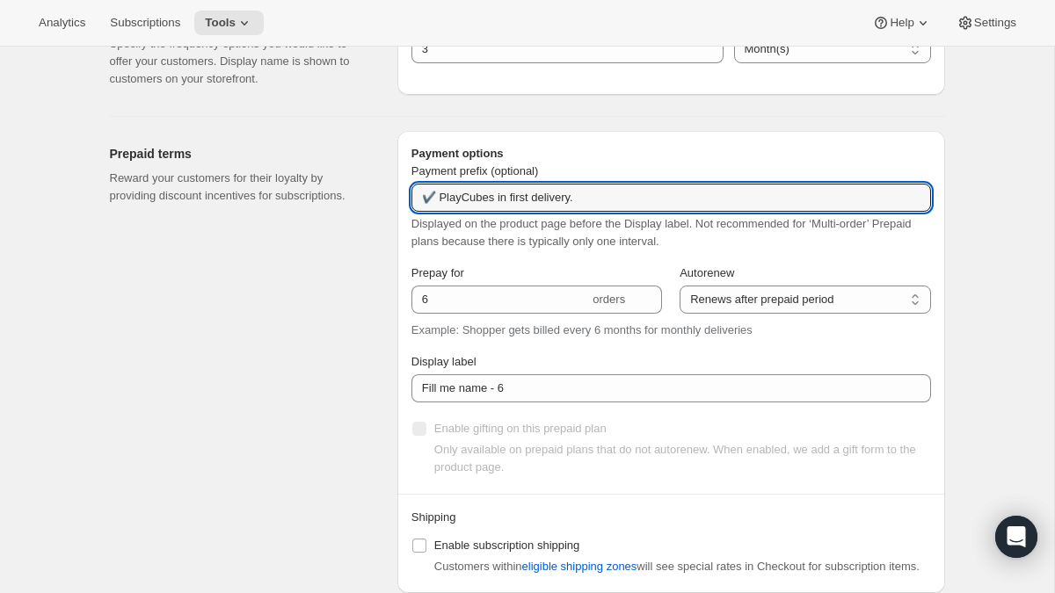
type input "✔️ PlayCubes in first delivery."
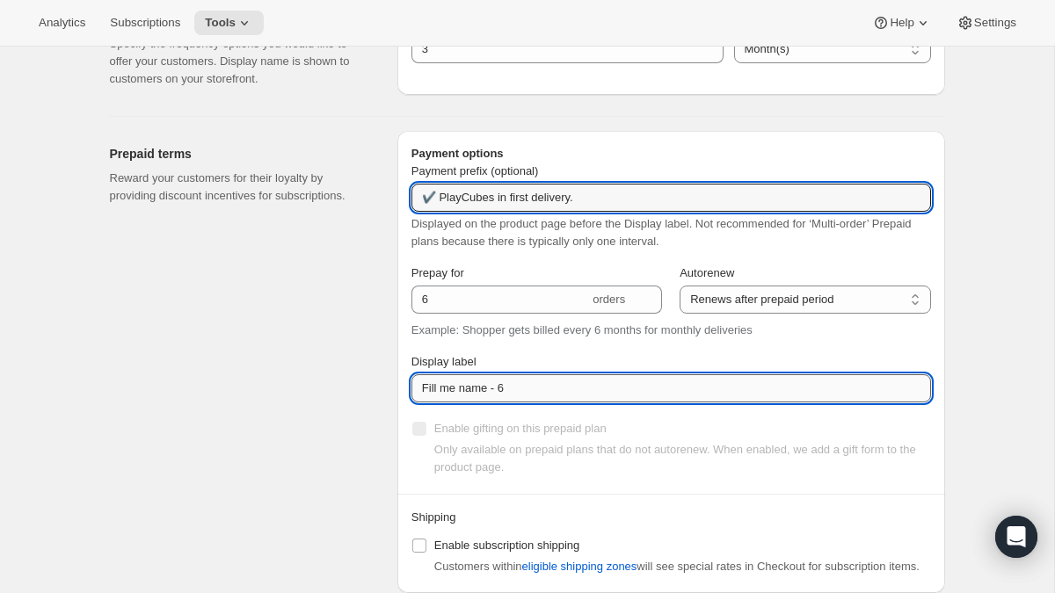
click at [507, 392] on input "Fill me name - 6" at bounding box center [670, 388] width 519 height 28
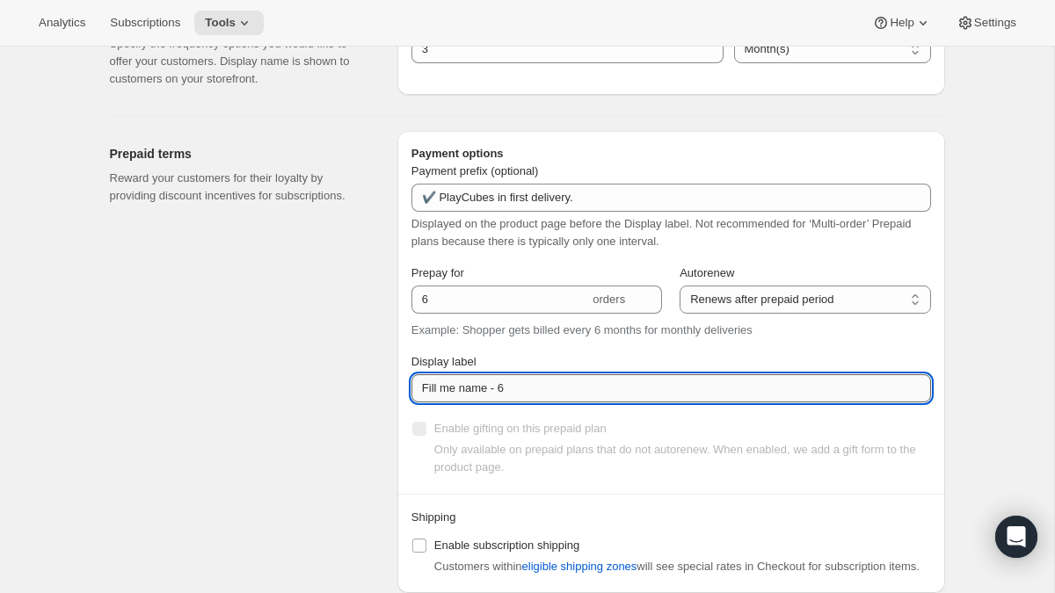
paste input "✔️ 3 new PlayCards every 3 months. </br>✔️ 10% OFF on all your next purchases."
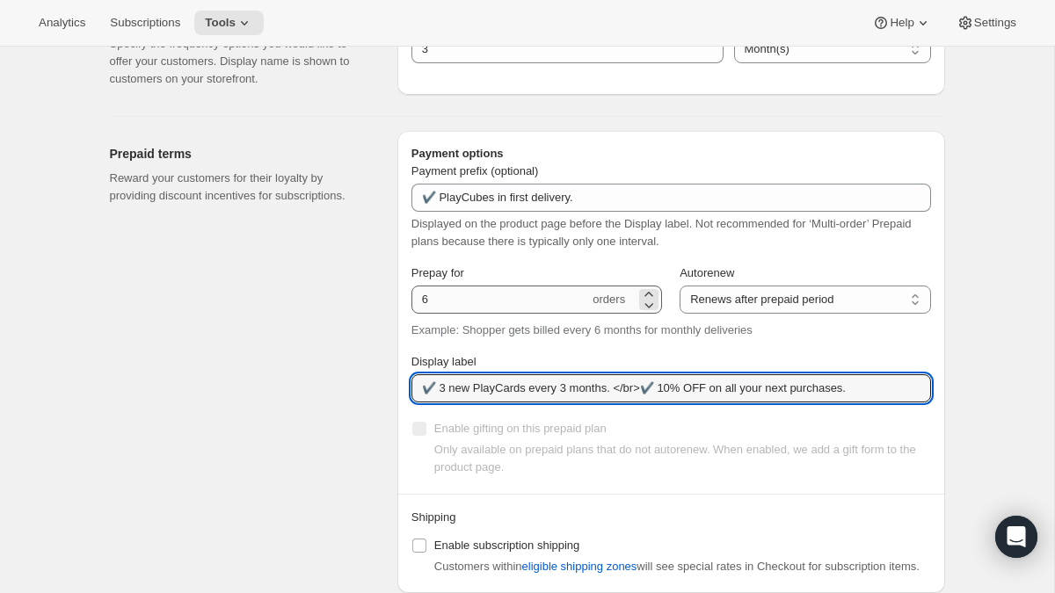
type input "✔️ 3 new PlayCards every 3 months. </br>✔️ 10% OFF on all your next purchases."
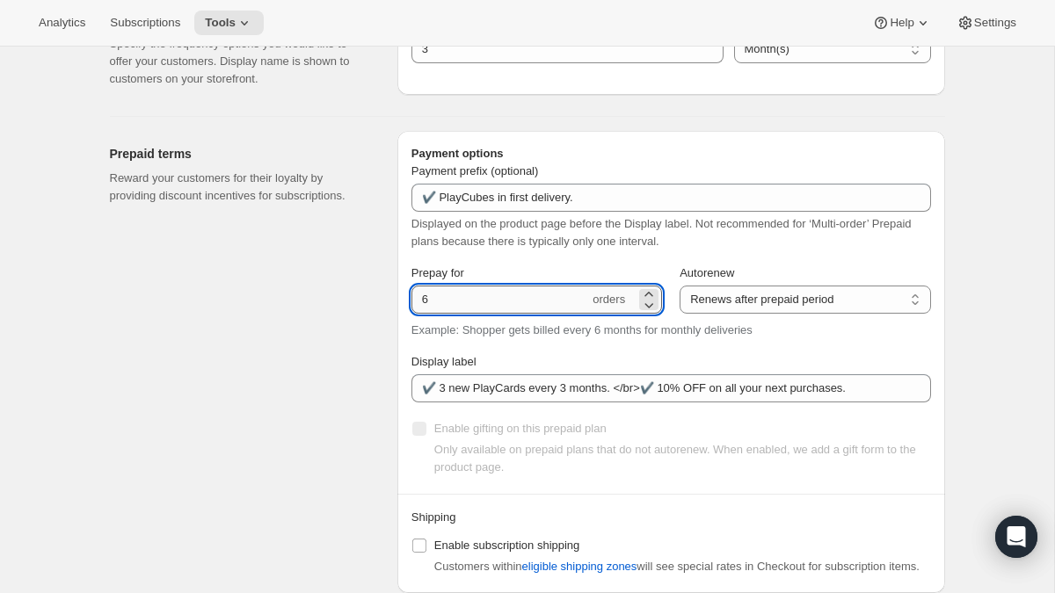
click at [474, 305] on input "6" at bounding box center [500, 300] width 178 height 28
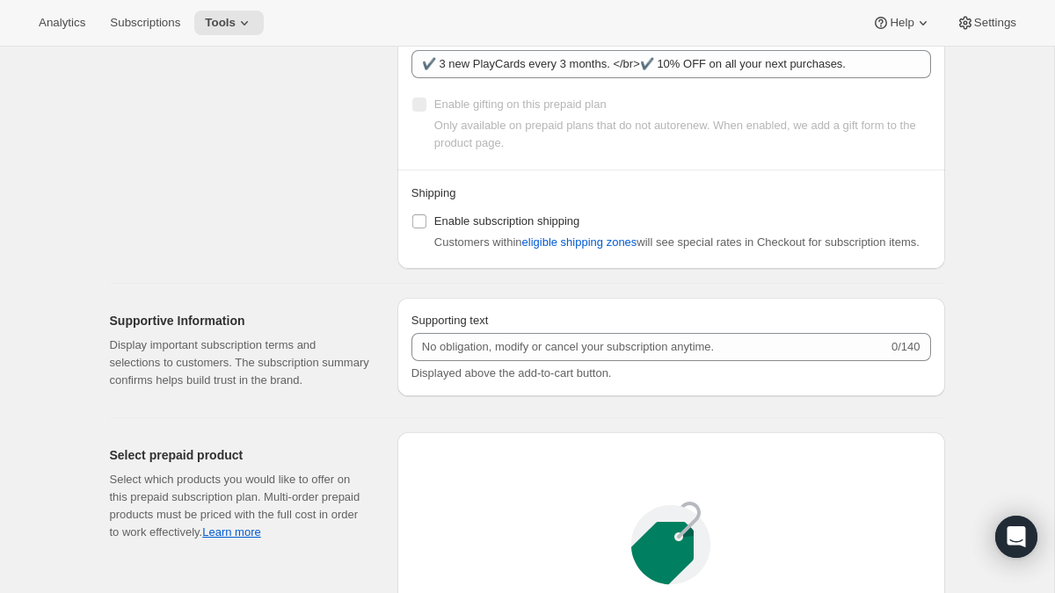
scroll to position [1141, 0]
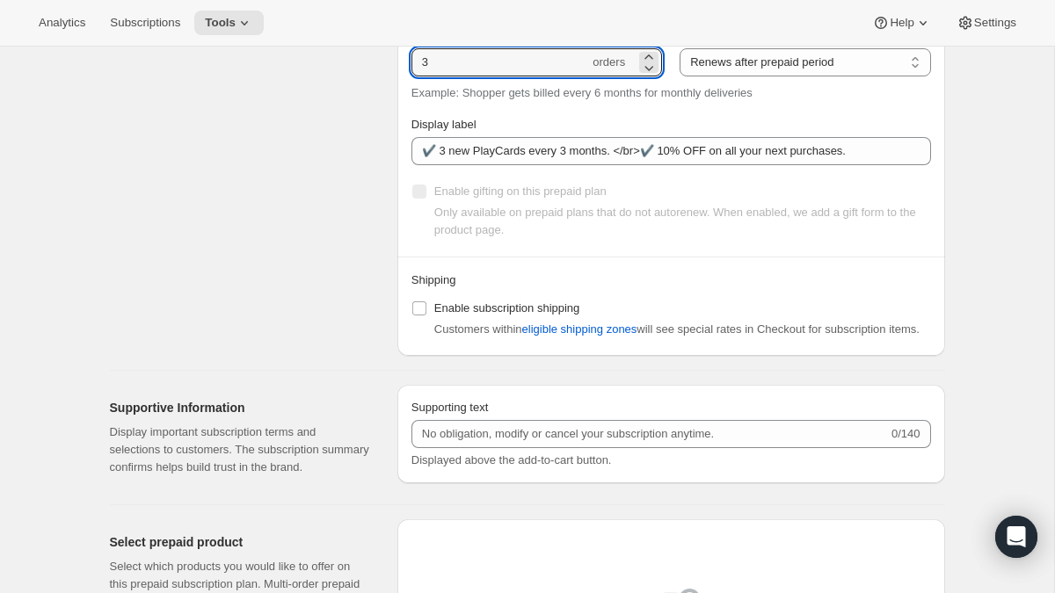
drag, startPoint x: 489, startPoint y: 69, endPoint x: 387, endPoint y: 67, distance: 102.0
click at [387, 67] on div "Prepaid terms Reward your customers for their loyalty by providing discount inc…" at bounding box center [520, 118] width 849 height 476
type input "4"
click at [365, 236] on div "Prepaid terms Reward your customers for their loyalty by providing discount inc…" at bounding box center [246, 125] width 273 height 462
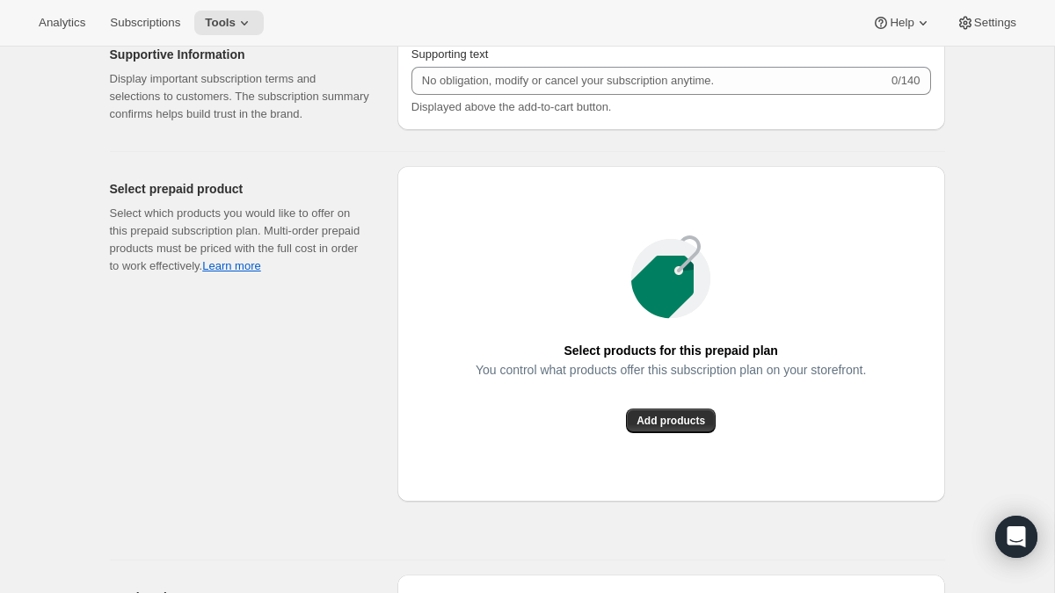
scroll to position [1711, 0]
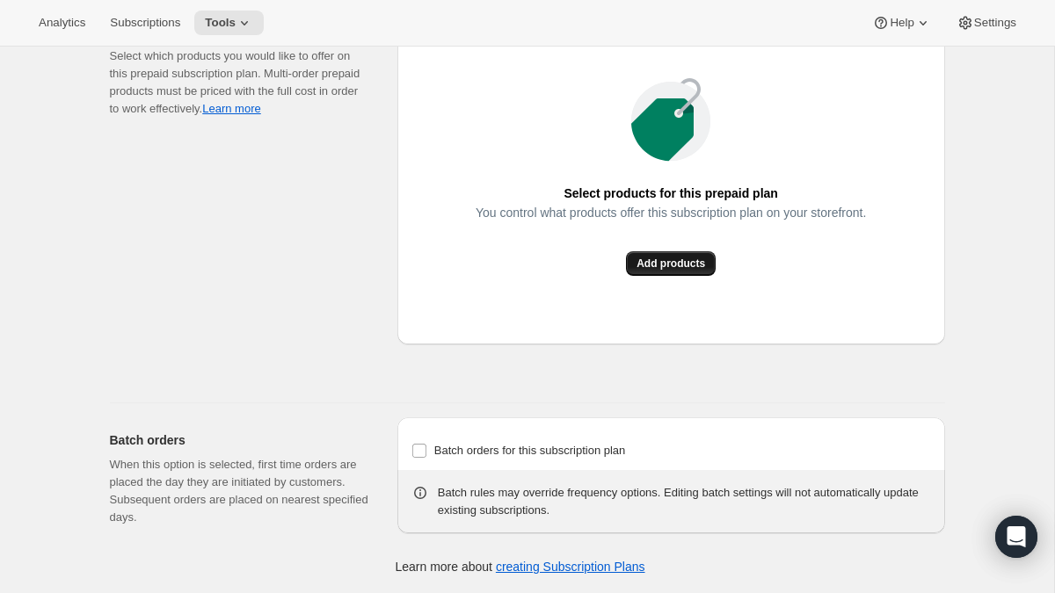
click at [649, 267] on span "Add products" at bounding box center [670, 264] width 69 height 14
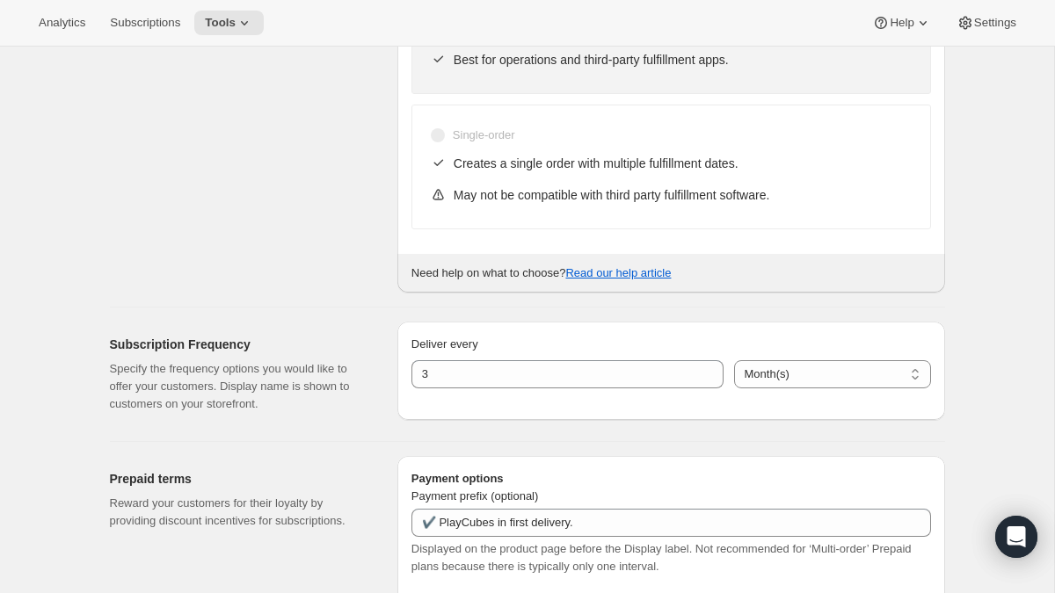
scroll to position [557, 0]
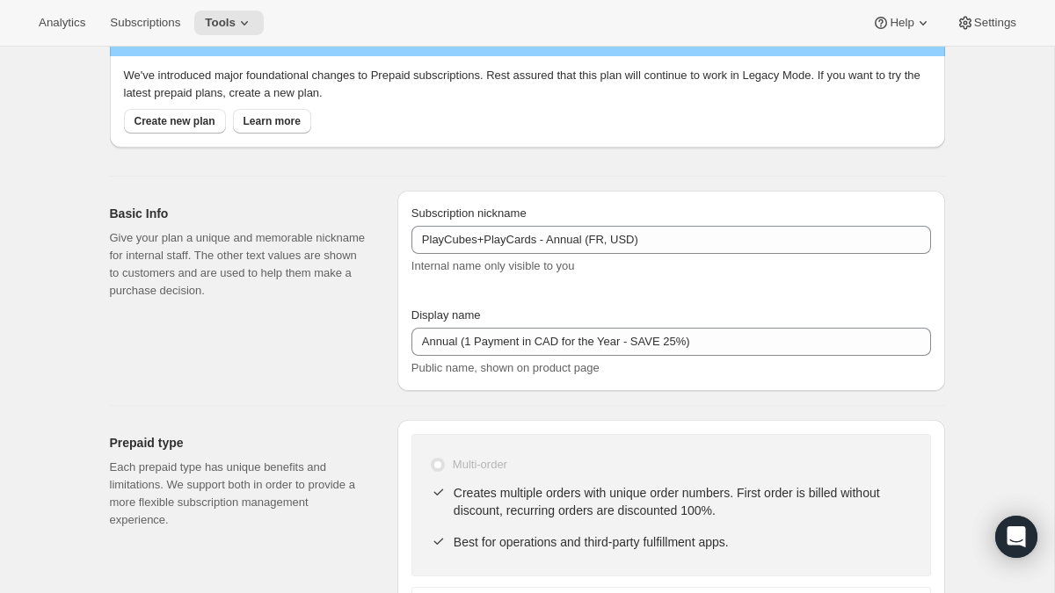
select select "MONTH"
select select "ENABLED"
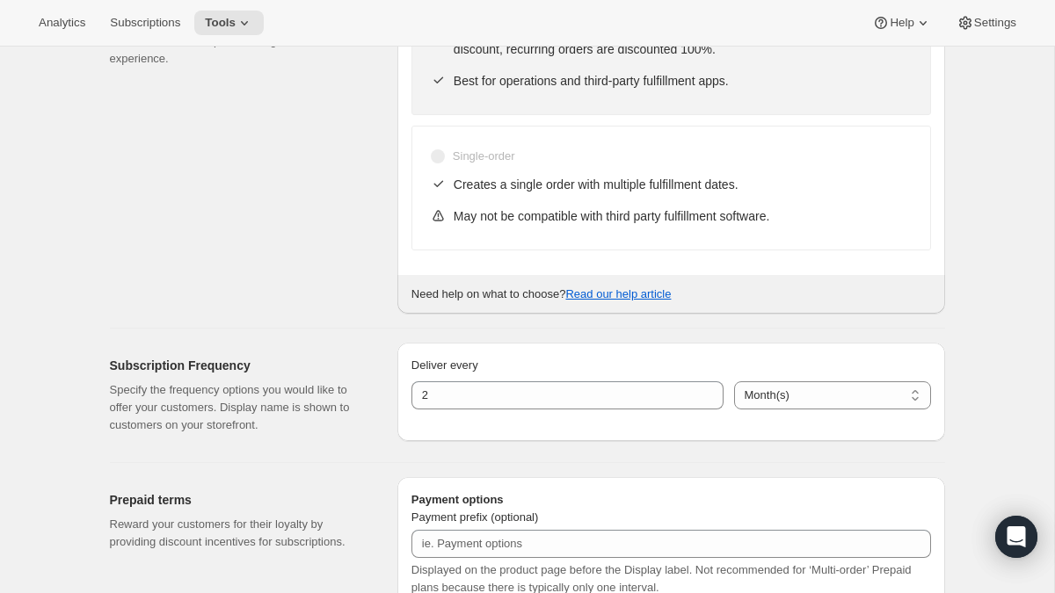
type input "PlayCubes+PlayCards - Annual (FR, USD)"
type input "Annual (1 Payment in CAD for the Year - SAVE 25%)"
type input "3"
type input "✔️ PlayCubes in first delivery."
type input "4"
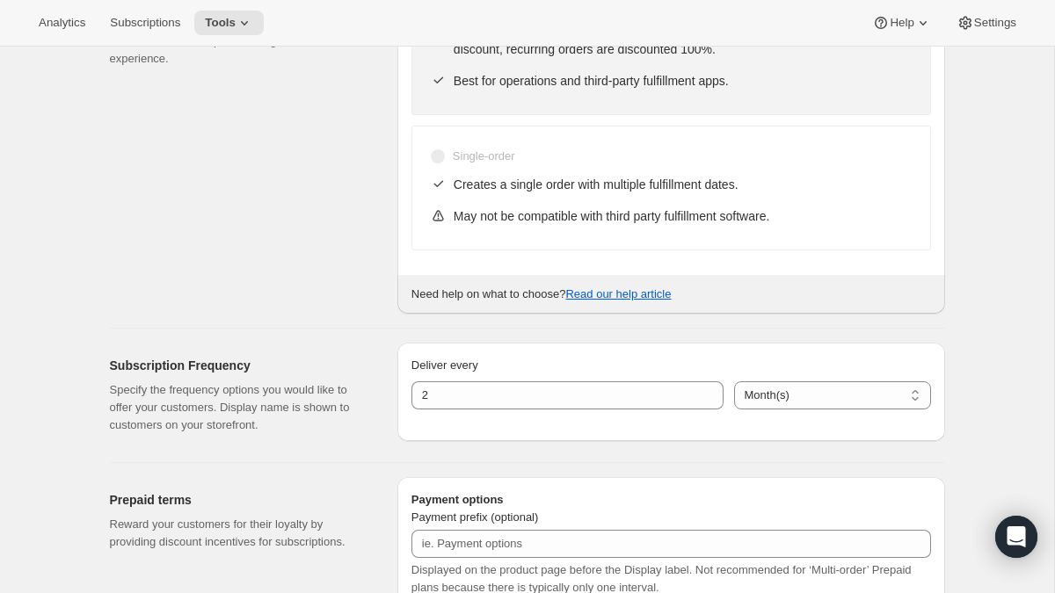
type input "✔️ 3 new PlayCards every 3 months. </br>✔️ 10% OFF on all your next purchases."
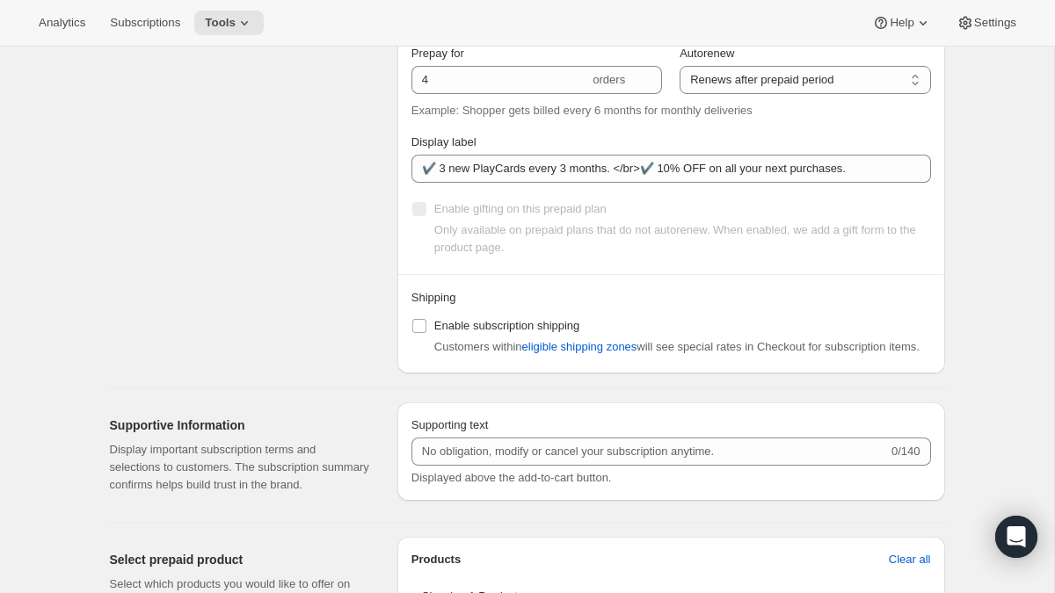
scroll to position [1651, 0]
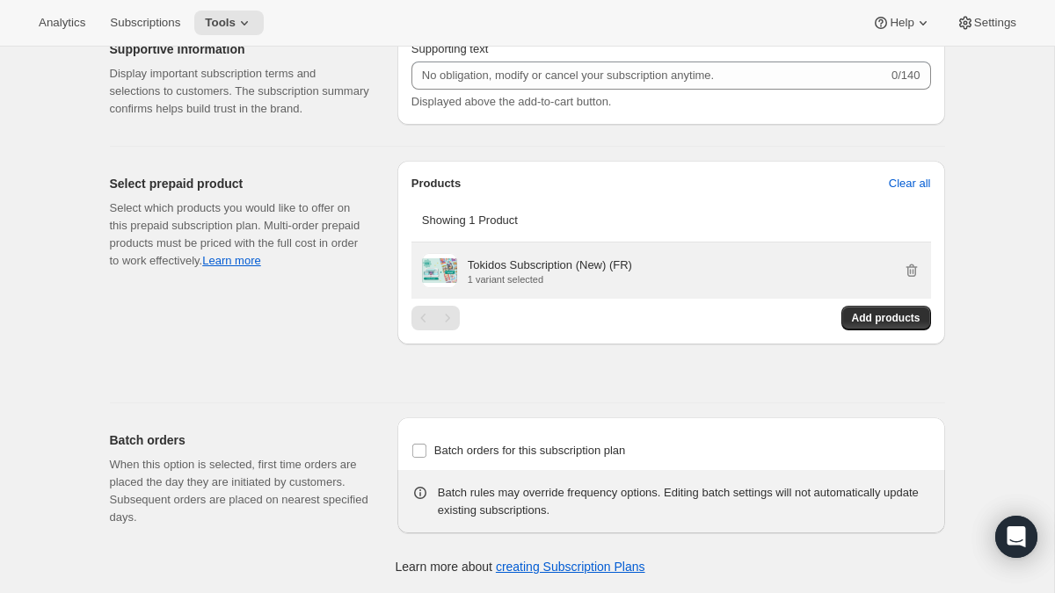
click at [570, 280] on p "1 variant selected" at bounding box center [550, 279] width 164 height 11
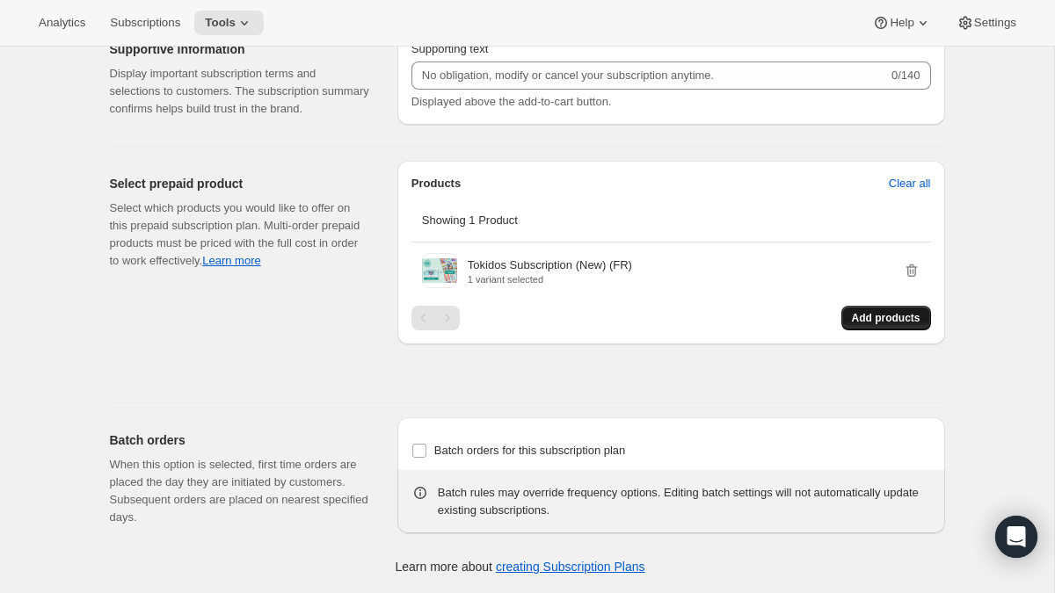
click at [861, 321] on span "Add products" at bounding box center [886, 318] width 69 height 14
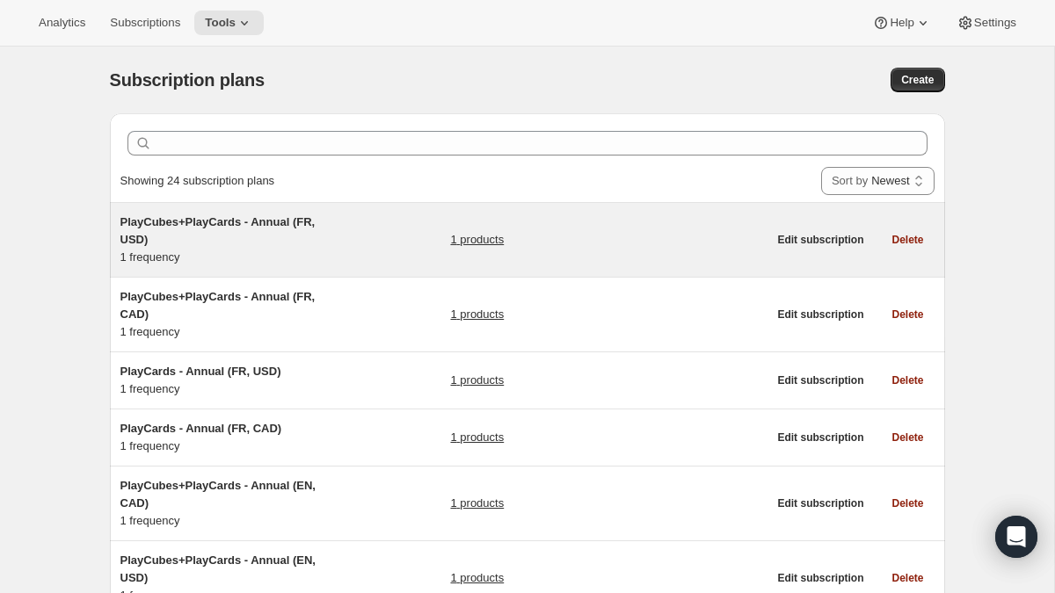
click at [478, 236] on link "1 products" at bounding box center [477, 240] width 54 height 18
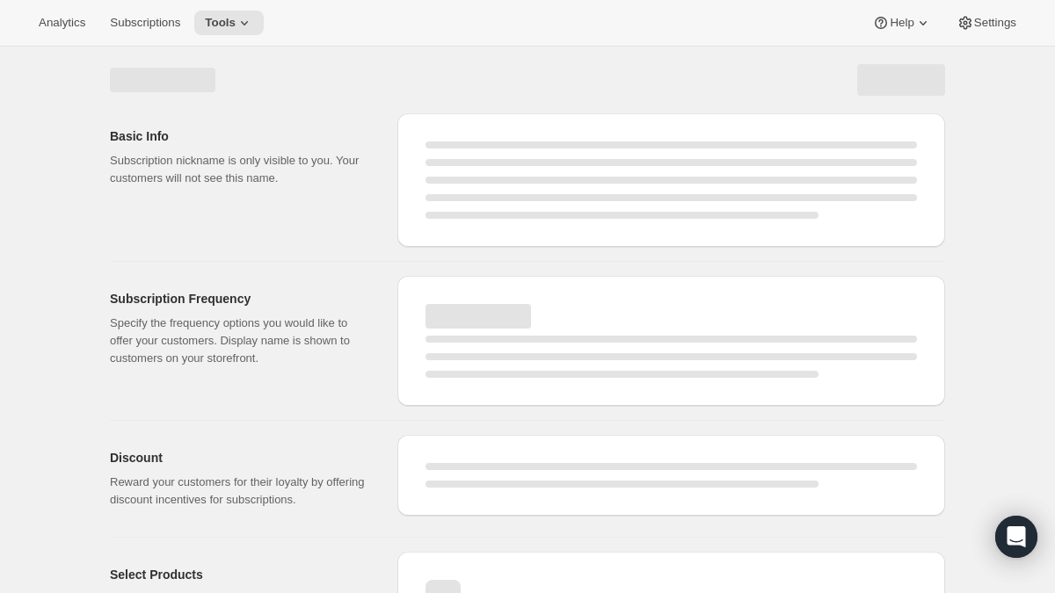
select select "WEEK"
select select "MONTH"
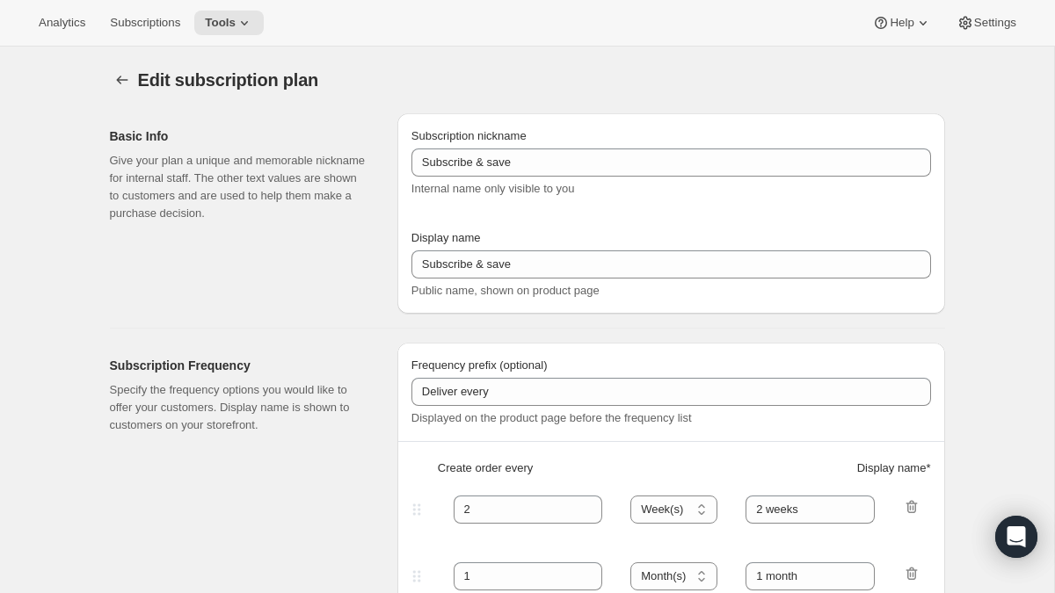
type input "PlayCubes+PlayCards - Annual (FR, USD)"
type input "Annual (1 Payment in CAD for the Year - SAVE 25%)"
select select "ENABLED"
select select "MONTH"
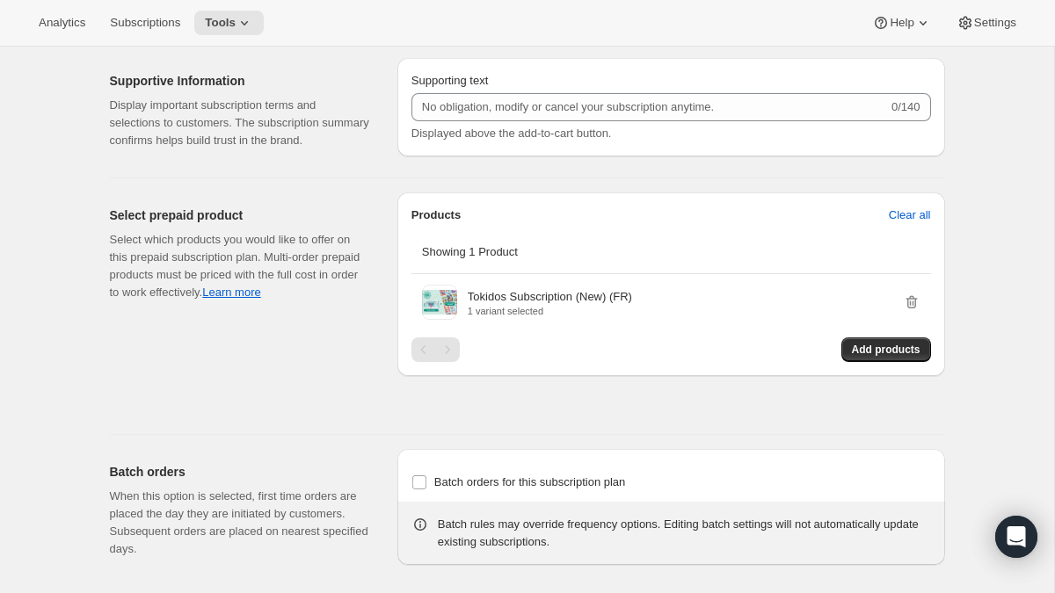
scroll to position [1534, 0]
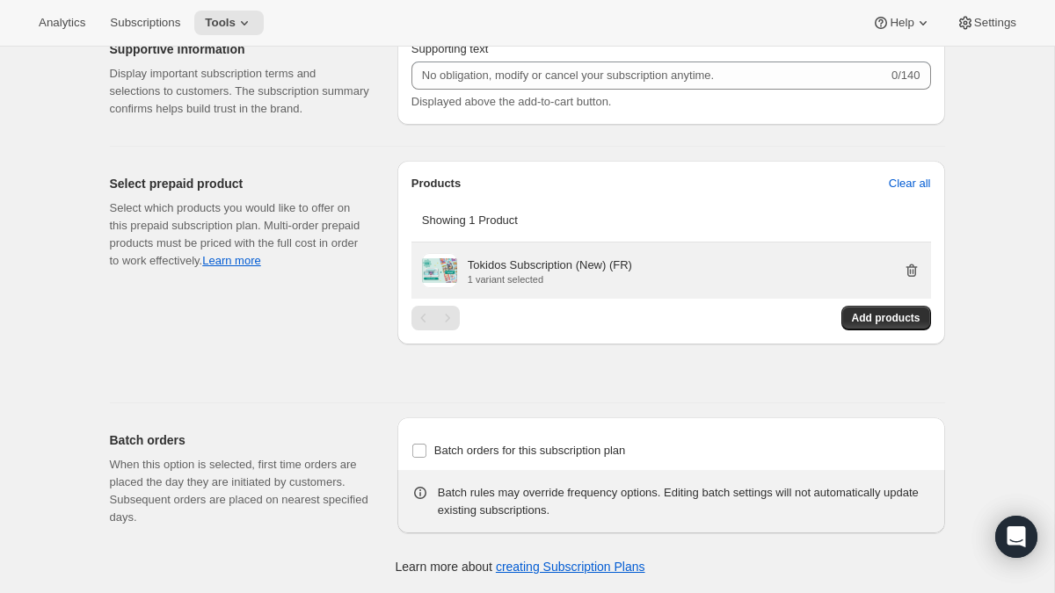
click at [911, 274] on icon "button" at bounding box center [912, 271] width 18 height 18
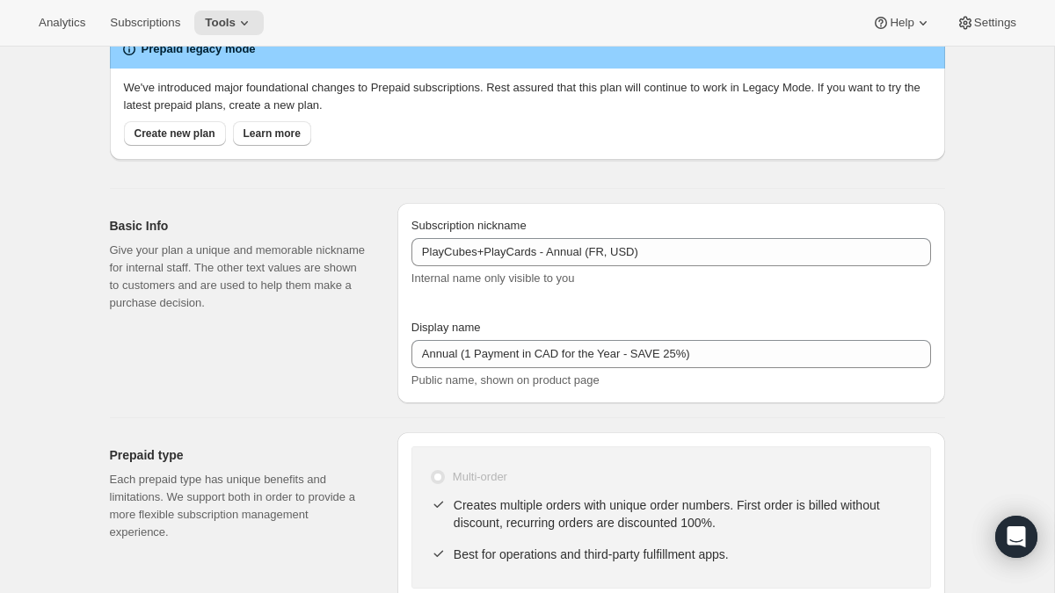
scroll to position [0, 0]
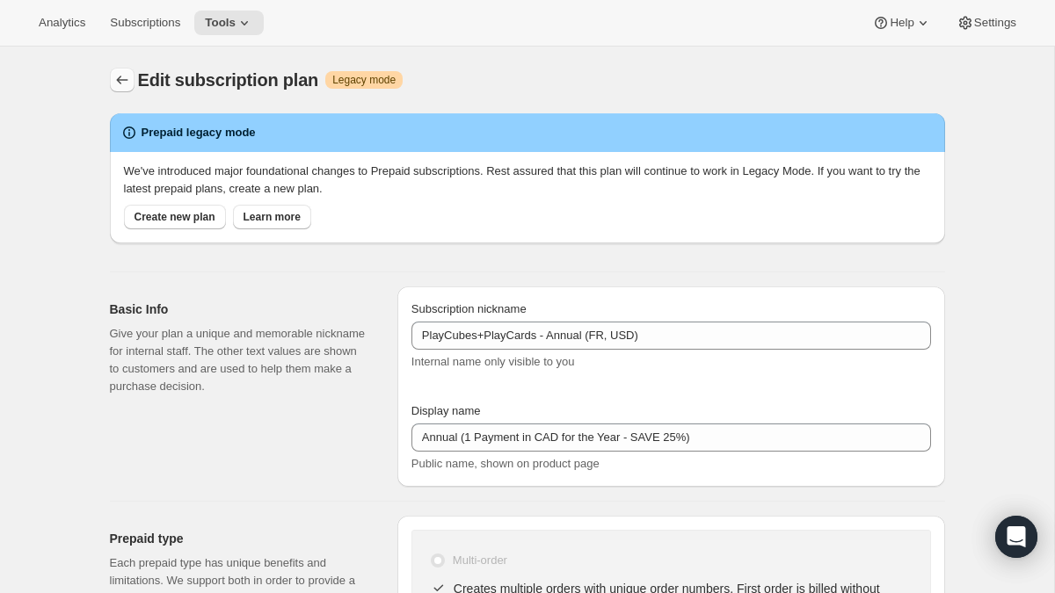
click at [124, 81] on icon "Subscription plans" at bounding box center [122, 80] width 18 height 18
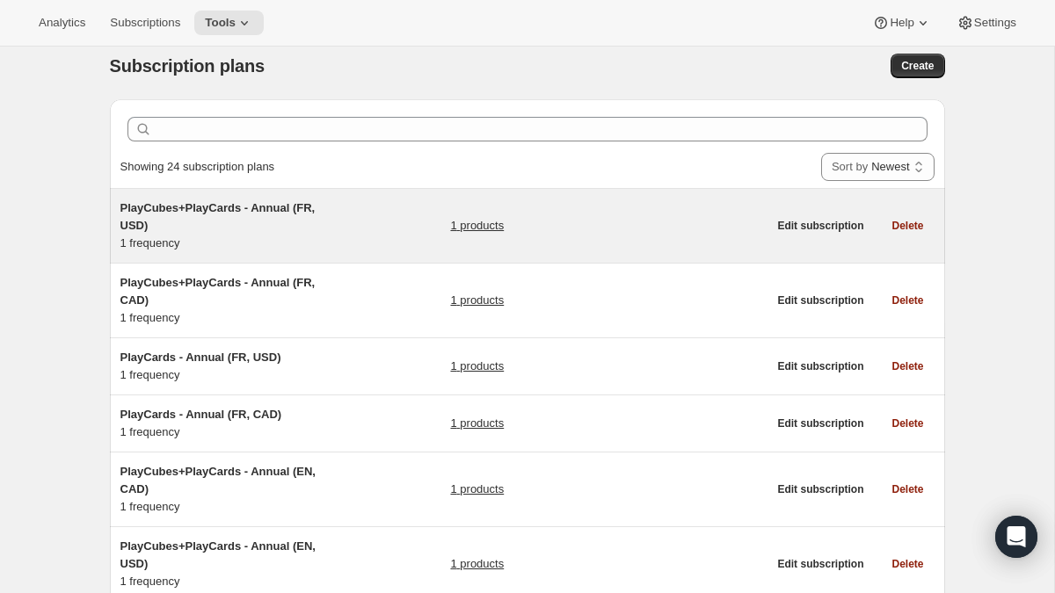
scroll to position [18, 0]
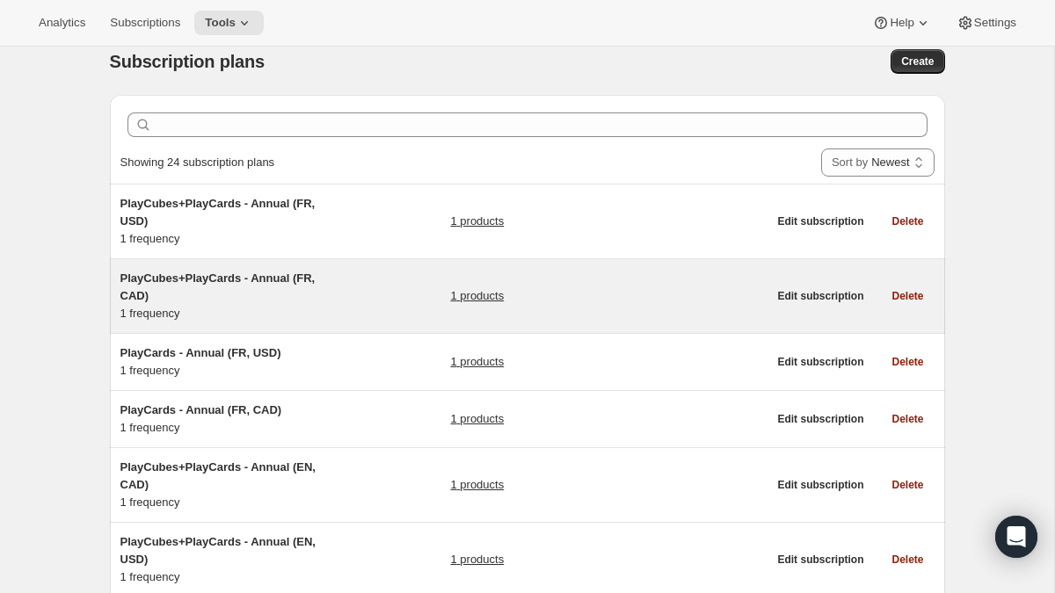
click at [298, 278] on span "PlayCubes+PlayCards - Annual (FR, CAD)" at bounding box center [217, 287] width 195 height 31
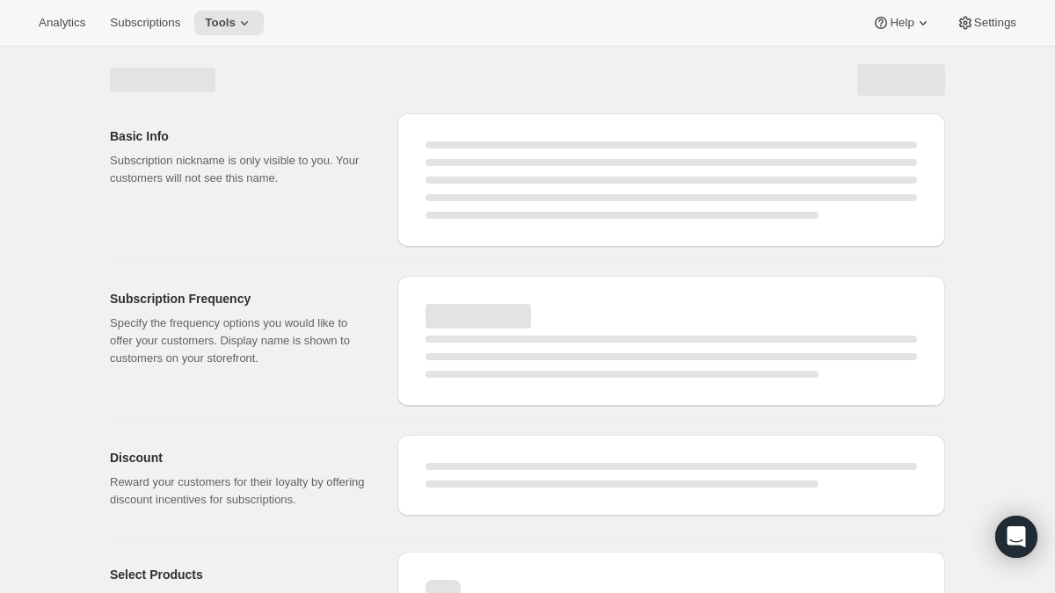
select select "WEEK"
select select "MONTH"
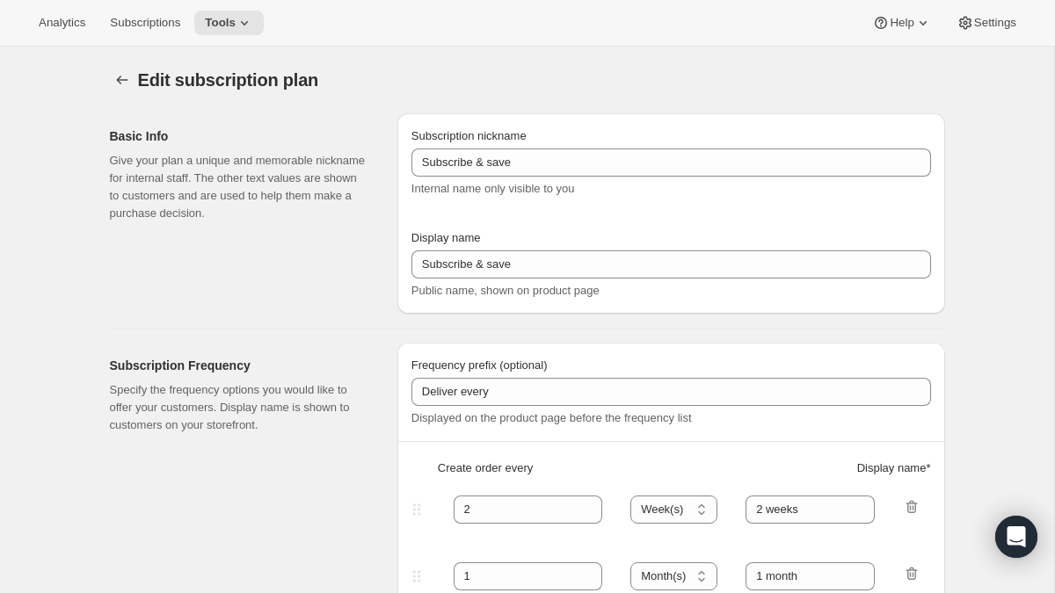
type input "PlayCubes+PlayCards - Annual (FR, CAD)"
type input "Annual (1 Payment in CAD for the Year - SAVE 25%)"
select select "ENABLED"
select select "MONTH"
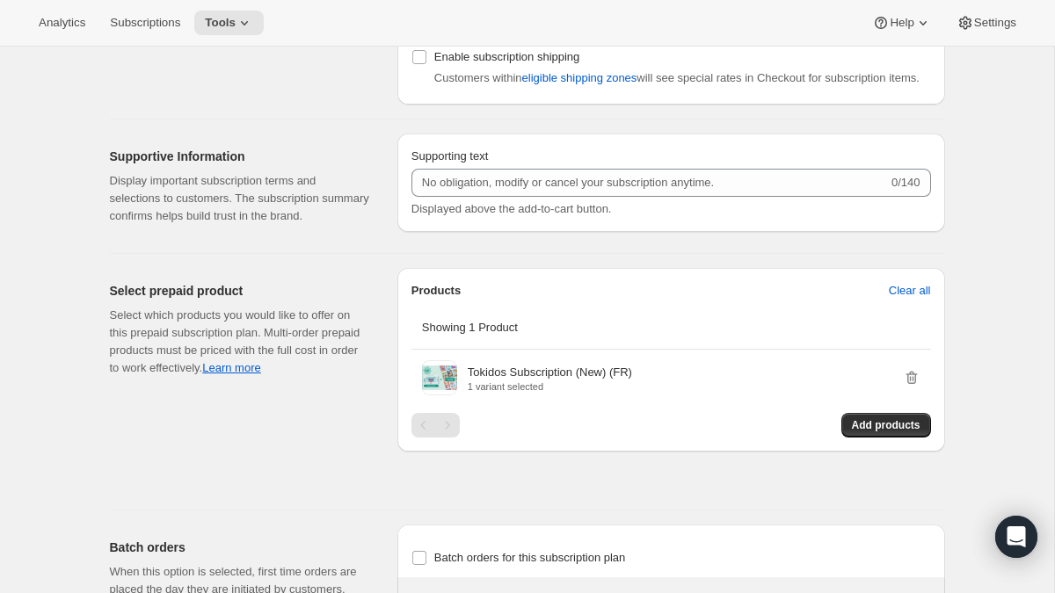
scroll to position [1398, 0]
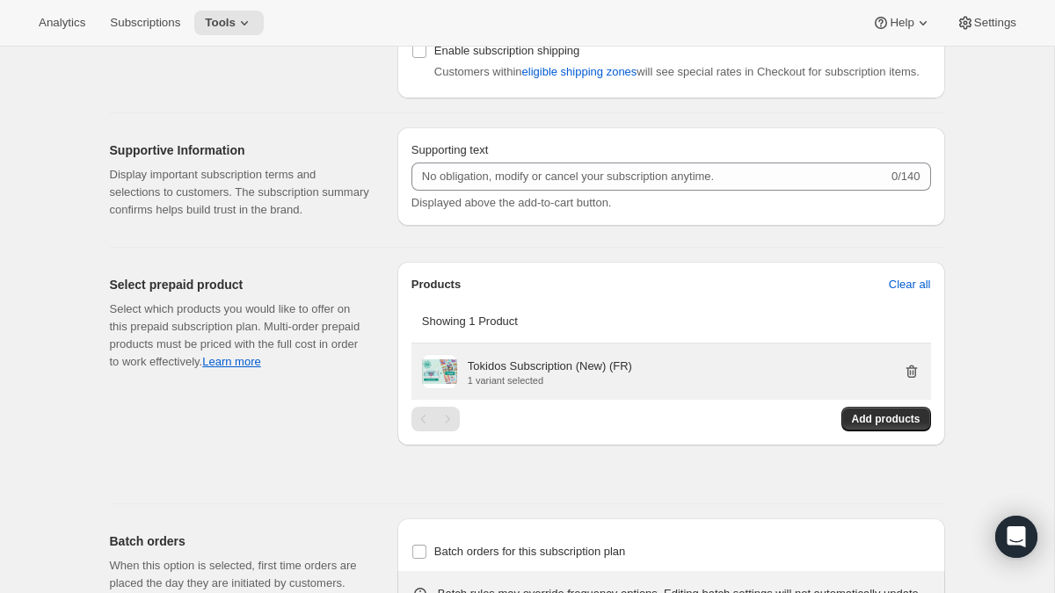
click at [915, 381] on icon "button" at bounding box center [912, 372] width 18 height 18
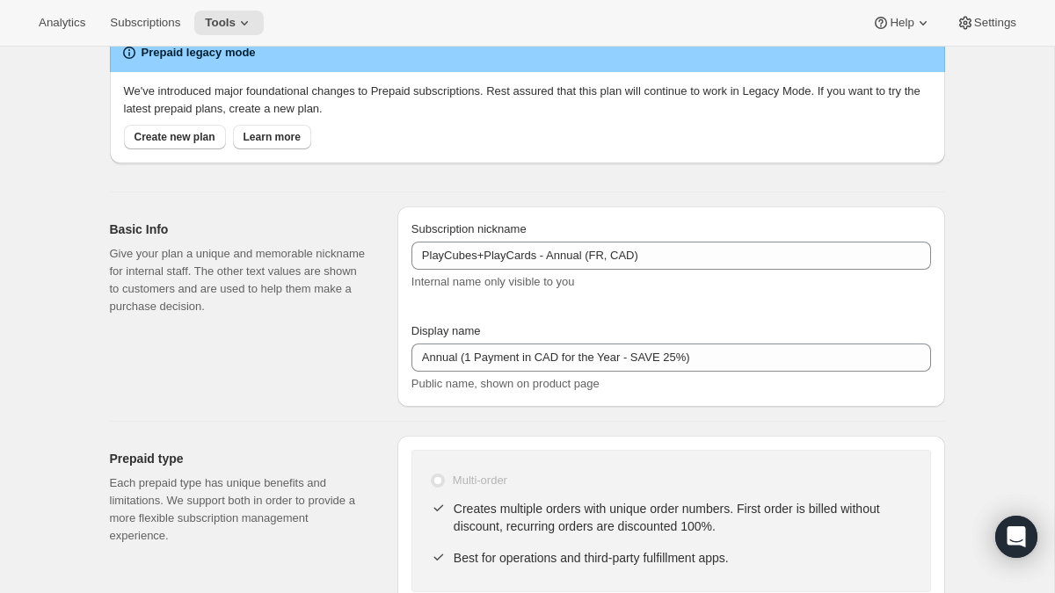
scroll to position [0, 0]
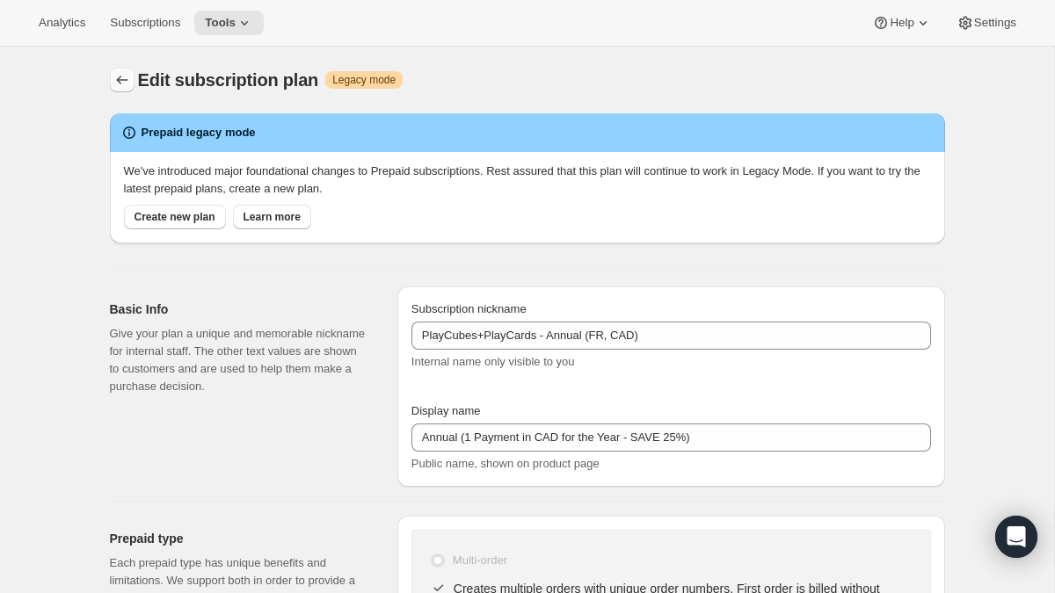
click at [123, 81] on icon "Subscription plans" at bounding box center [122, 80] width 18 height 18
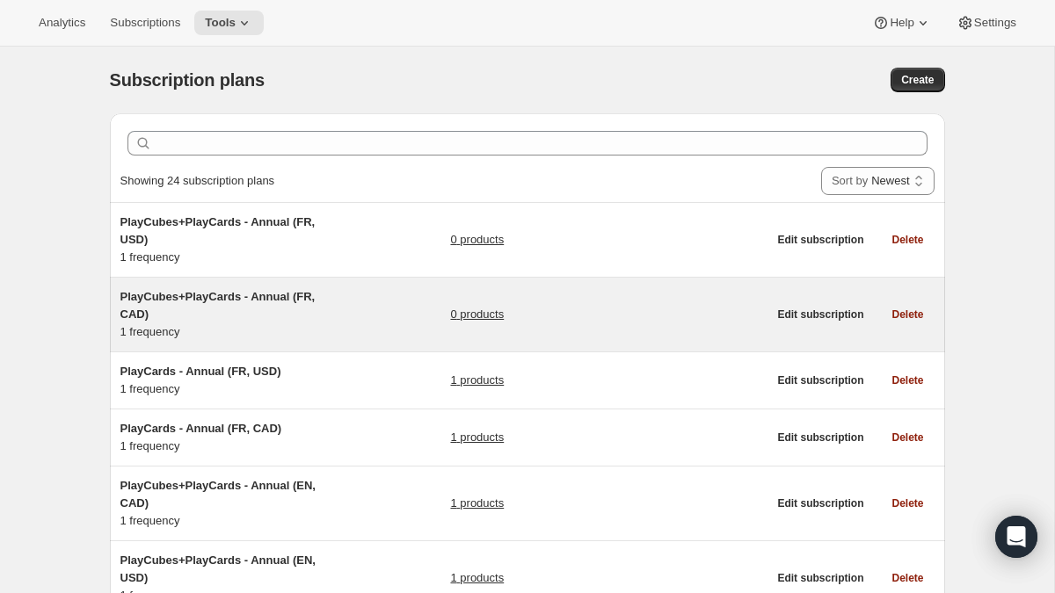
click at [226, 296] on span "PlayCubes+PlayCards - Annual (FR, CAD)" at bounding box center [217, 305] width 195 height 31
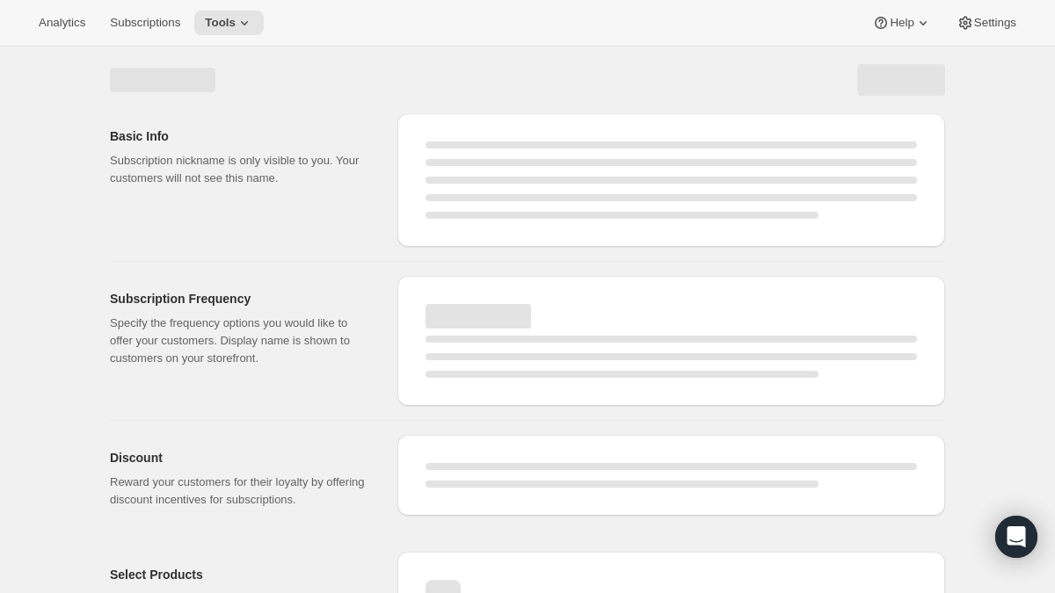
select select "WEEK"
select select "MONTH"
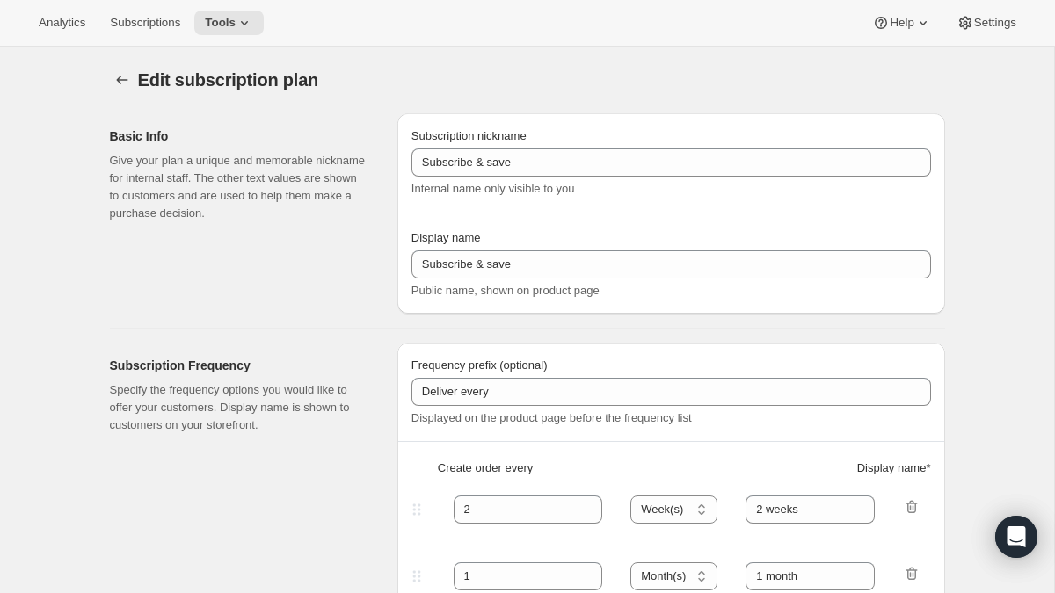
type input "PlayCubes+PlayCards - Annual (FR, CAD)"
type input "Annual (1 Payment in CAD for the Year - SAVE 25%)"
select select "ENABLED"
select select "MONTH"
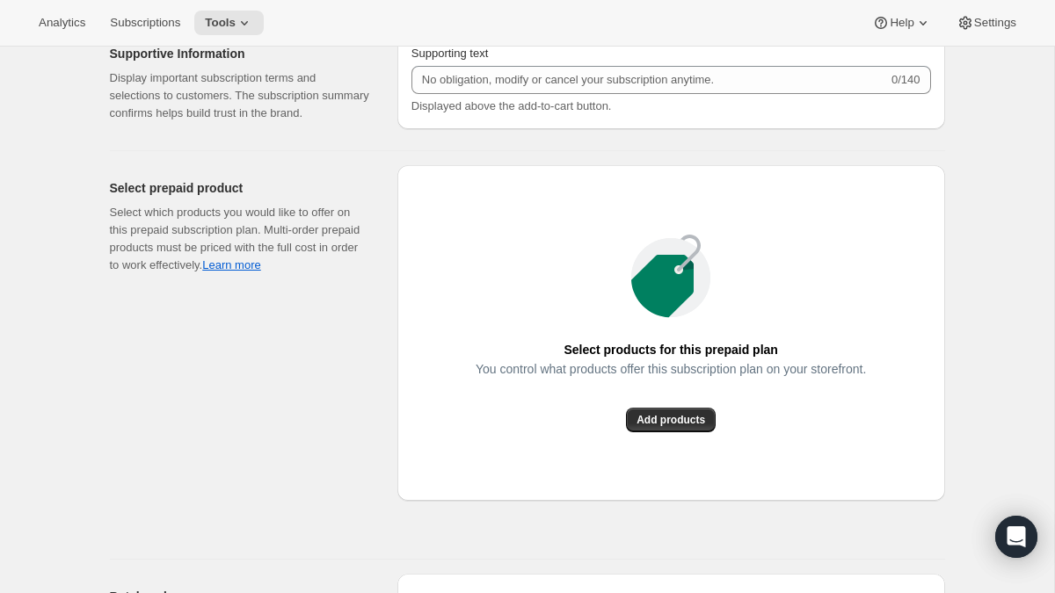
scroll to position [1498, 0]
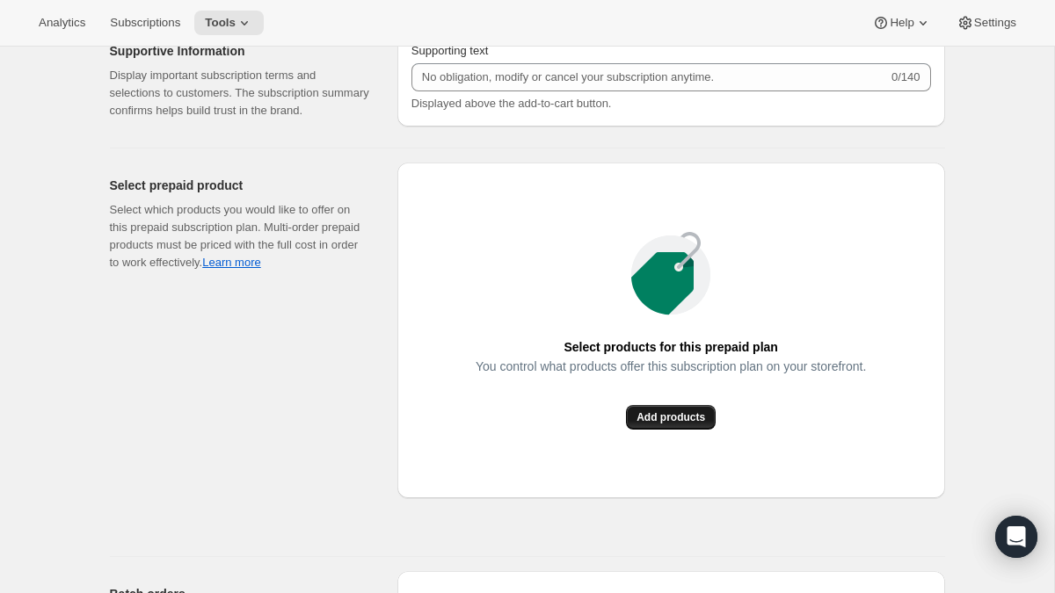
click at [689, 424] on span "Add products" at bounding box center [670, 417] width 69 height 14
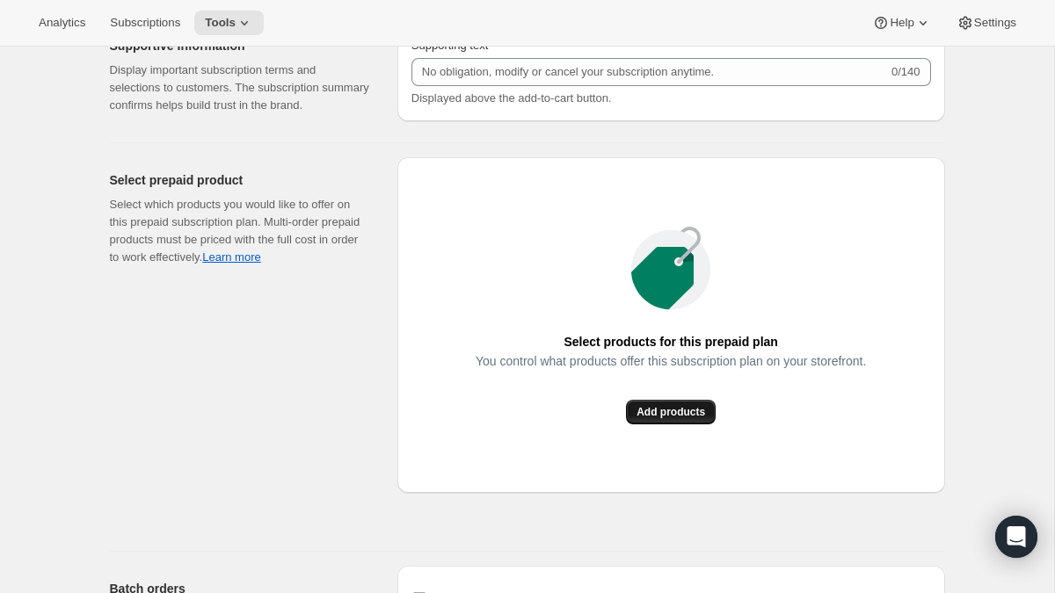
scroll to position [1653, 0]
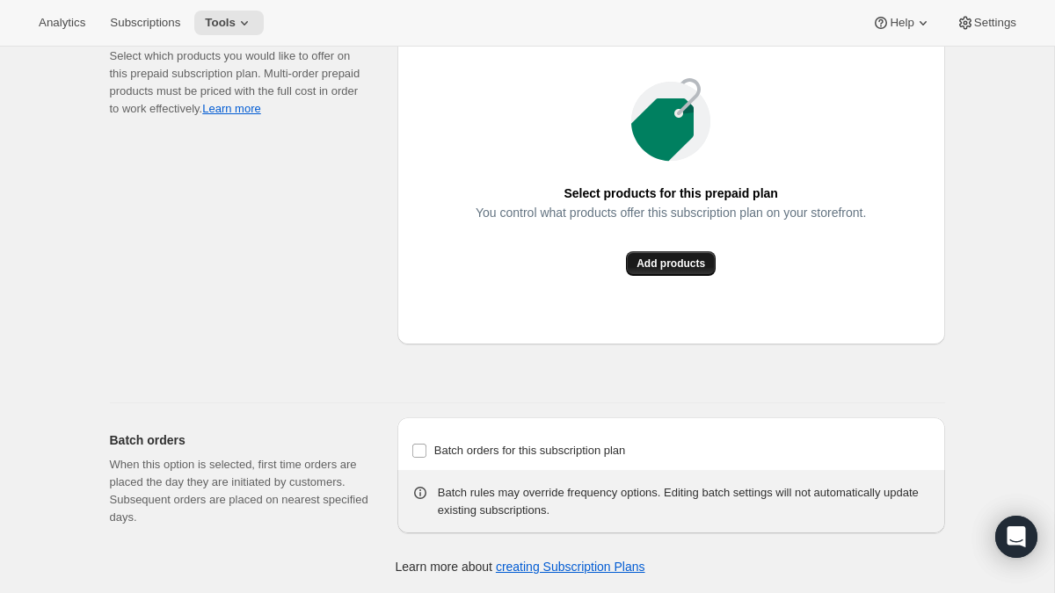
click at [642, 276] on button "Add products" at bounding box center [671, 263] width 90 height 25
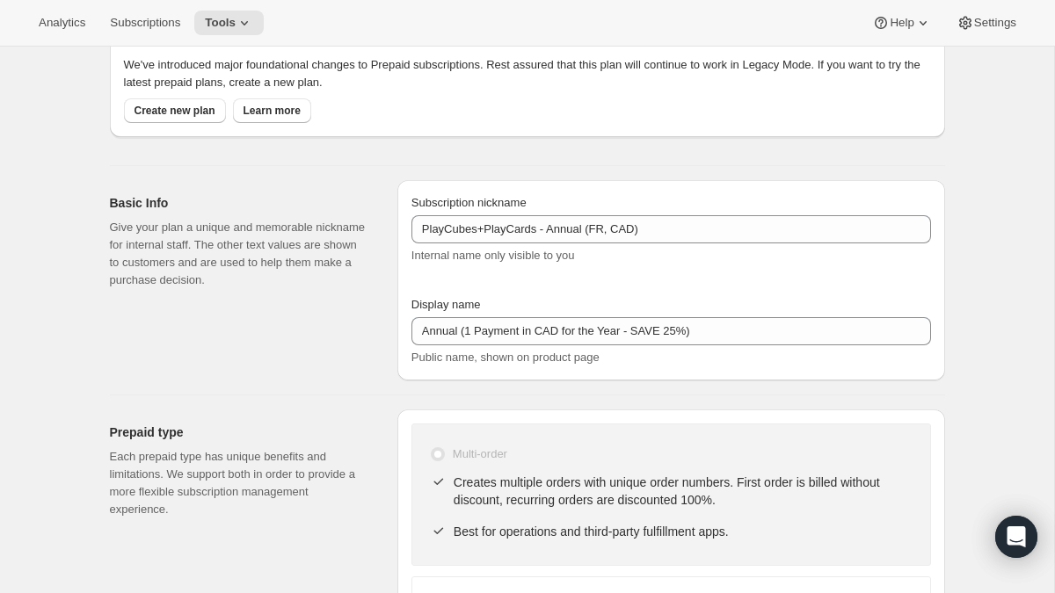
scroll to position [0, 0]
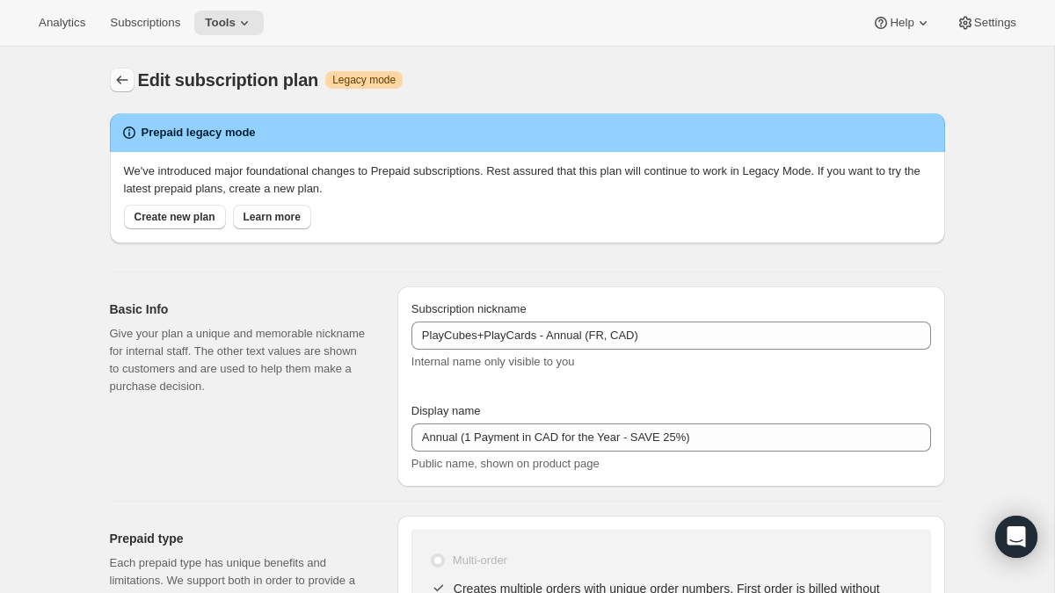
click at [120, 69] on button "Subscription plans" at bounding box center [122, 80] width 25 height 25
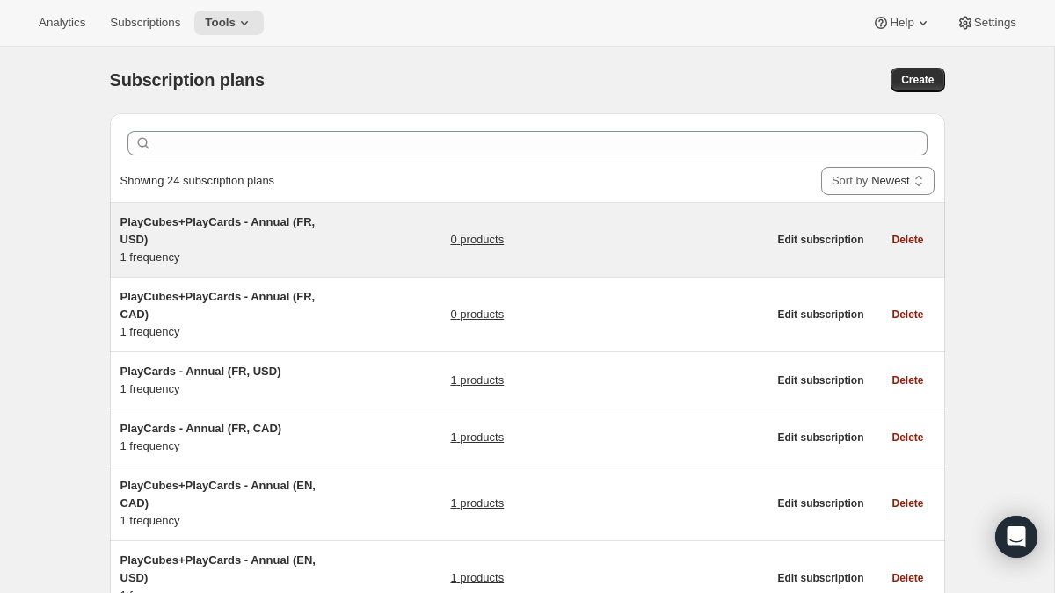
click at [504, 243] on link "0 products" at bounding box center [477, 240] width 54 height 18
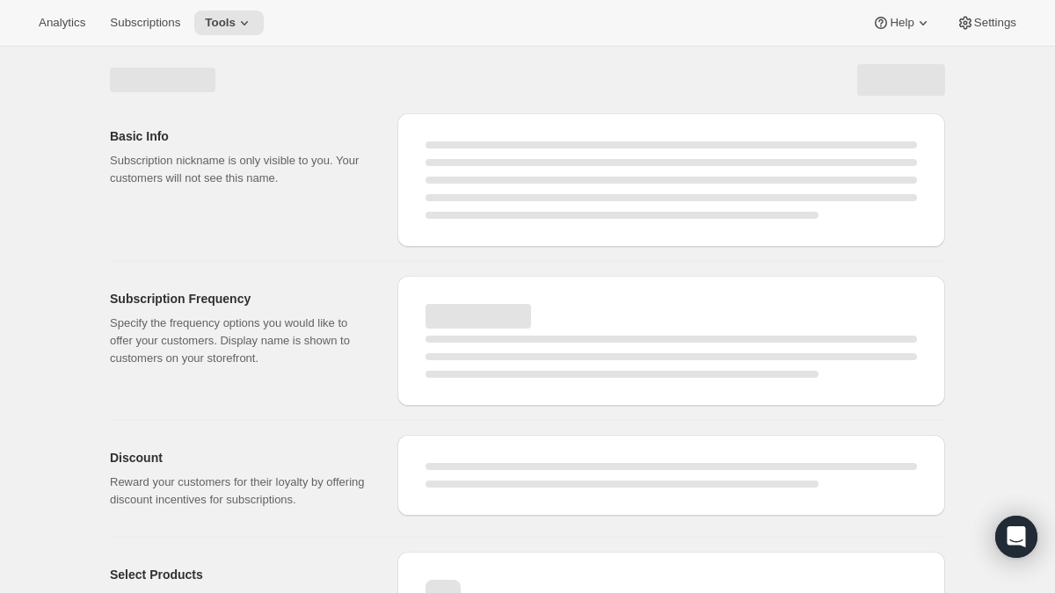
select select "WEEK"
select select "MONTH"
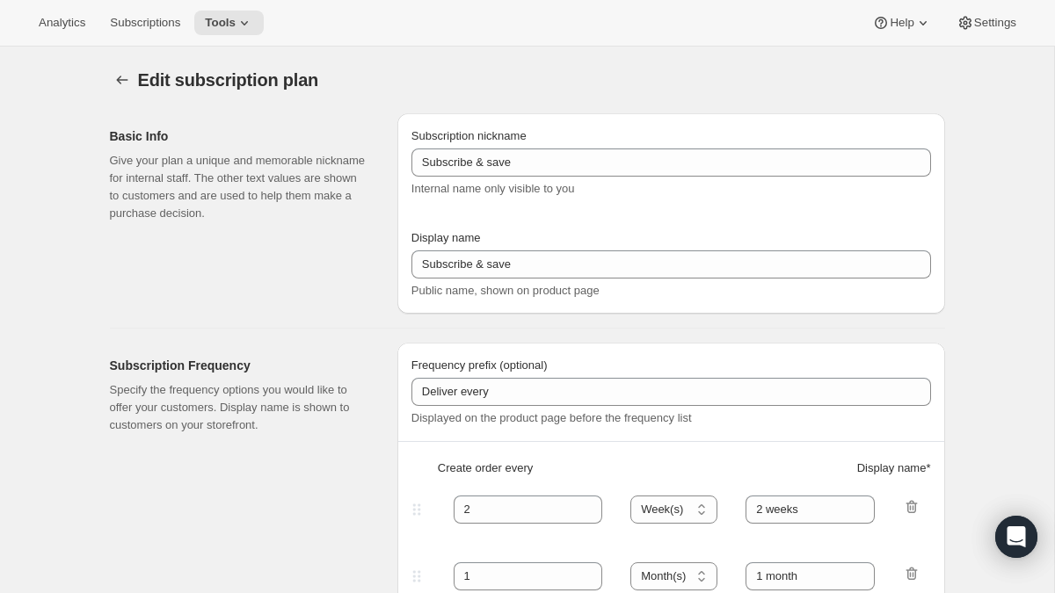
type input "PlayCubes+PlayCards - Annual (FR, USD)"
type input "Annual (1 Payment in CAD for the Year - SAVE 25%)"
select select "ENABLED"
select select "MONTH"
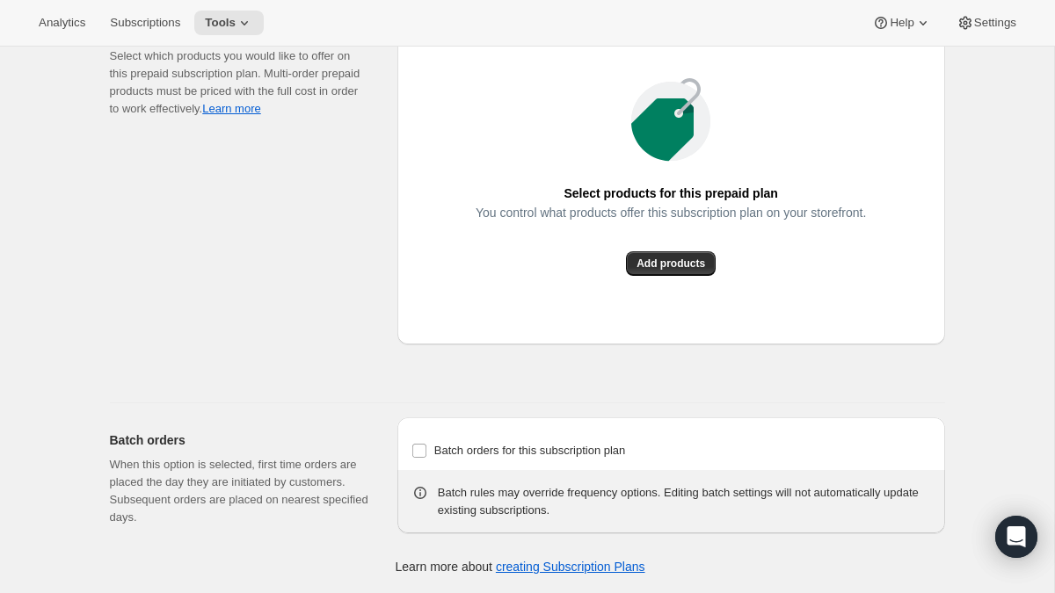
scroll to position [1692, 0]
click at [664, 271] on span "Add products" at bounding box center [670, 264] width 69 height 14
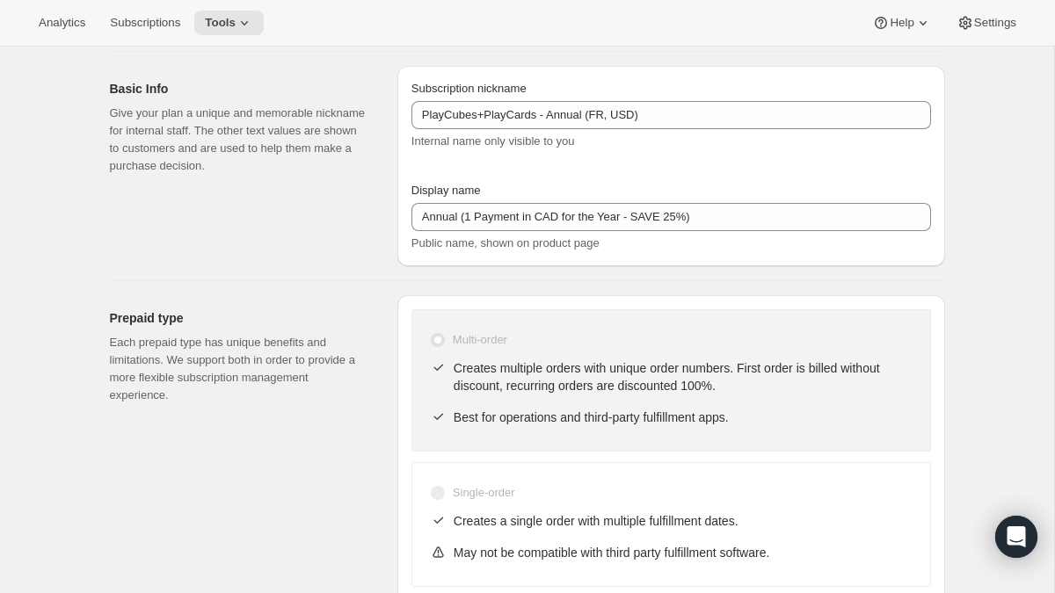
scroll to position [215, 0]
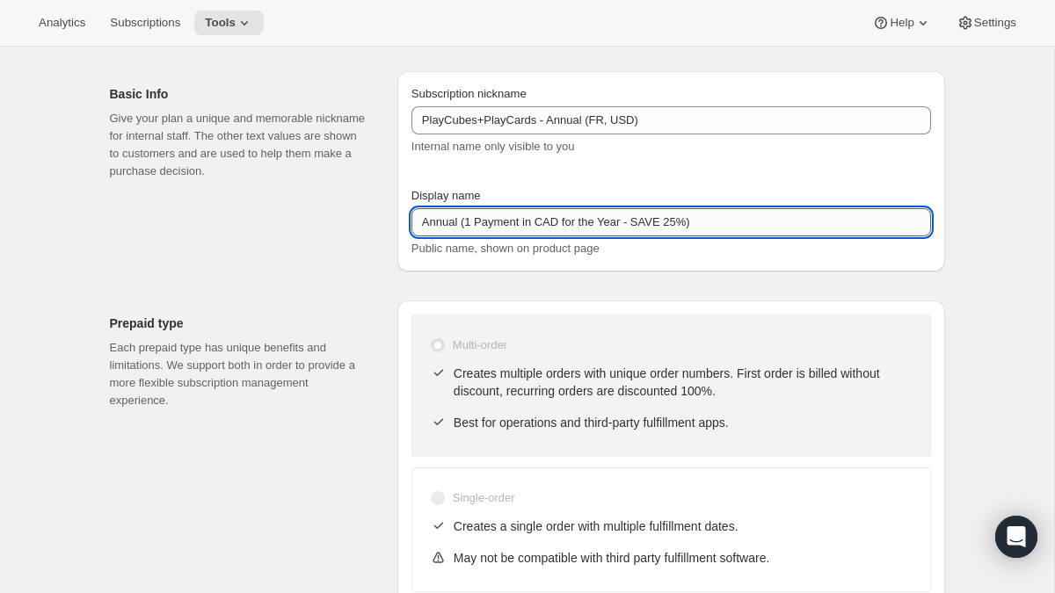
click at [548, 222] on input "Annual (1 Payment in CAD for the Year - SAVE 25%)" at bounding box center [670, 222] width 519 height 28
type input "Annual (1 Payment in USD for the Year - SAVE 25%)"
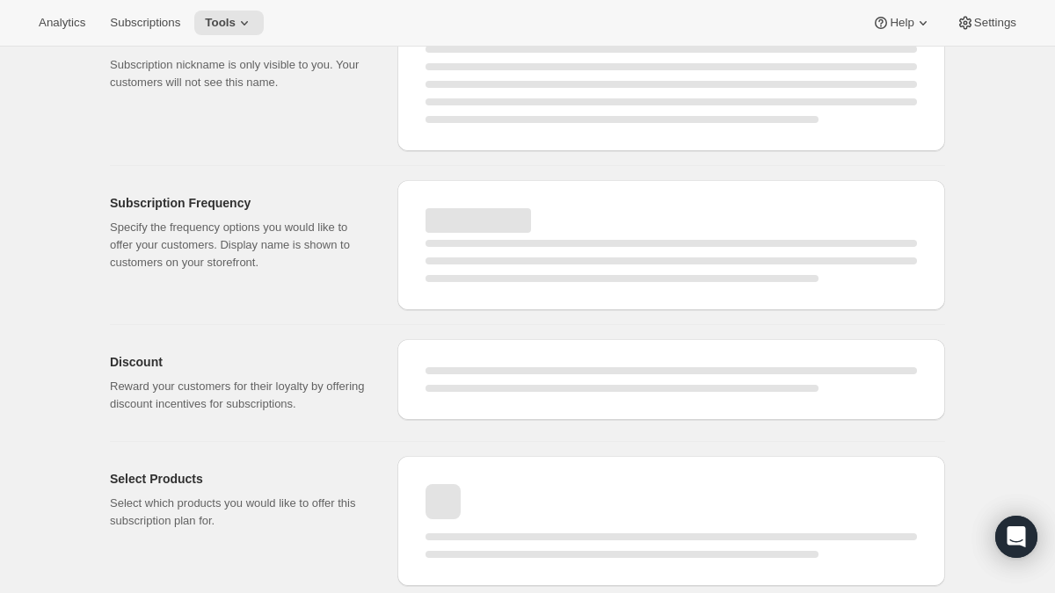
select select "MONTH"
select select "ENABLED"
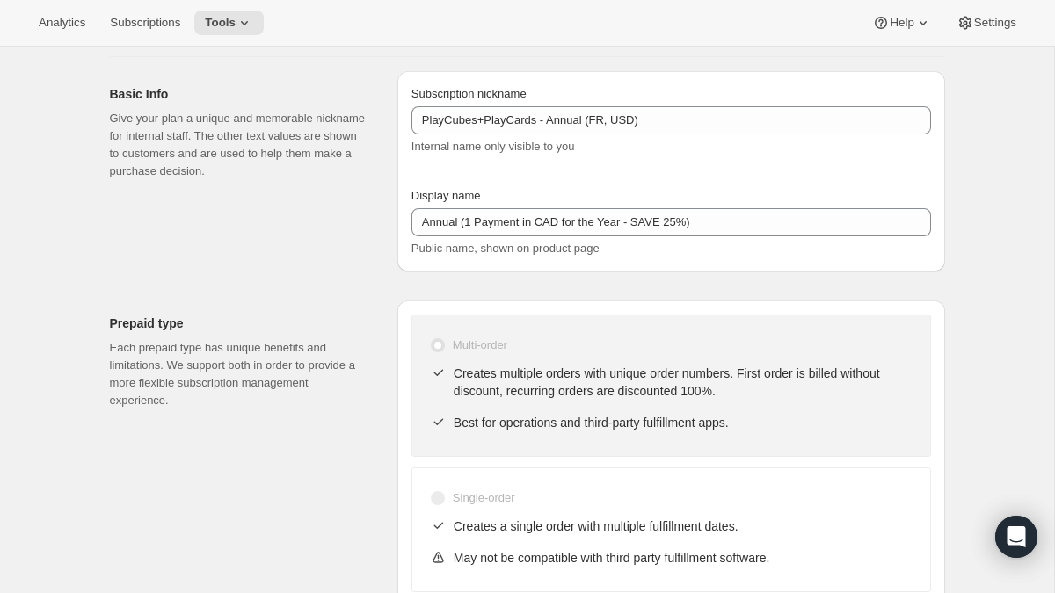
type input "Annual (1 Payment in USD for the Year - SAVE 25%)"
